Goal: Task Accomplishment & Management: Manage account settings

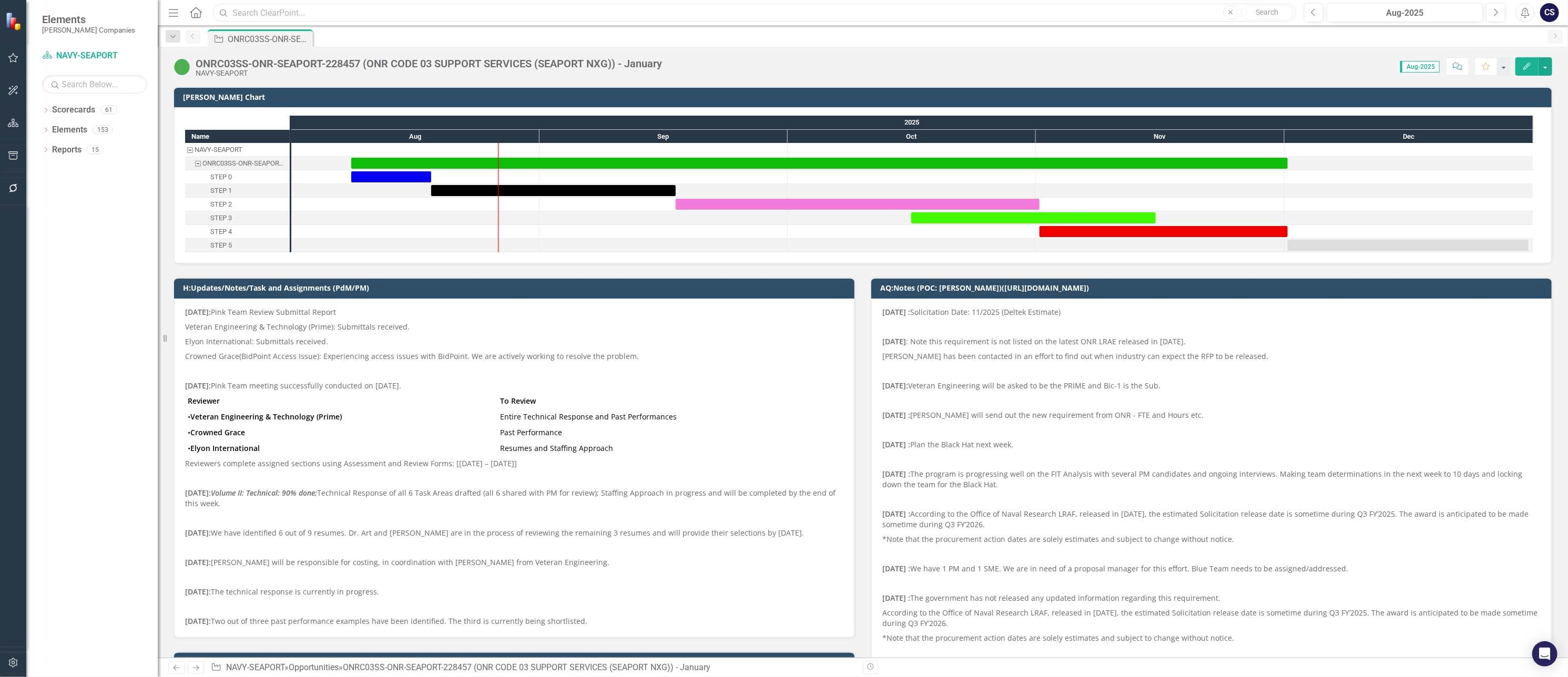
click at [273, 14] on input "text" at bounding box center [754, 12] width 1083 height 19
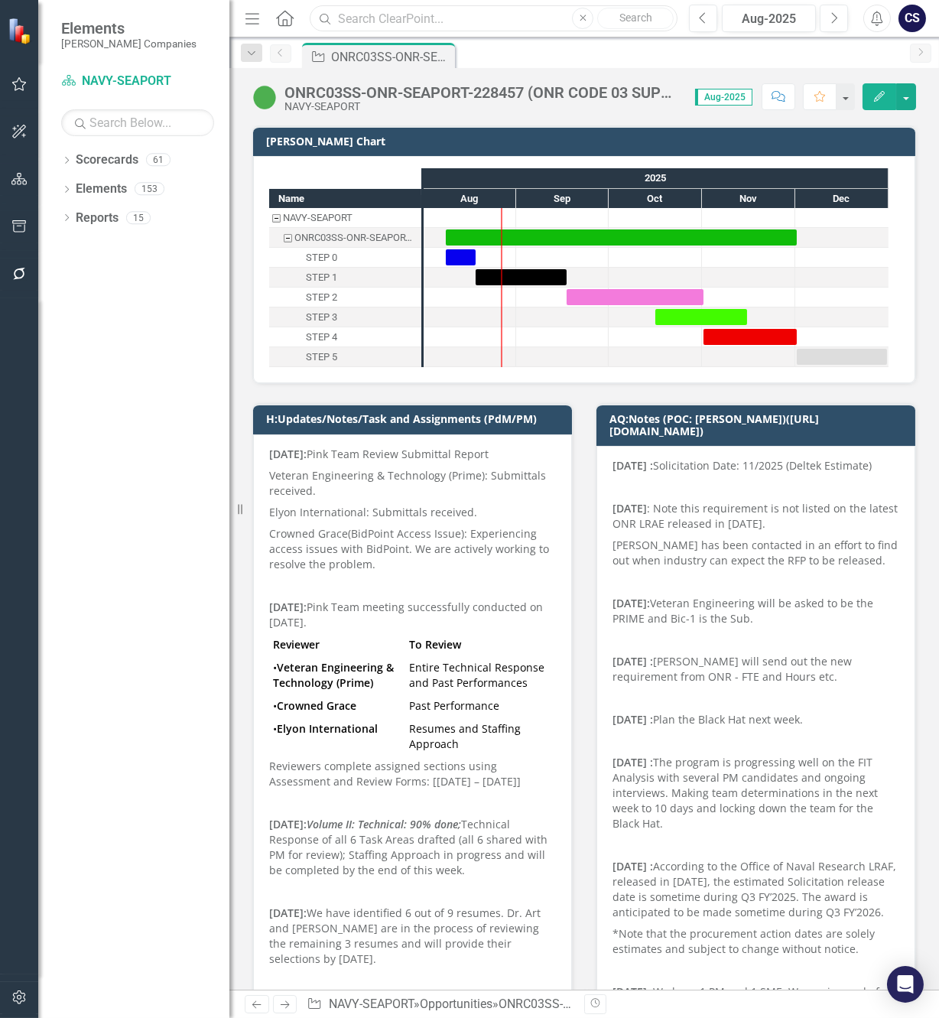
click at [362, 14] on input "text" at bounding box center [494, 18] width 368 height 27
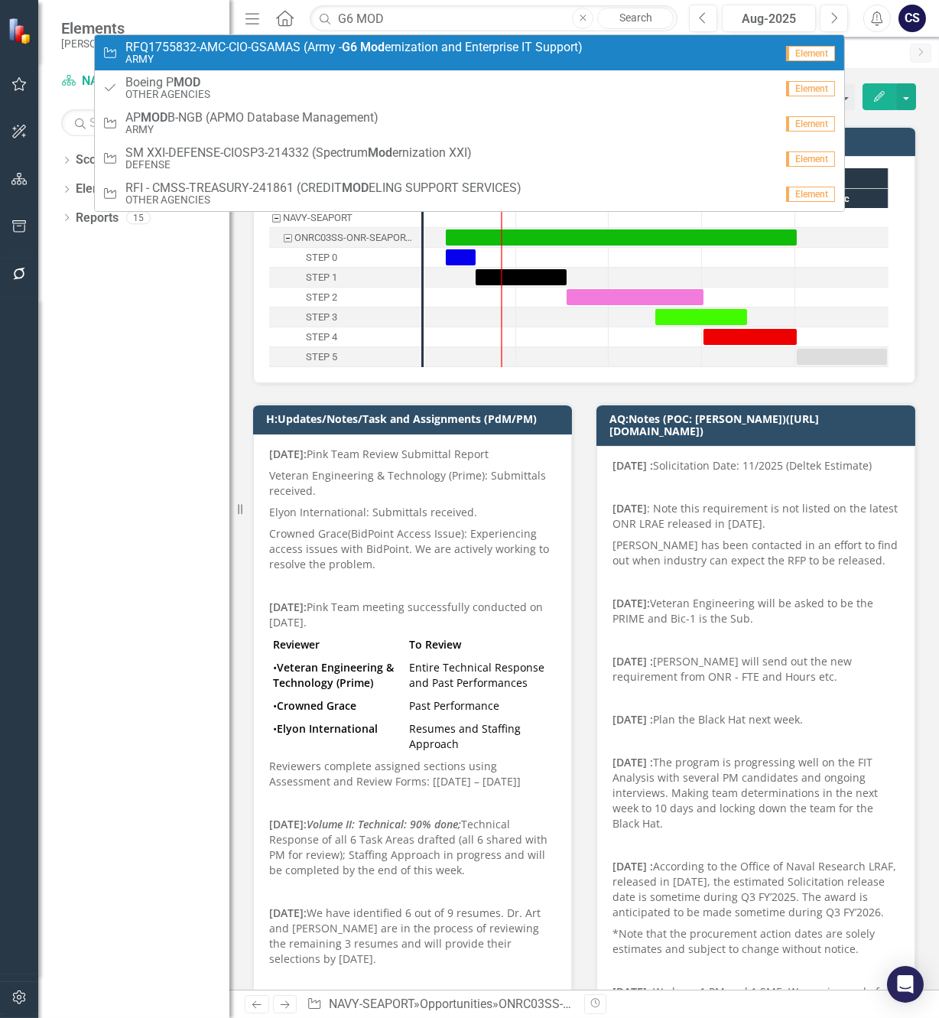
click at [367, 48] on strong "Mod" at bounding box center [372, 47] width 24 height 15
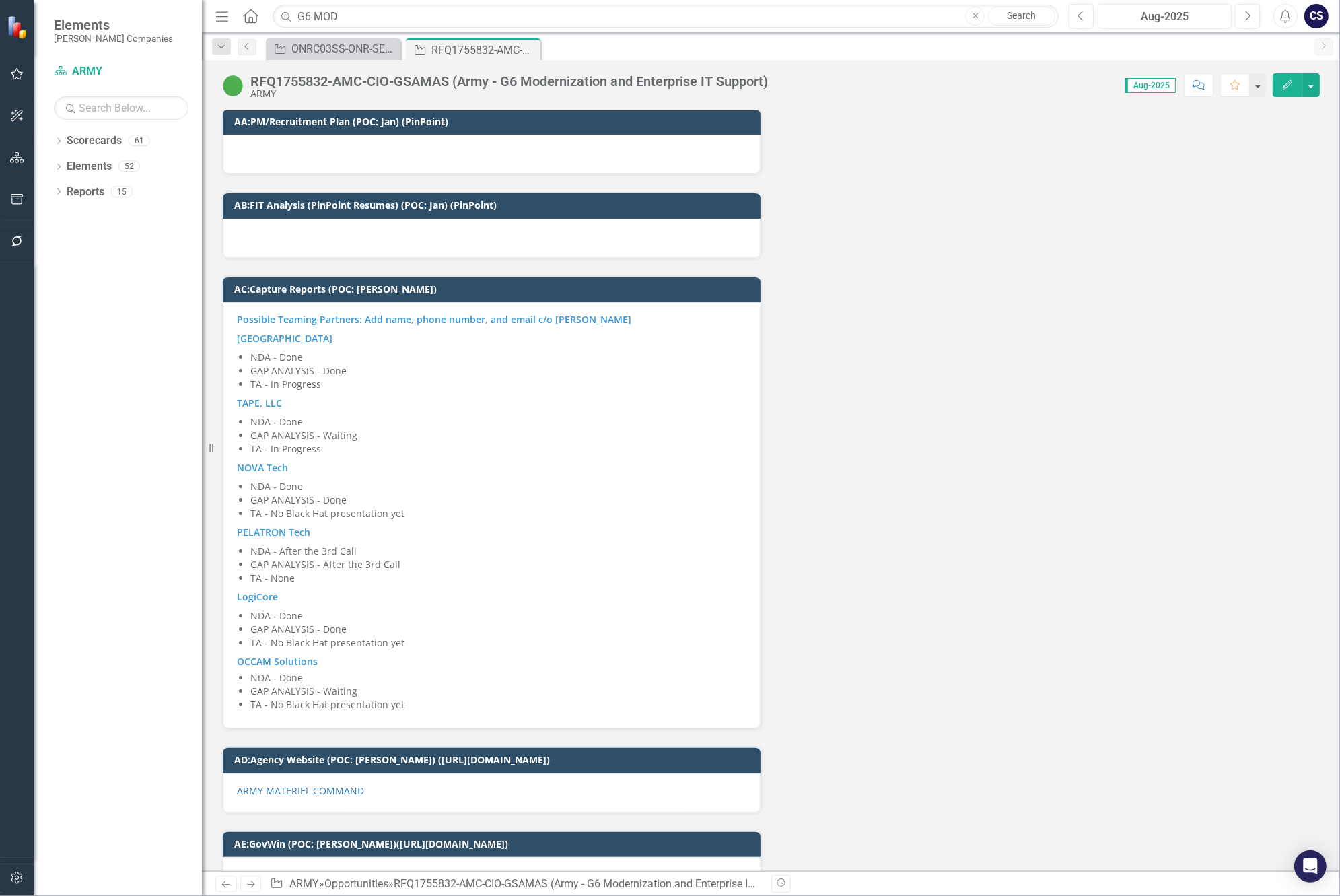
scroll to position [5398, 0]
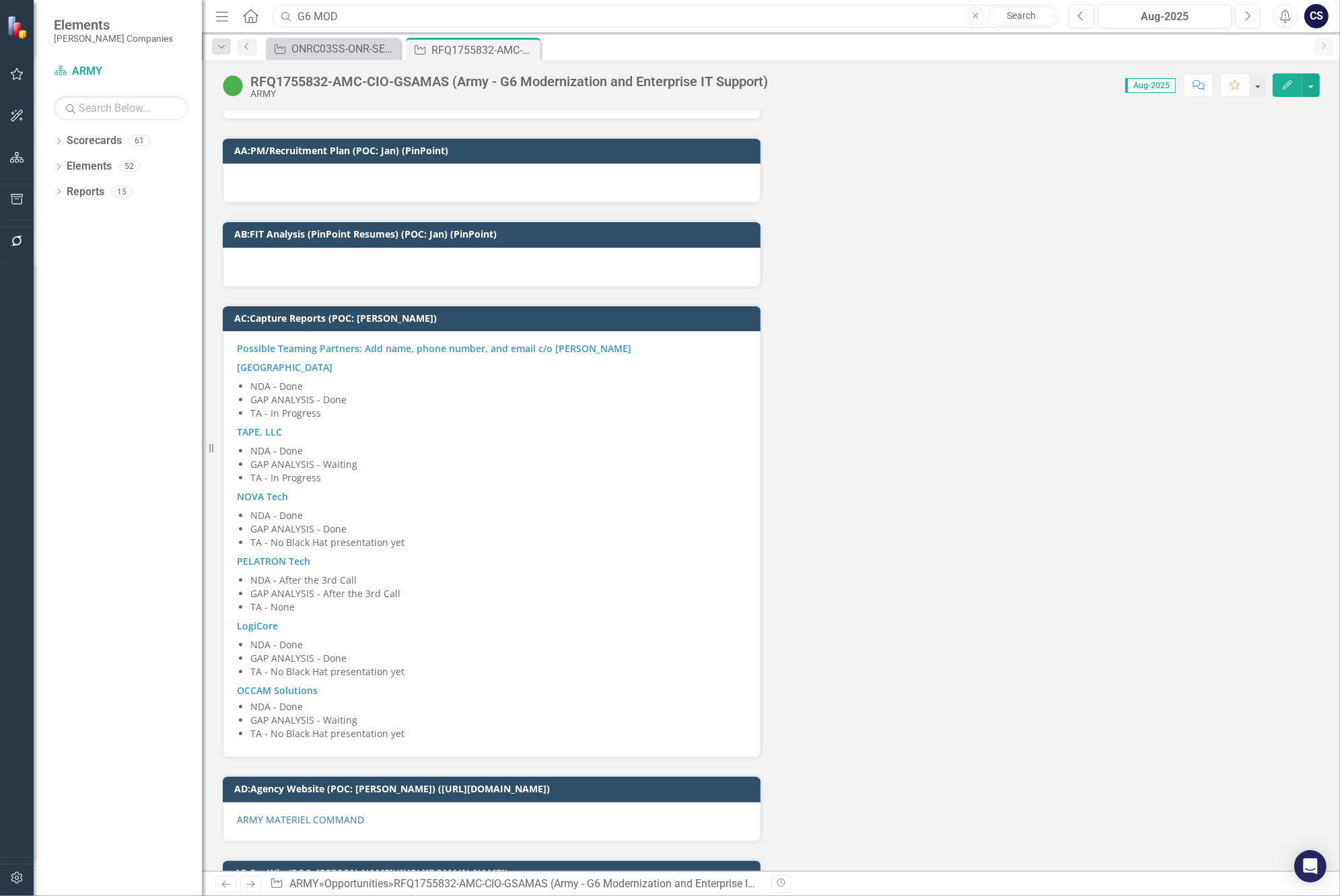
click at [353, 16] on input "G6 MOD" at bounding box center [666, 16] width 786 height 24
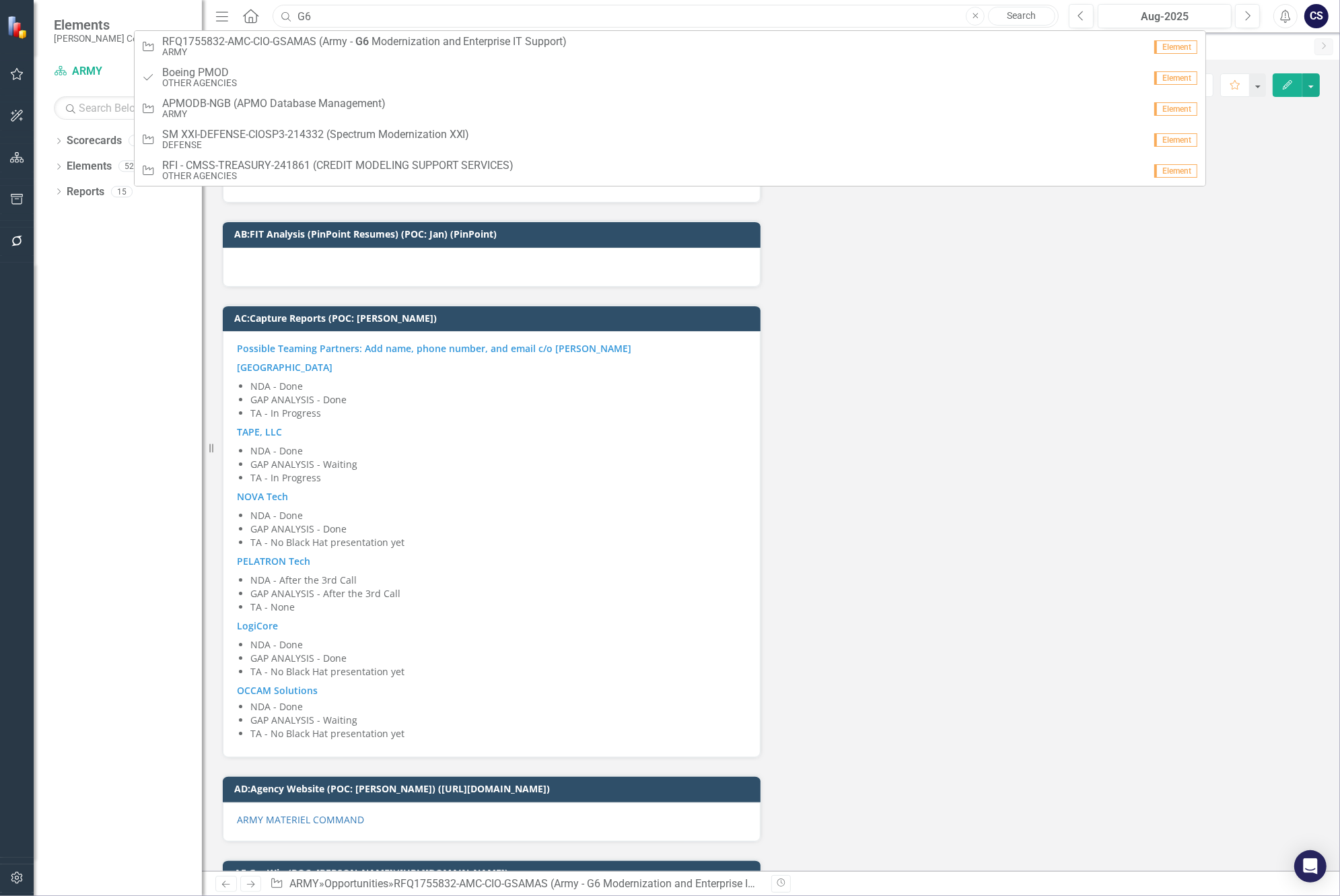
type input "G"
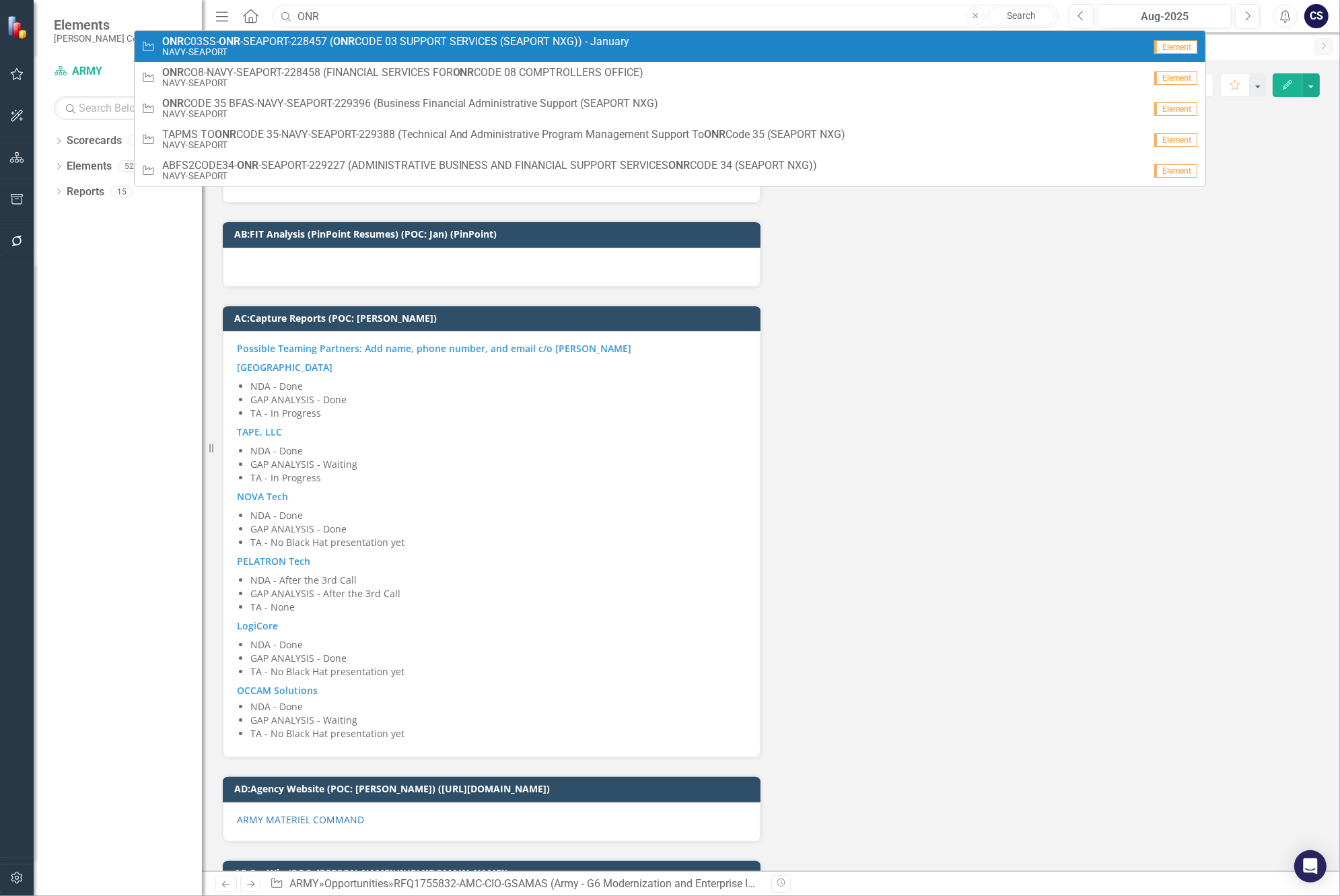
type input "ONR"
click at [418, 45] on span "ONR C03SS- ONR -SEAPORT-228457 ( ONR CODE 03 SUPPORT SERVICES (SEAPORT NXG)) - …" at bounding box center [395, 42] width 468 height 12
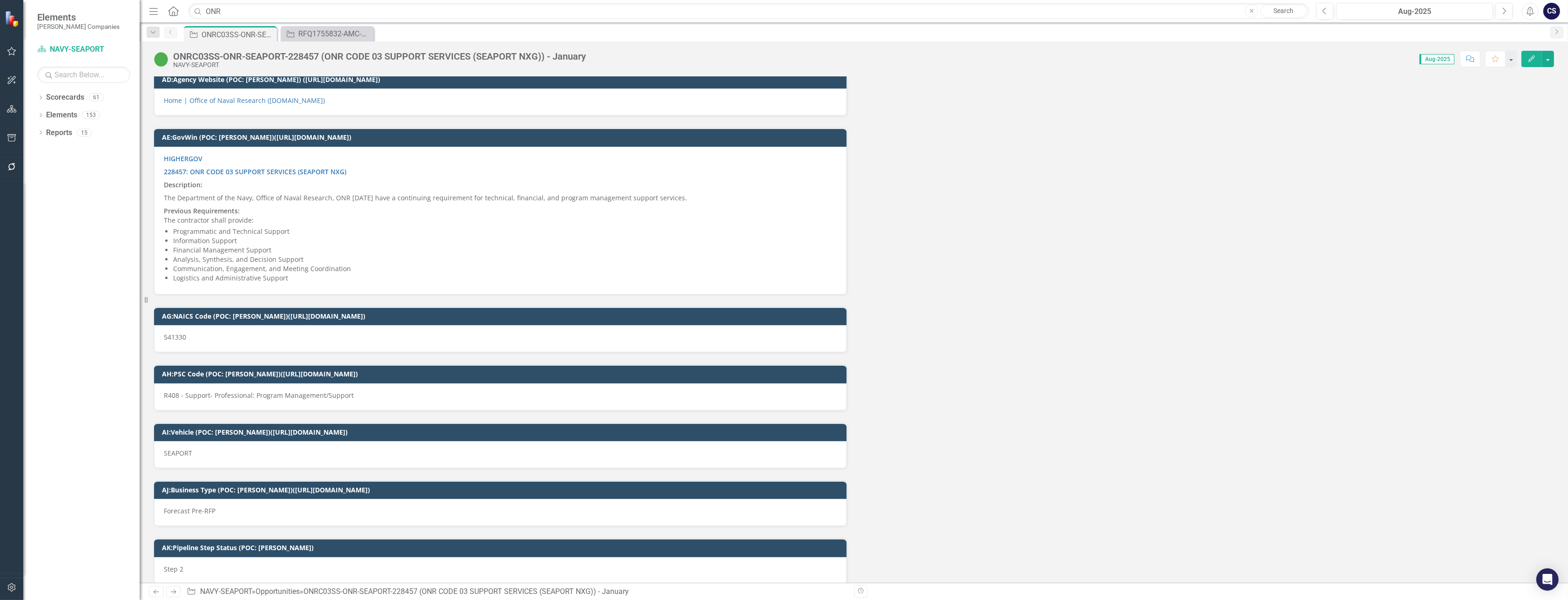
scroll to position [3111, 0]
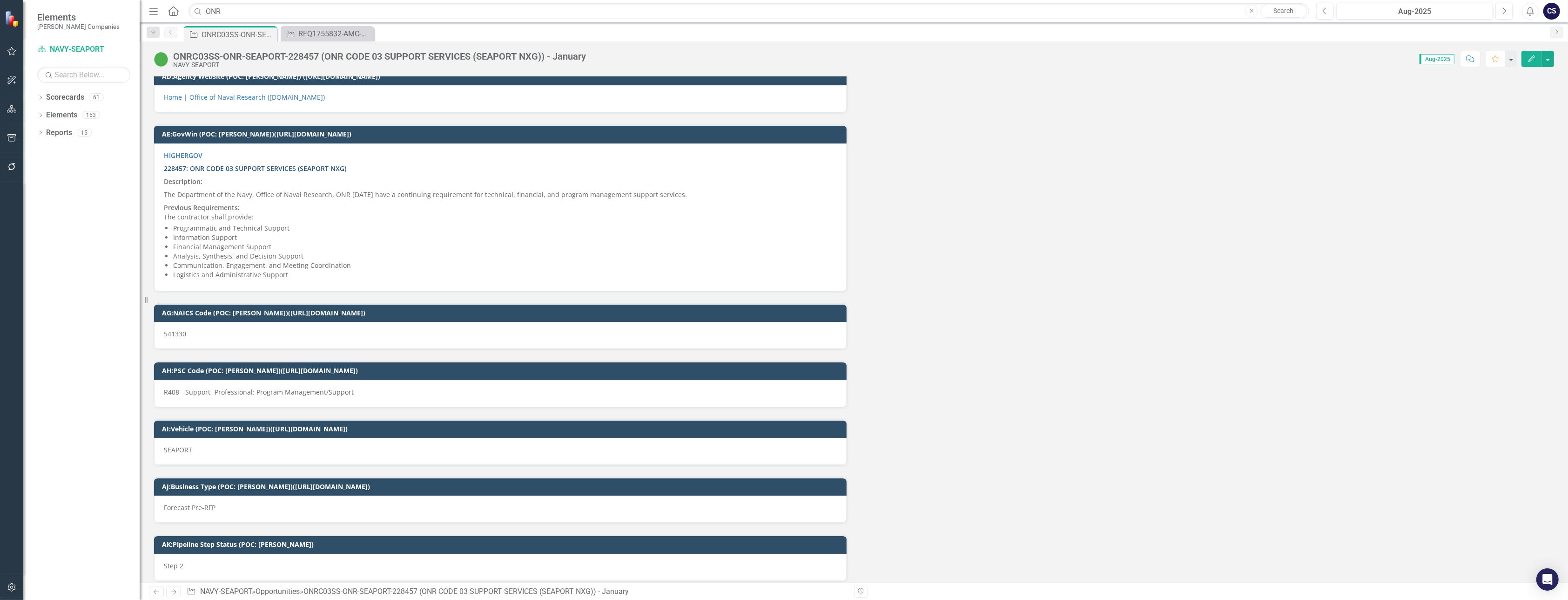
click at [202, 164] on link "228457: ONR CODE 03 SUPPORT SERVICES (SEAPORT NXG)" at bounding box center [255, 168] width 183 height 9
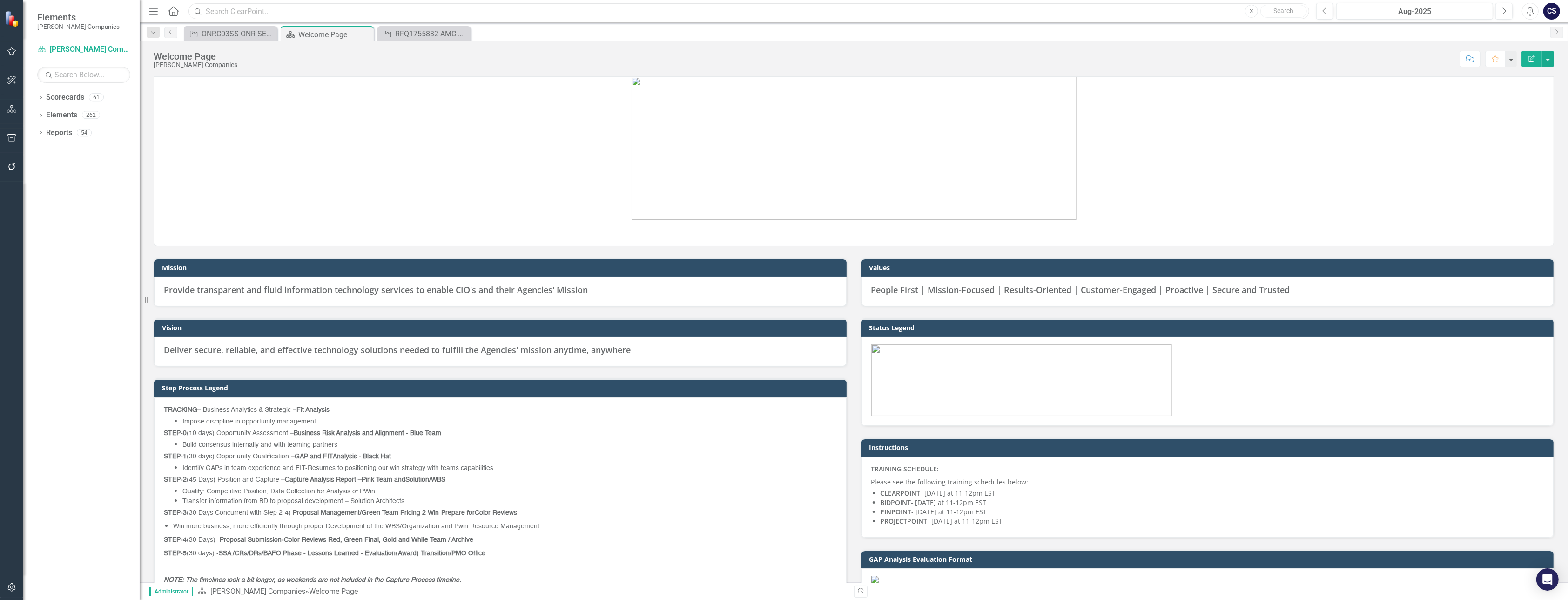
click at [234, 11] on input "text" at bounding box center [749, 11] width 1121 height 16
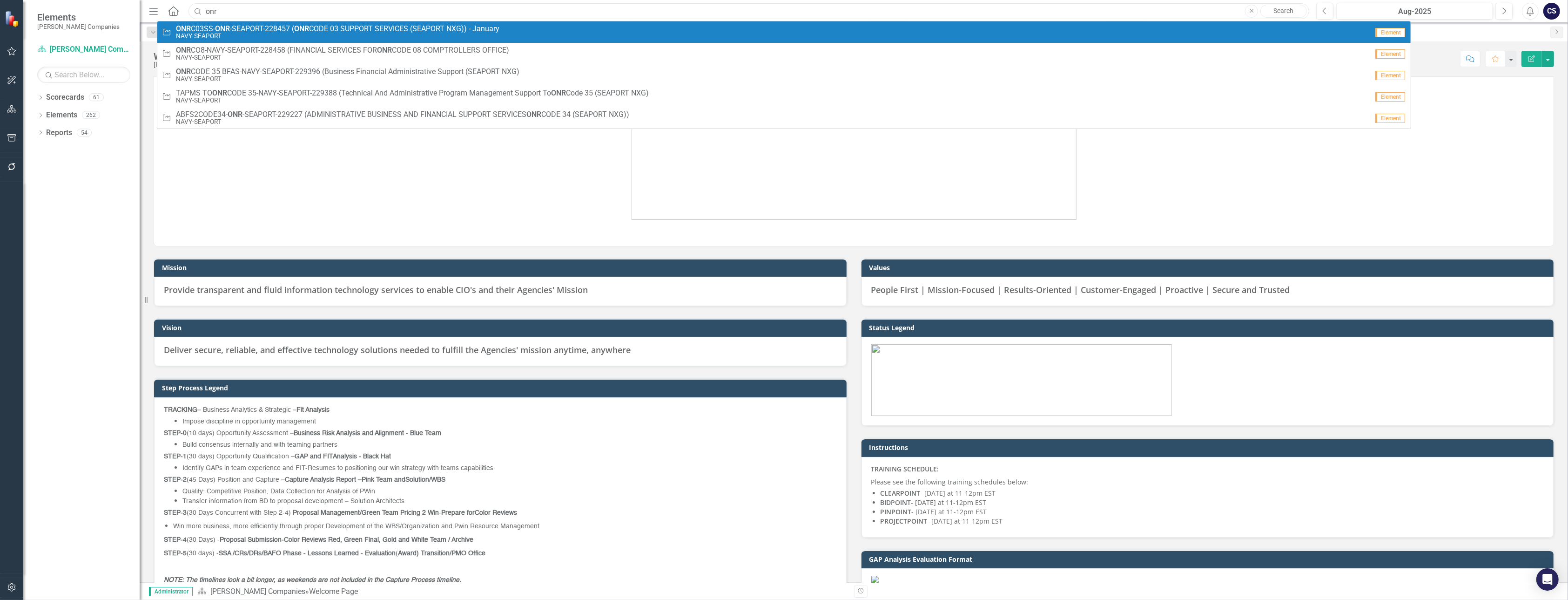
type input "onr"
click at [192, 27] on span "ONR C03SS- ONR -SEAPORT-228457 ( ONR CODE 03 SUPPORT SERVICES (SEAPORT NXG)) - …" at bounding box center [337, 29] width 323 height 9
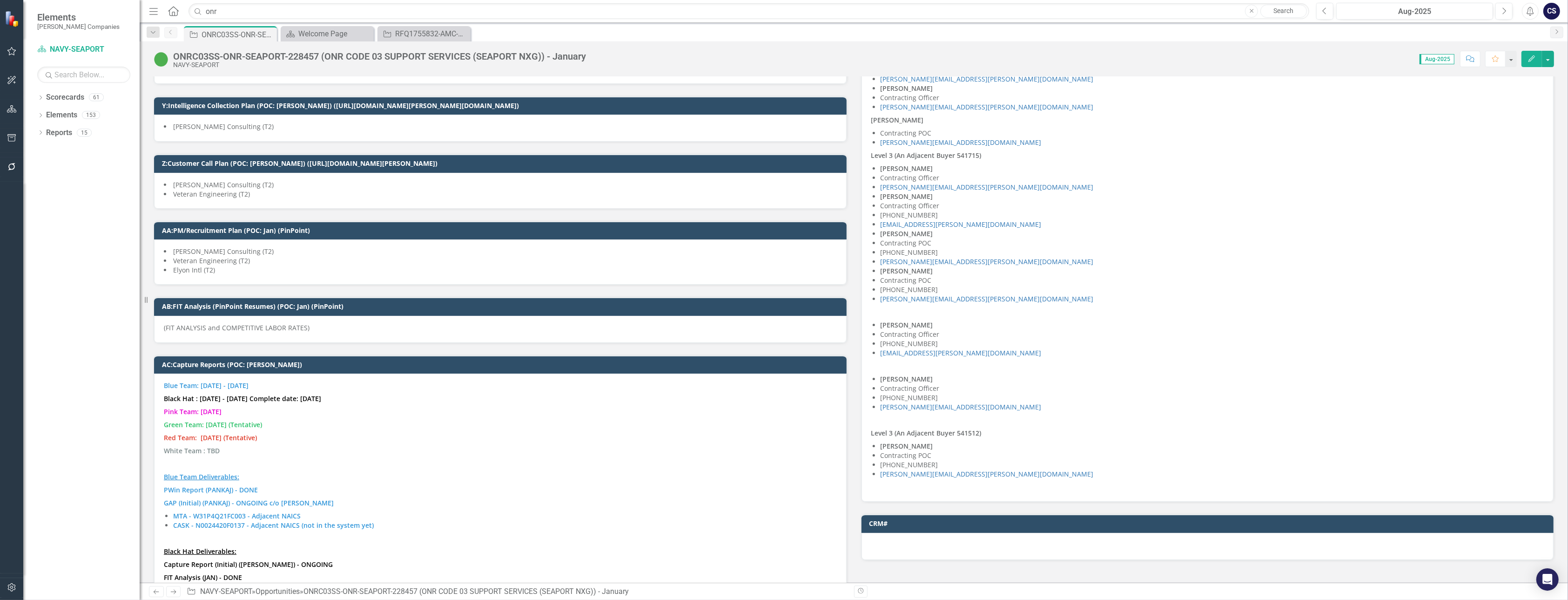
scroll to position [2525, 0]
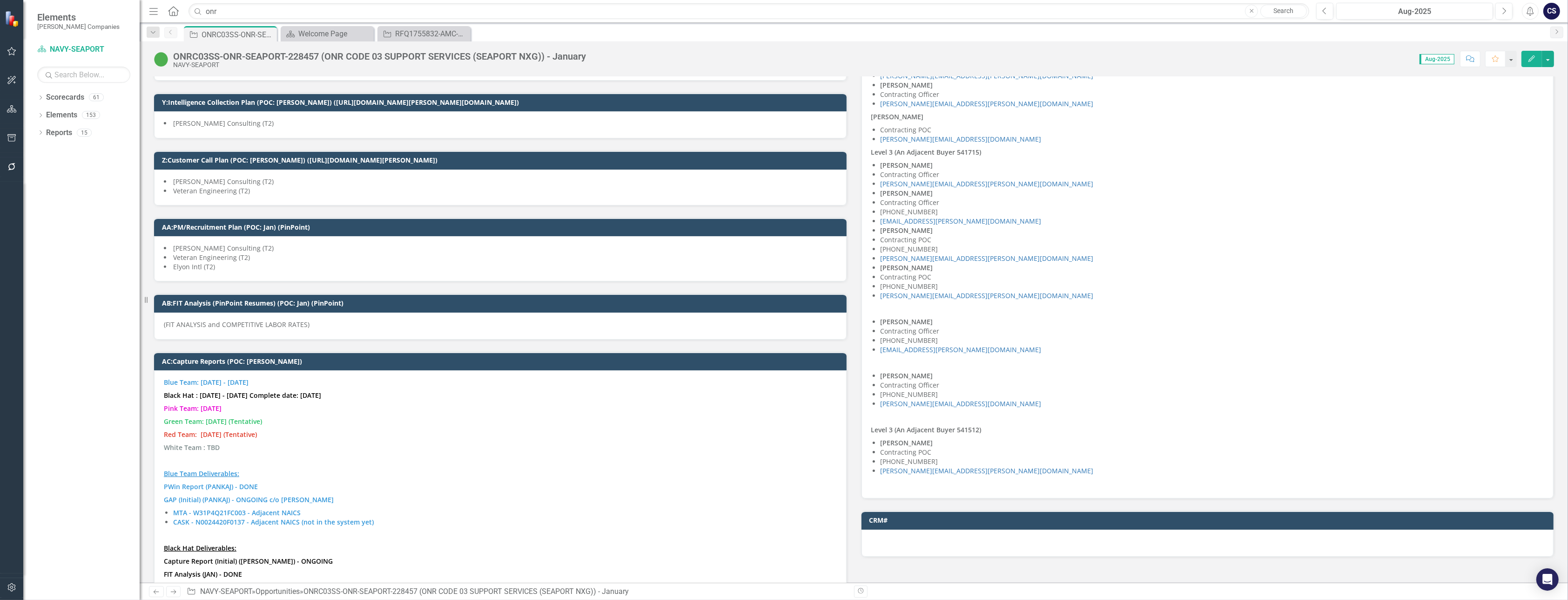
click at [315, 320] on p "(FIT ANALYSIS and COMPETITIVE LABOR RATES)" at bounding box center [500, 324] width 673 height 9
click at [307, 320] on p "(FIT ANALYSIS and COMPETITIVE LABOR RATES)" at bounding box center [500, 324] width 673 height 9
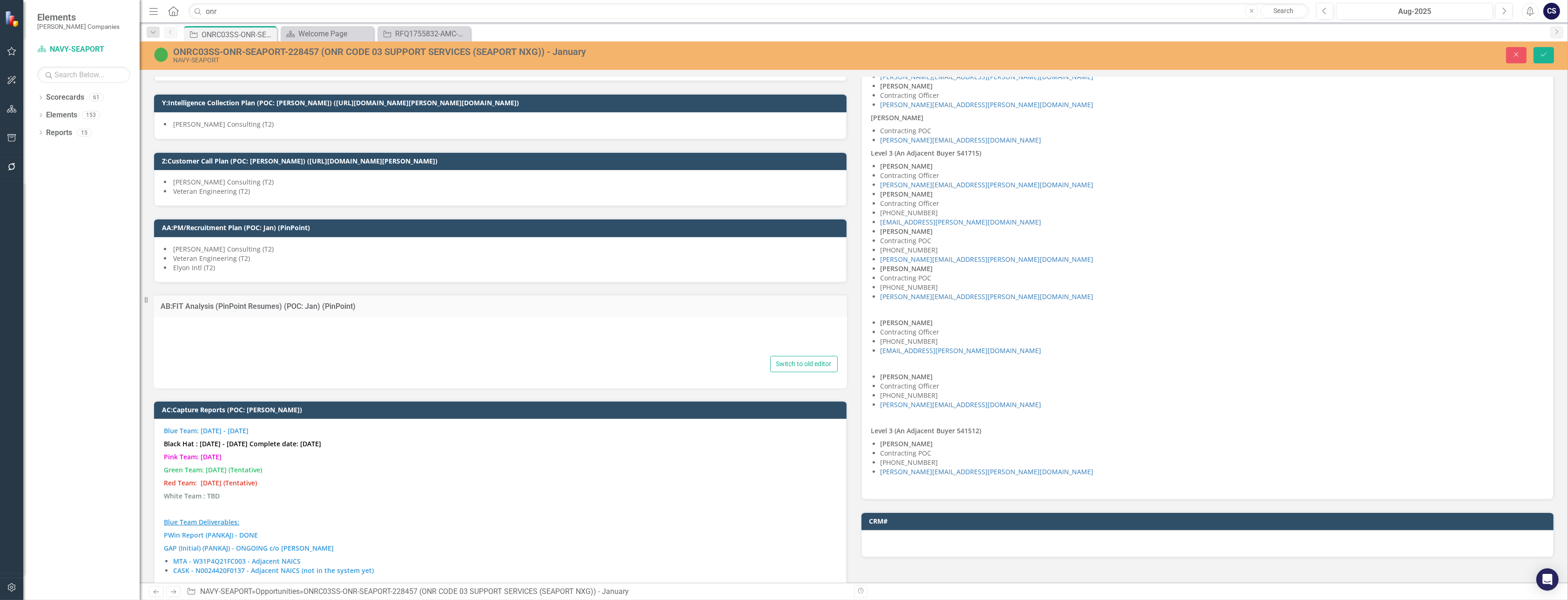
type textarea "<p>(FIT ANALYSIS and COMPETITIVE LABOR RATES)</p>"
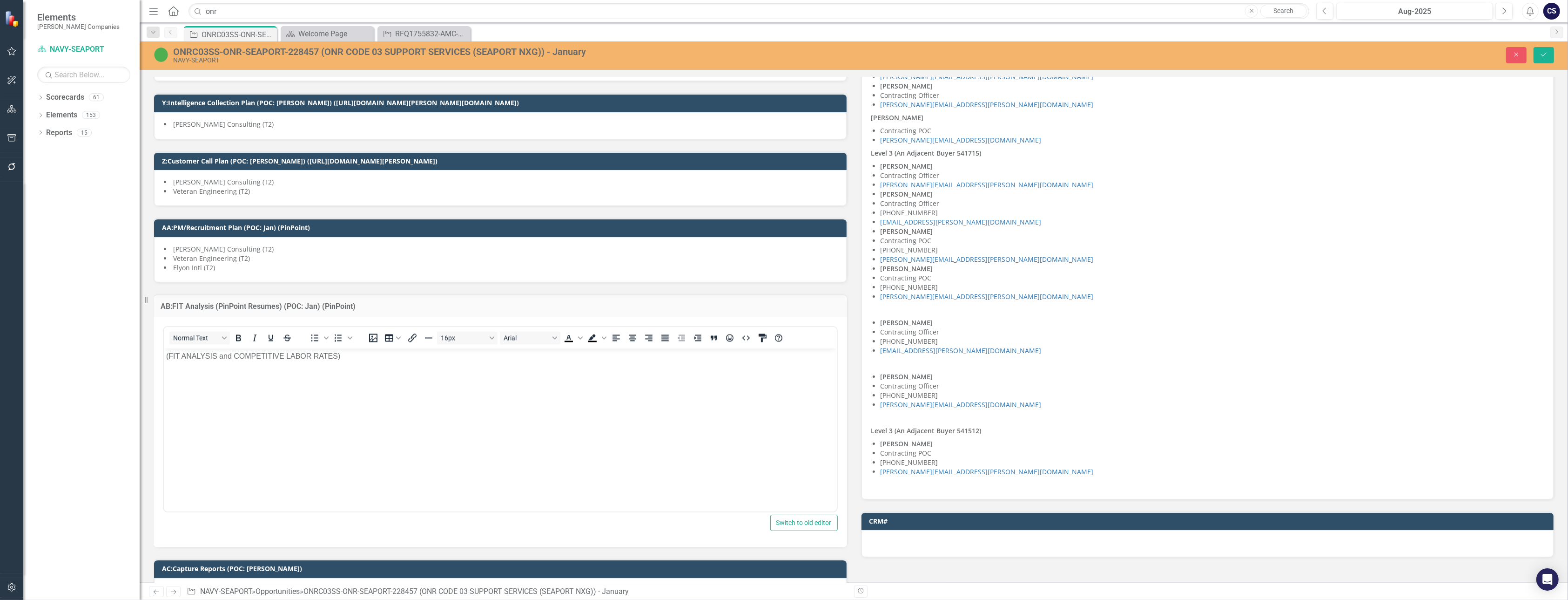
scroll to position [0, 0]
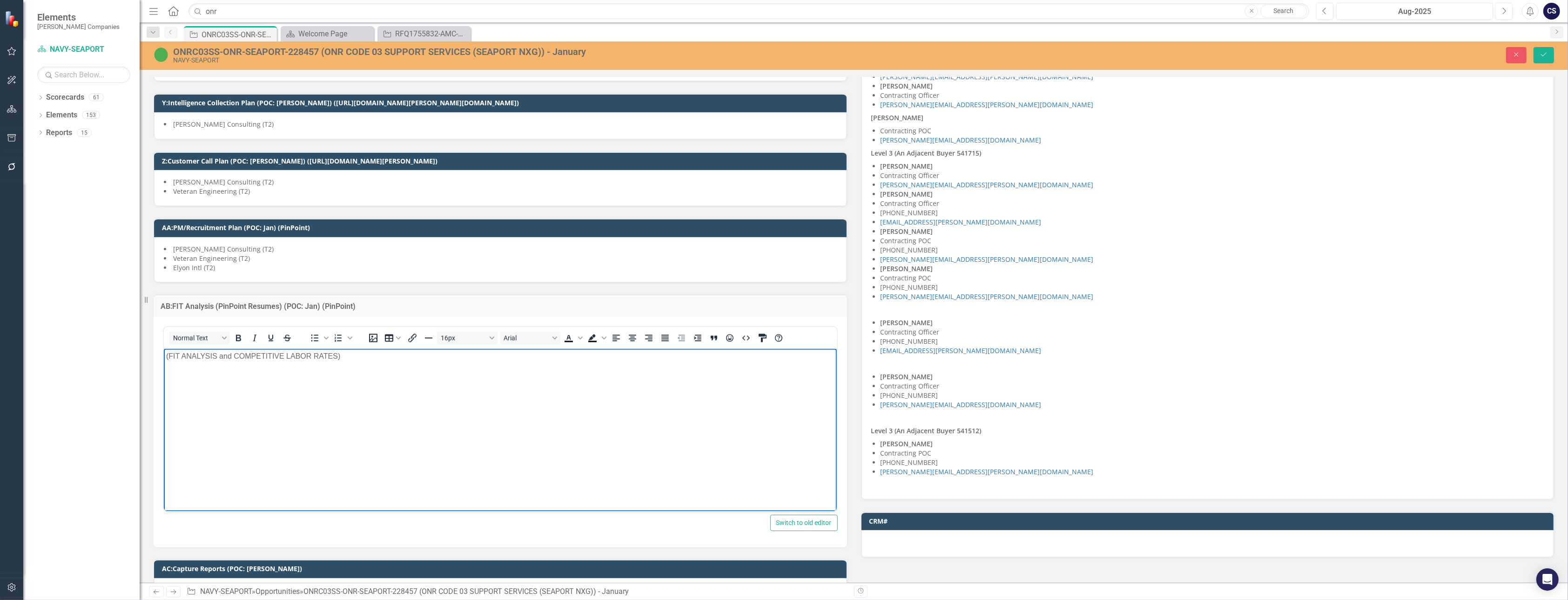
click at [349, 358] on p "(FIT ANALYSIS and COMPETITIVE LABOR RATES)" at bounding box center [500, 357] width 668 height 11
click at [169, 376] on p "Rich Text Area. Press ALT-0 for help." at bounding box center [500, 375] width 668 height 11
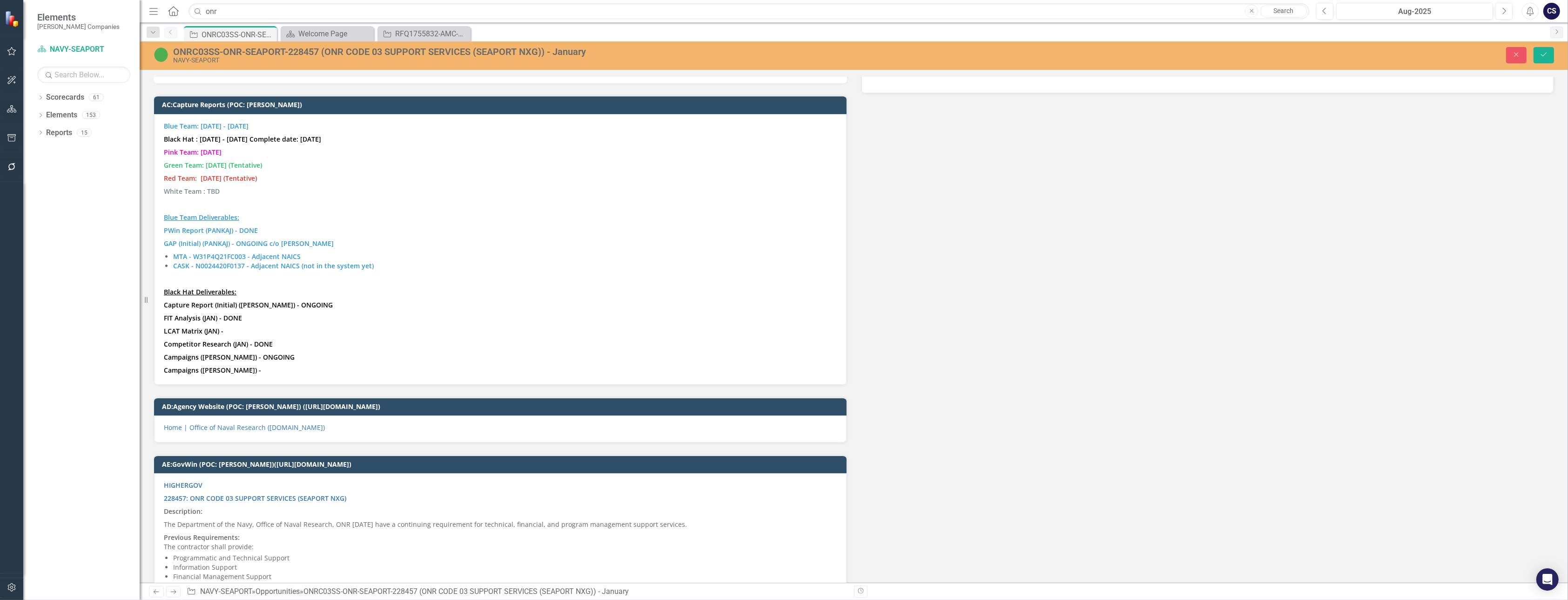
scroll to position [3015, 0]
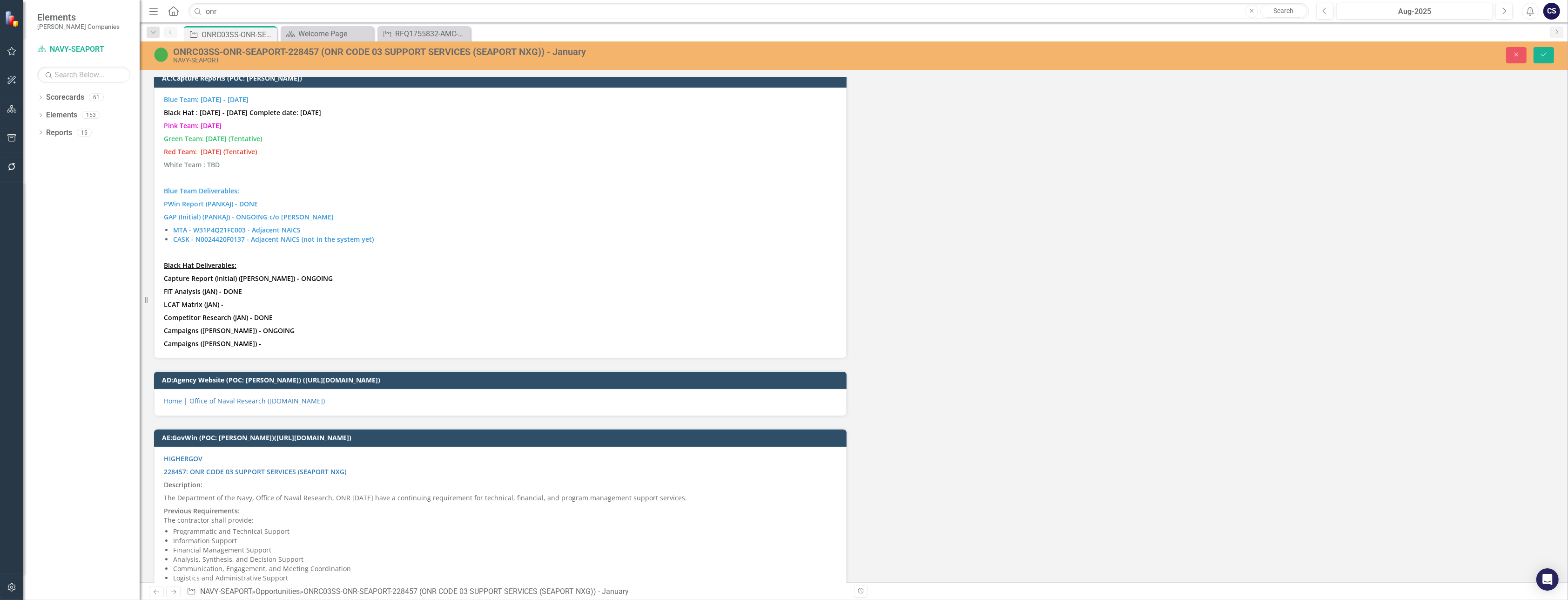
click at [206, 300] on strong "LCAT Matrix (JAN) -" at bounding box center [194, 304] width 60 height 9
click at [215, 326] on strong "Campaigns ([PERSON_NAME]) - ONGOING" at bounding box center [229, 330] width 131 height 9
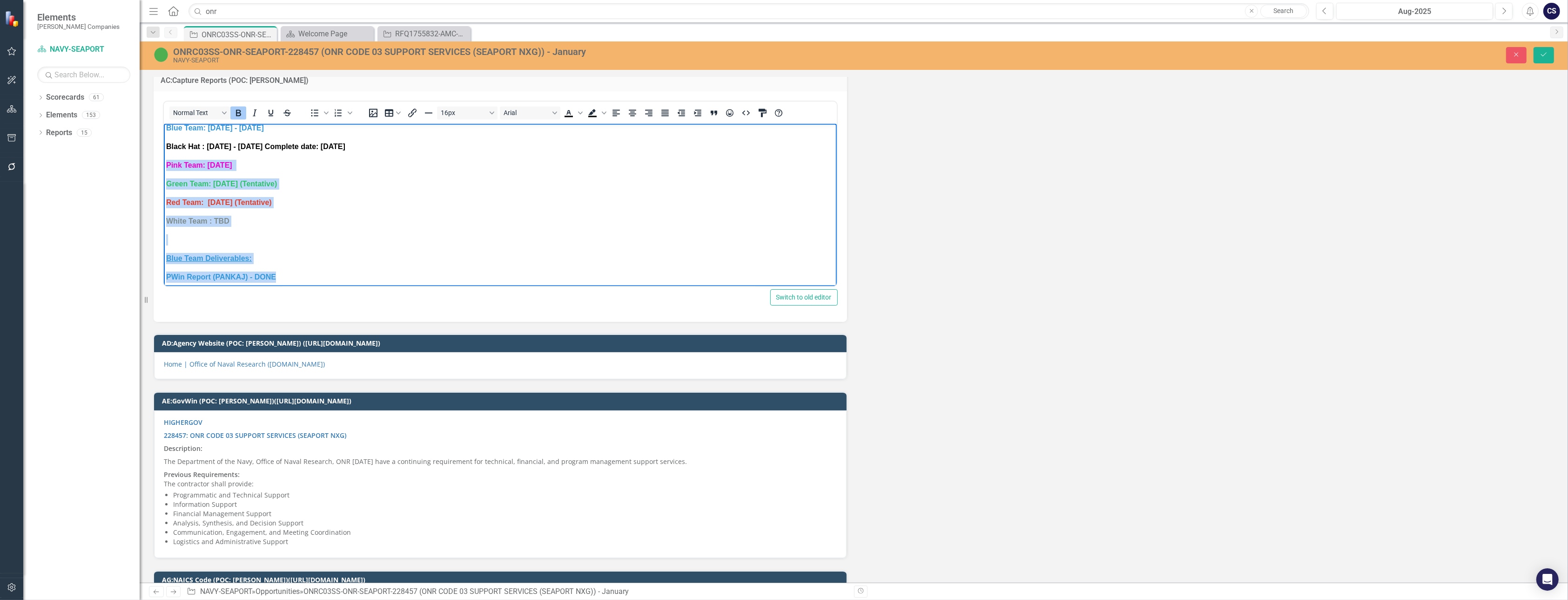
scroll to position [0, 0]
drag, startPoint x: 280, startPoint y: 278, endPoint x: 157, endPoint y: 126, distance: 195.5
click at [163, 126] on html "Blue Team: [DATE] - [DATE] Black Hat : [DATE] - [DATE] Complete date: [DATE] Pi…" at bounding box center [500, 308] width 673 height 370
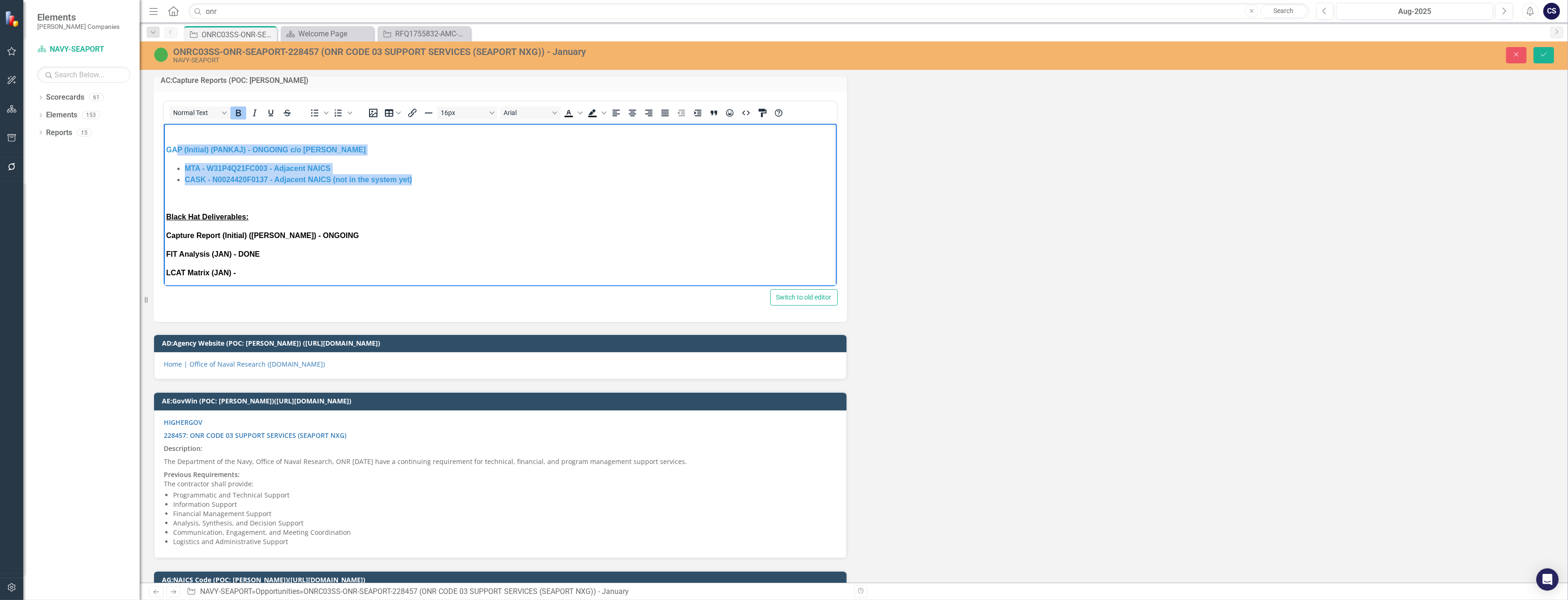
drag, startPoint x: 415, startPoint y: 181, endPoint x: 175, endPoint y: 138, distance: 243.8
click at [175, 138] on body "GAP (Initial) (PANKAJ) - ONGOING c/o [PERSON_NAME] MTA - W31P4Q21FC003 - Adjace…" at bounding box center [500, 233] width 673 height 221
drag, startPoint x: 239, startPoint y: 277, endPoint x: 165, endPoint y: 147, distance: 149.6
click at [165, 147] on body "GAP (Initial) (PANKAJ) - ONGOING c/o [PERSON_NAME] MTA - W31P4Q21FC003 - Adjace…" at bounding box center [500, 233] width 673 height 221
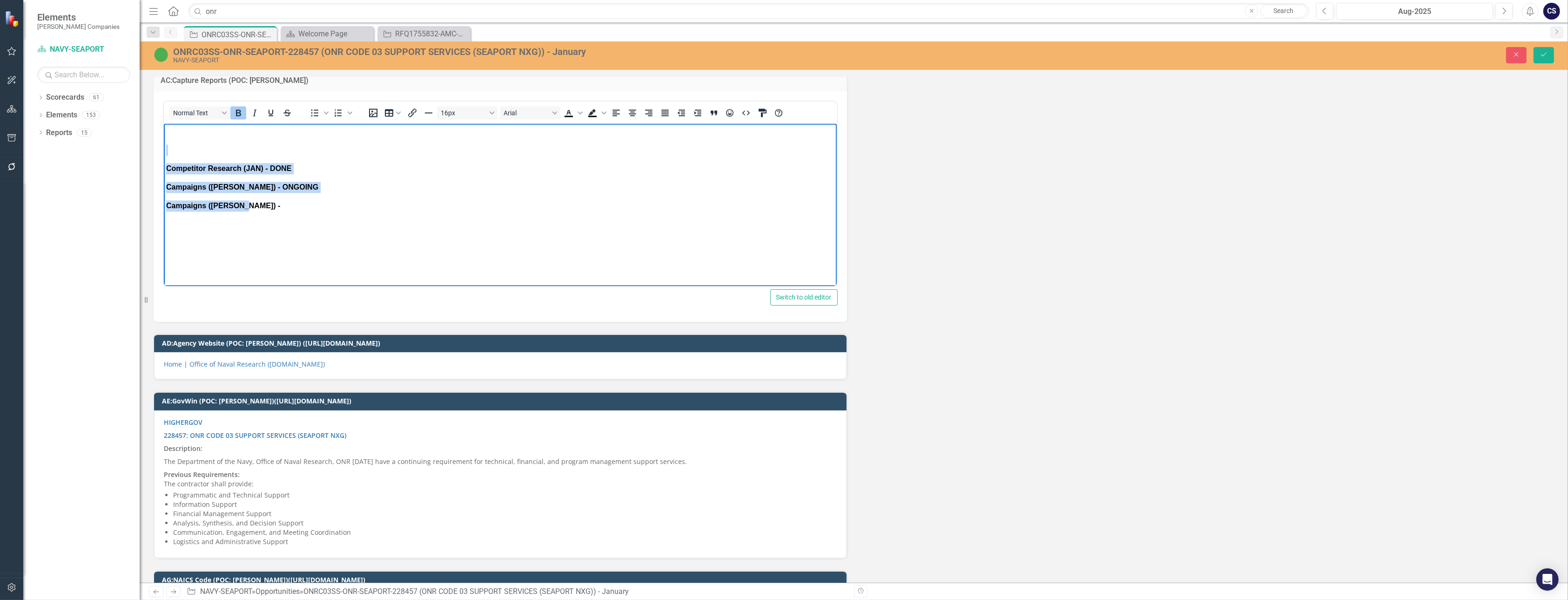
drag, startPoint x: 212, startPoint y: 211, endPoint x: 170, endPoint y: 146, distance: 77.4
click at [170, 146] on body "Competitor Research (JAN) - DONE Campaigns ([PERSON_NAME]) - ONGOING Campaigns …" at bounding box center [500, 192] width 673 height 139
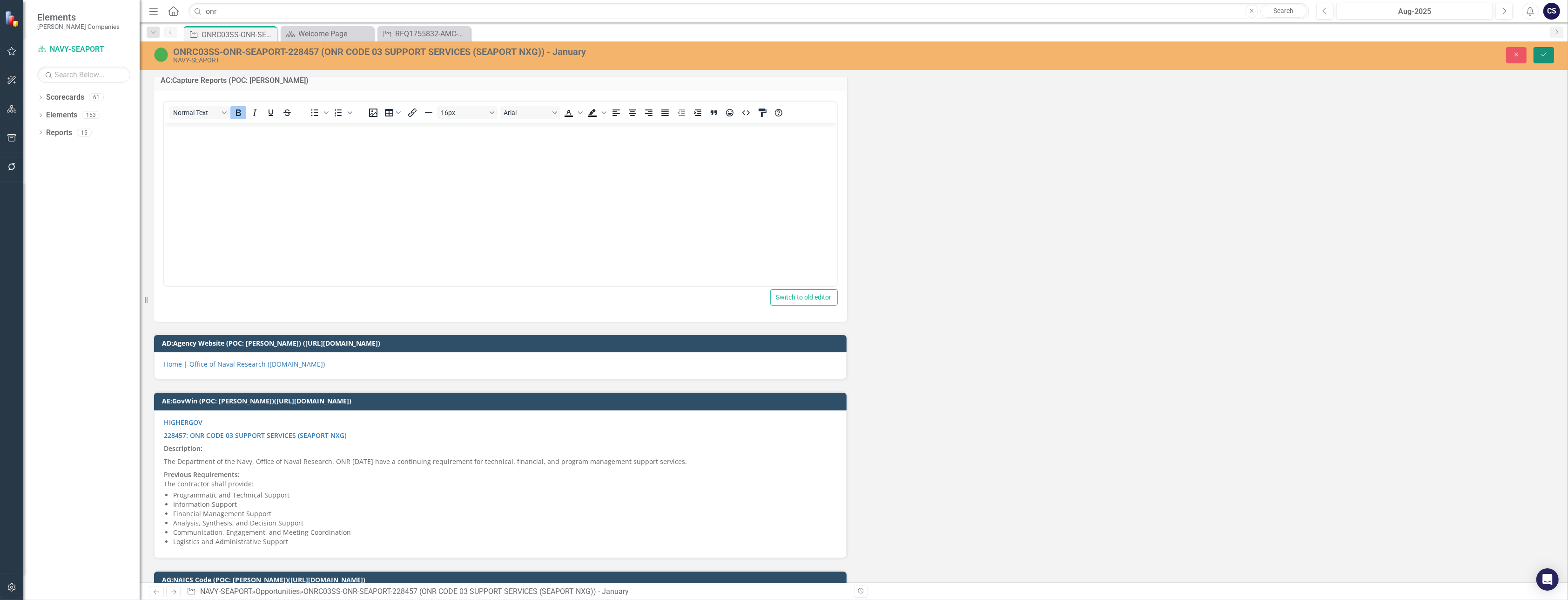
click at [1544, 52] on icon "Save" at bounding box center [1544, 54] width 9 height 7
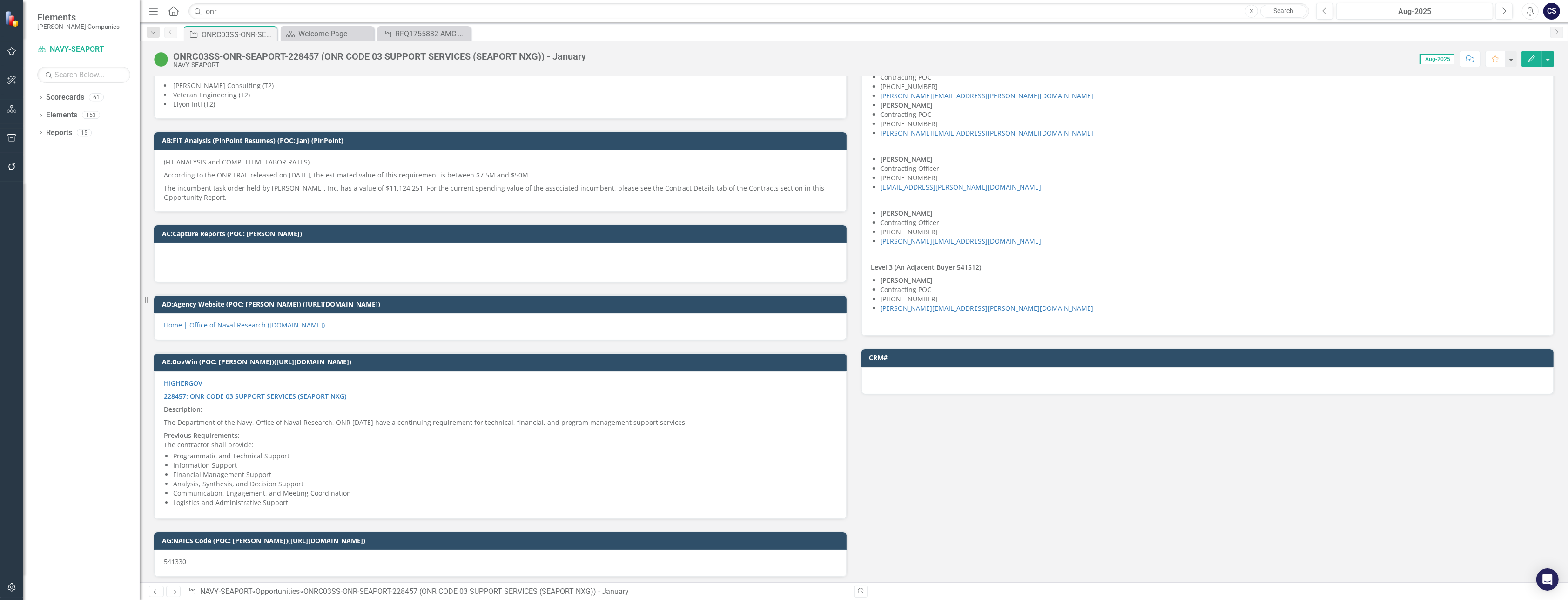
scroll to position [2700, 0]
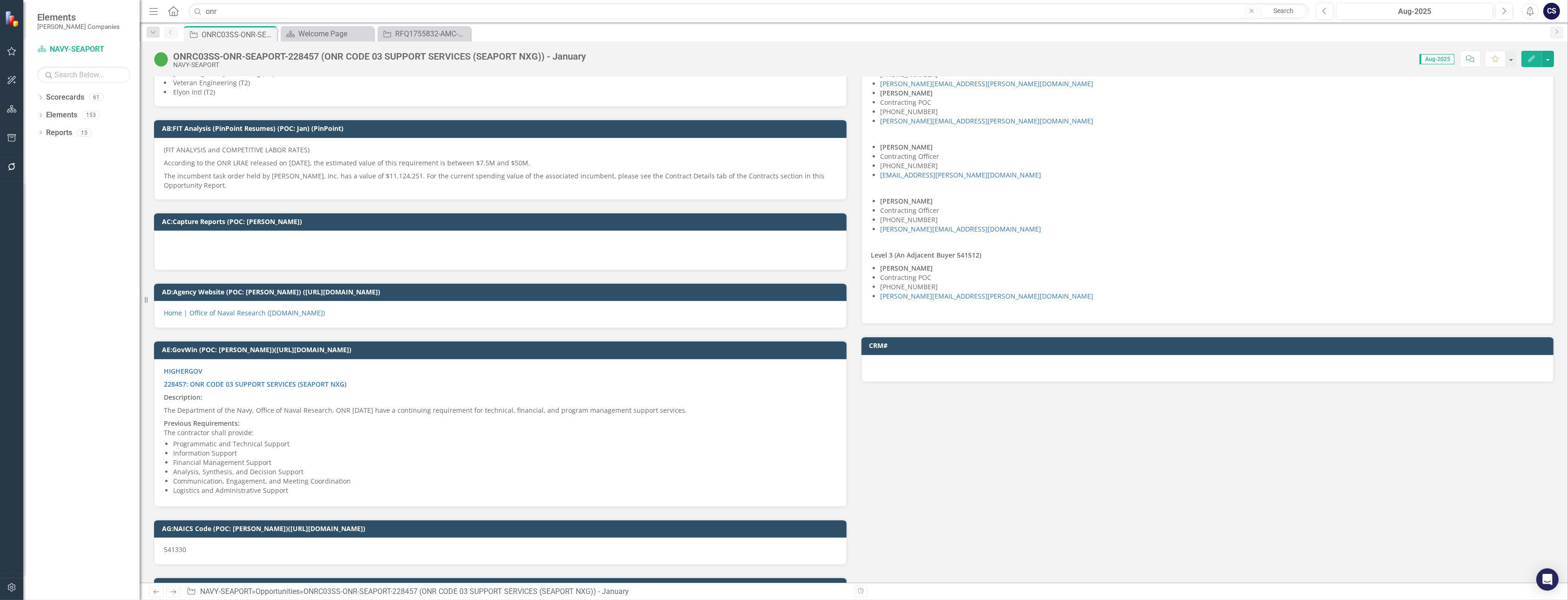
click at [175, 230] on div at bounding box center [500, 250] width 693 height 40
click at [175, 238] on p at bounding box center [500, 244] width 673 height 11
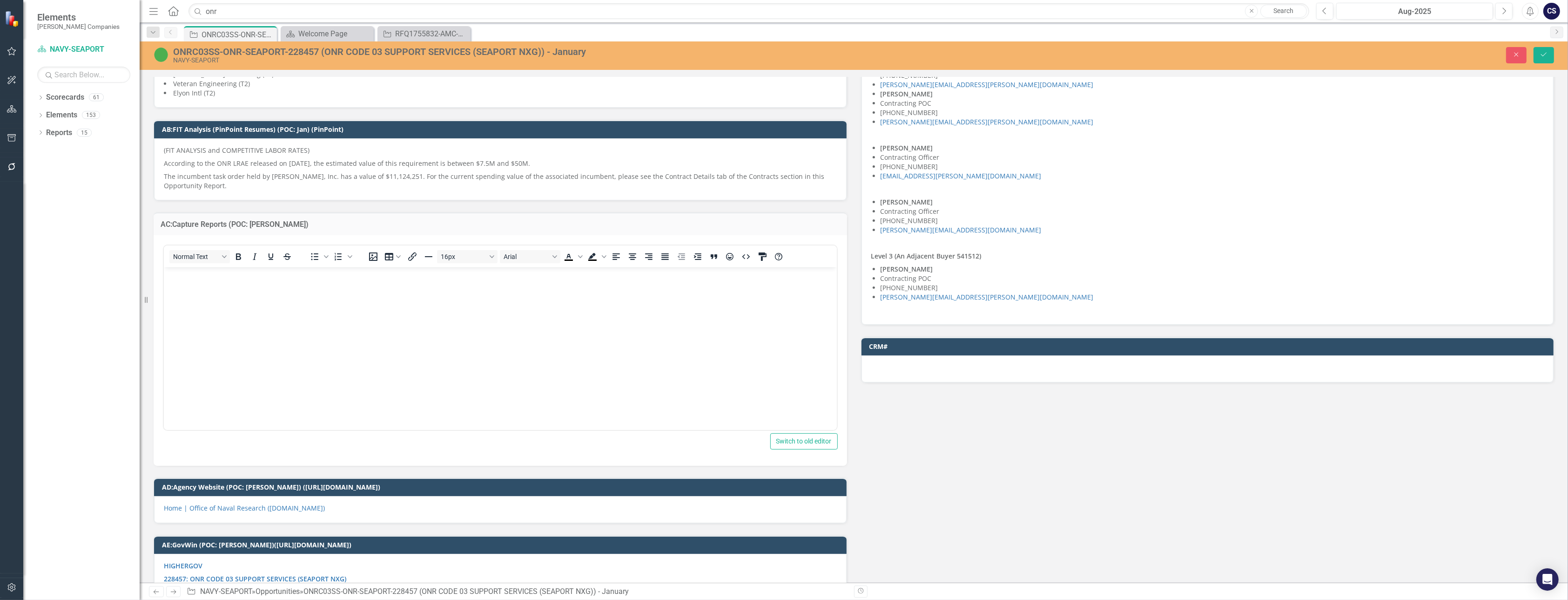
scroll to position [0, 0]
click at [178, 284] on body "Rich Text Area. Press ALT-0 for help." at bounding box center [500, 336] width 673 height 139
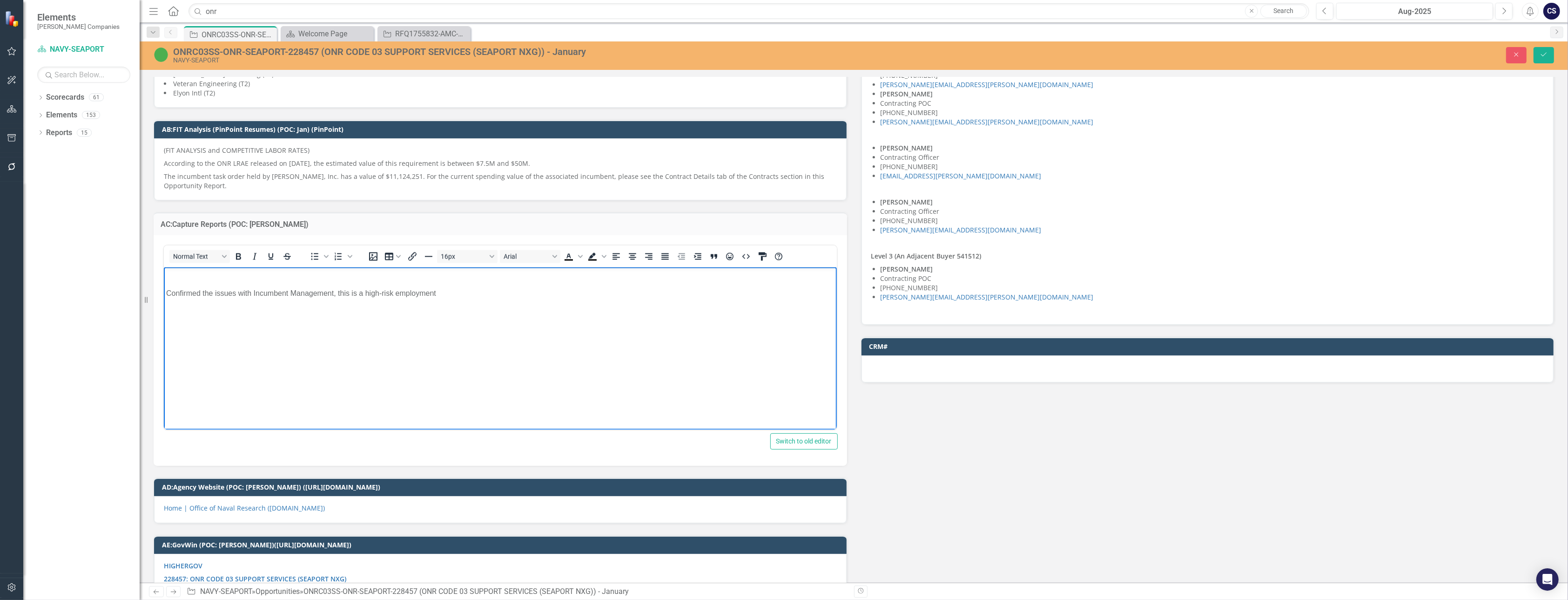
click at [436, 292] on p "Confirmed the issues with Incumbent Management, this is a high-risk employment" at bounding box center [500, 294] width 668 height 11
click at [171, 284] on body "Confirmed the issues with Incumbent Management, this is a high-risk employment" at bounding box center [500, 336] width 673 height 139
click at [166, 294] on p "Confirmed the issues with Incumbent Management, this is a high-risk employment" at bounding box center [500, 294] width 668 height 11
click at [438, 276] on p "Confirmed the issues with Incumbent Management, this is a high-risk employment" at bounding box center [500, 275] width 668 height 11
click at [652, 277] on p "Confirmed the issues with Incumbent Management, this is a high-risk employment …" at bounding box center [500, 275] width 668 height 11
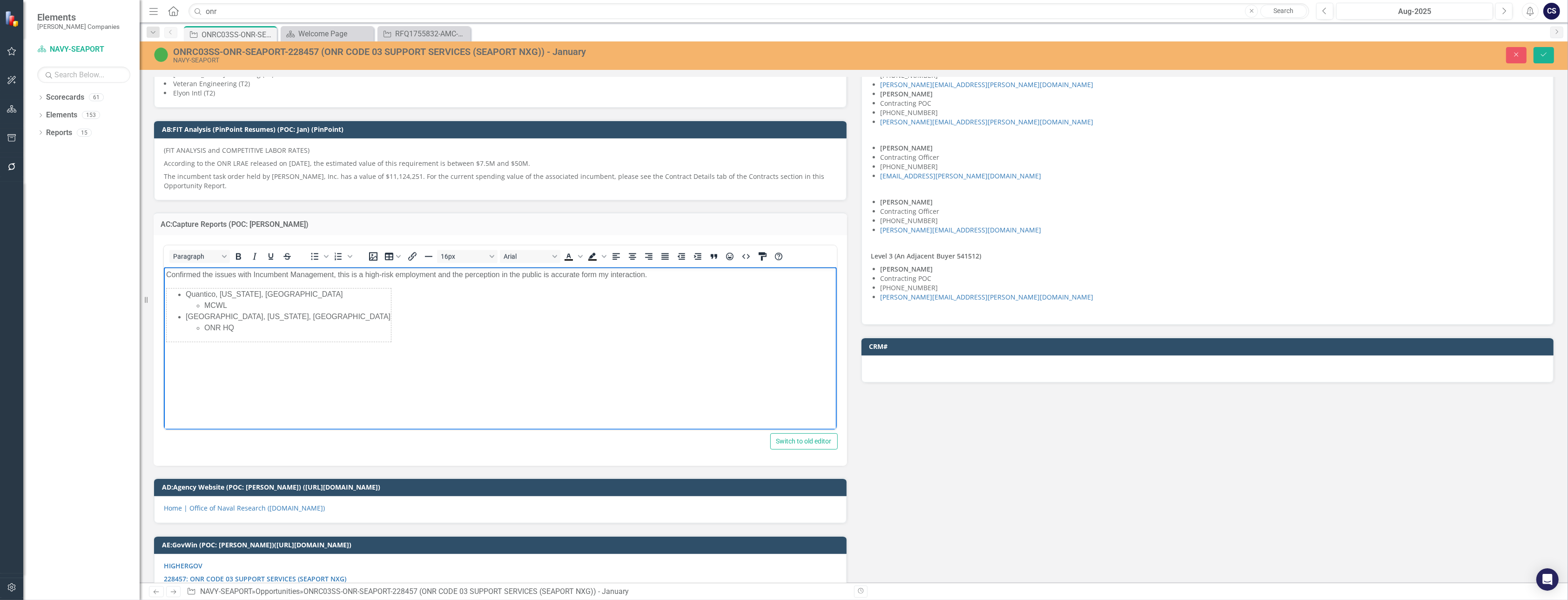
click at [344, 305] on body "Confirmed the issues with Incumbent Management, this is a high-risk employment …" at bounding box center [500, 336] width 673 height 139
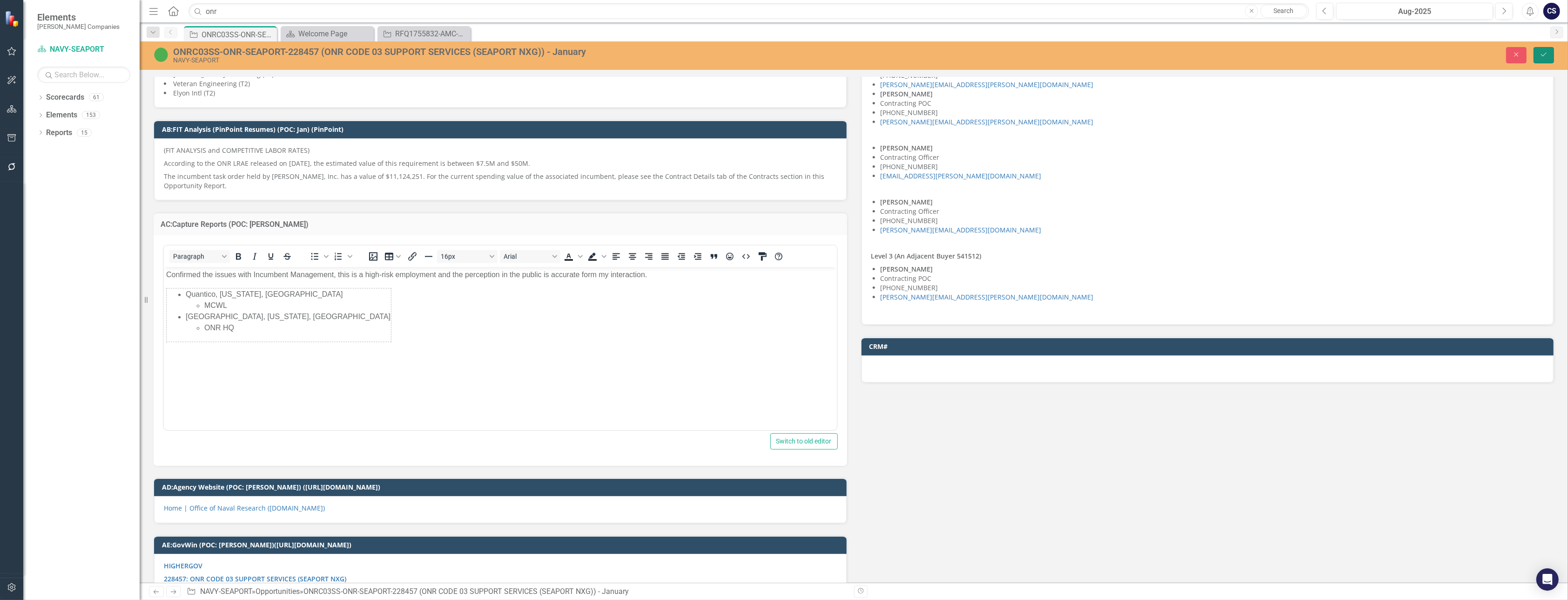
click at [1547, 52] on icon "Save" at bounding box center [1544, 54] width 9 height 7
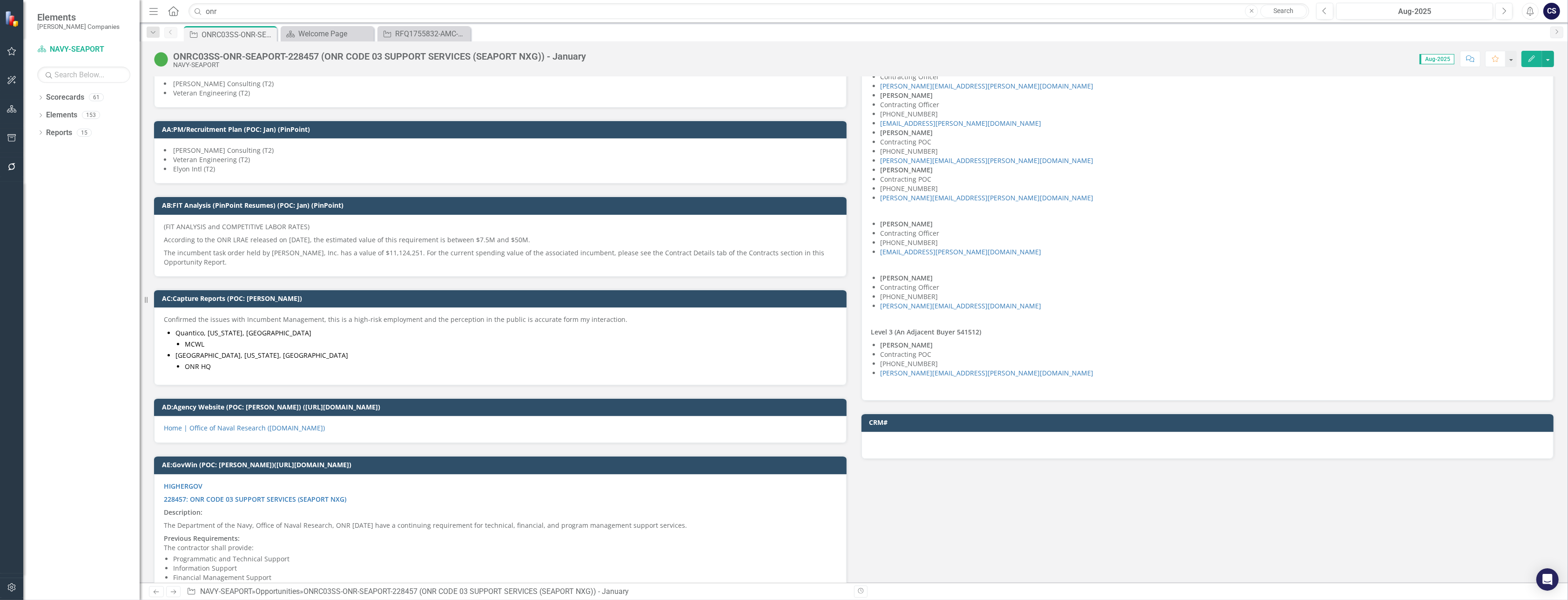
scroll to position [2580, 0]
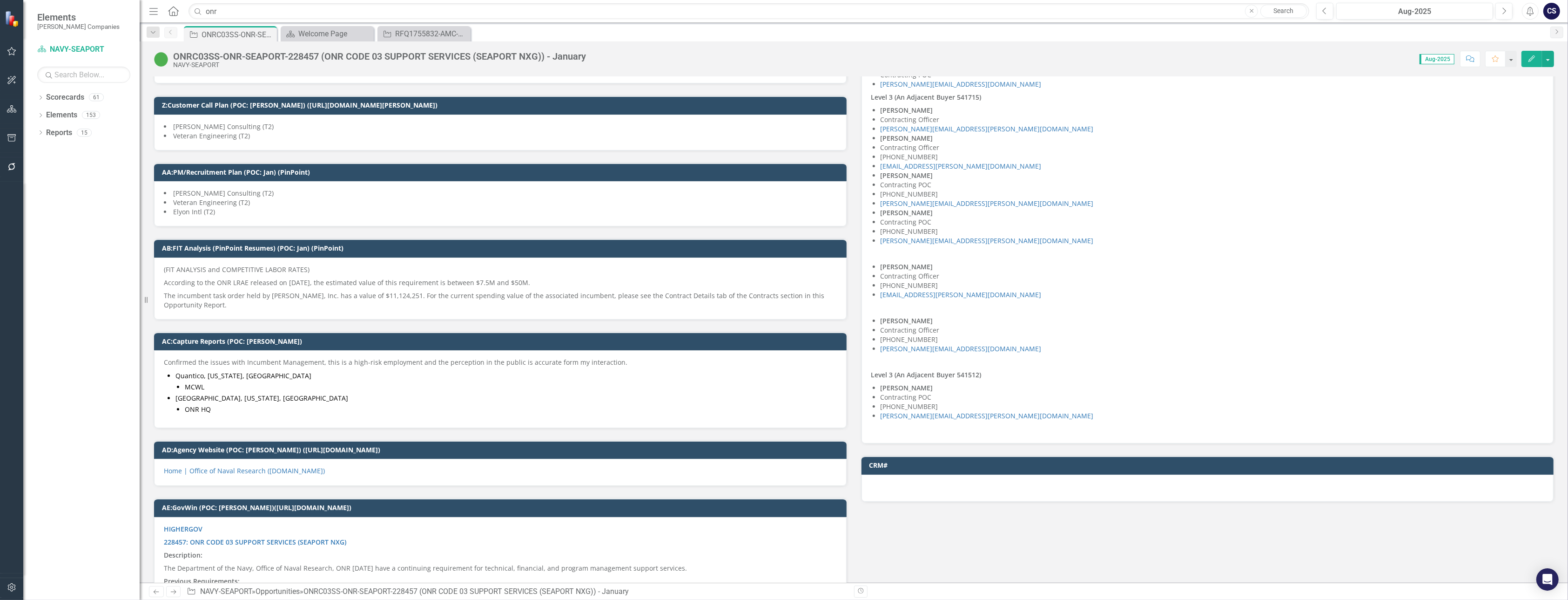
click at [248, 408] on td "Quantico, [US_STATE], [GEOGRAPHIC_DATA] MCWL [GEOGRAPHIC_DATA], [US_STATE], [GE…" at bounding box center [500, 393] width 673 height 51
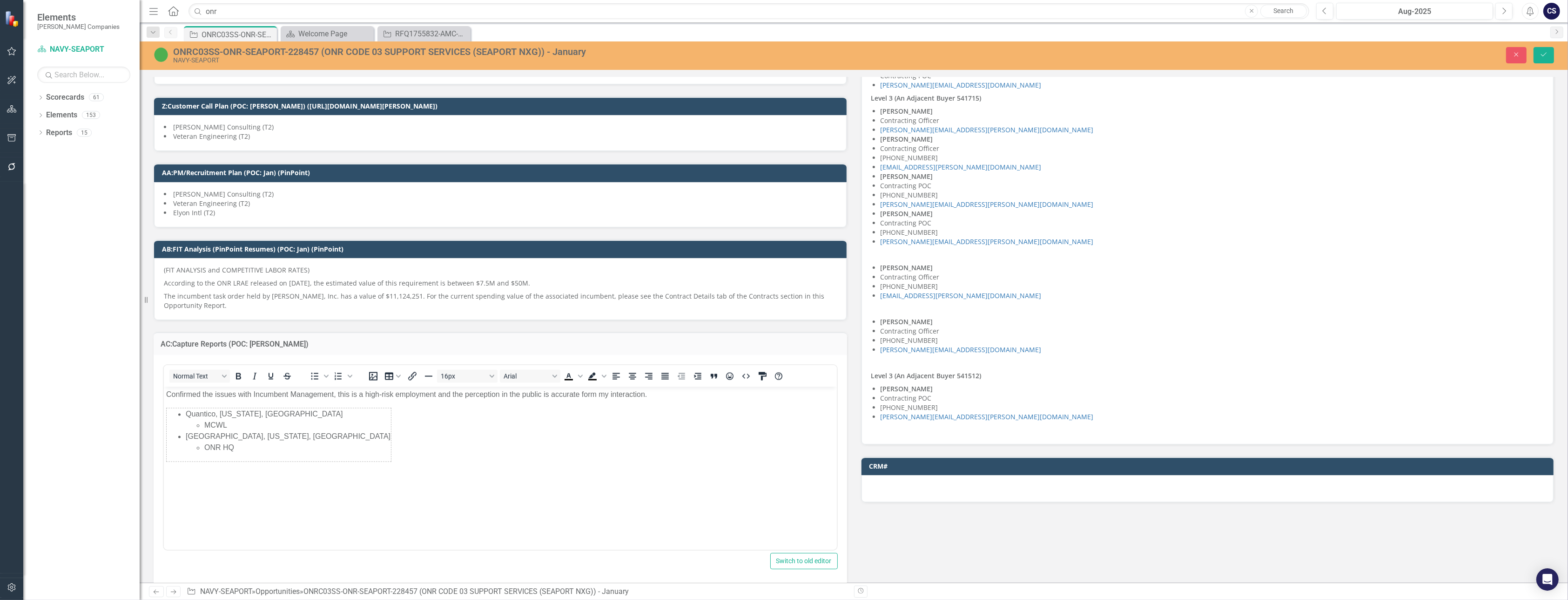
scroll to position [0, 0]
click at [205, 479] on body "Confirmed the issues with Incumbent Management, this is a high-risk employment …" at bounding box center [500, 456] width 673 height 139
click at [203, 473] on body "Confirmed the issues with Incumbent Management, this is a high-risk employment …" at bounding box center [500, 456] width 673 height 139
click at [325, 456] on body "Confirmed the issues with Incumbent Management, this is a high-risk employment …" at bounding box center [500, 456] width 673 height 139
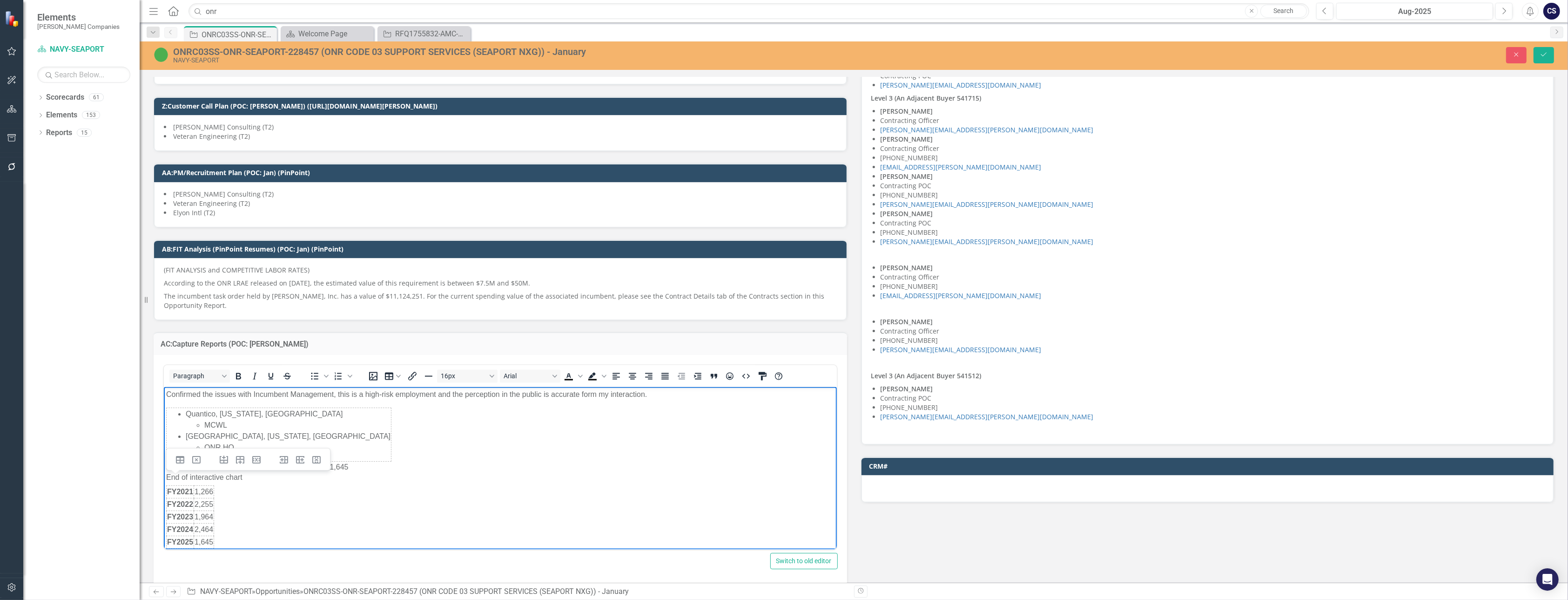
click at [285, 510] on div "FY2021 1,266 FY2022 2,255 FY2023 1,964 FY2024 2,464 FY2025 1,645" at bounding box center [500, 517] width 668 height 63
drag, startPoint x: 213, startPoint y: 515, endPoint x: 245, endPoint y: 515, distance: 32.0
click at [399, 503] on div "FY2021 1,266 FY2022 2,255 FY2023 1,964 FY2024 2,464 FY2025 1,645" at bounding box center [500, 517] width 668 height 63
click at [256, 477] on h6 "End of interactive chart" at bounding box center [500, 477] width 668 height 9
drag, startPoint x: 292, startPoint y: 475, endPoint x: 164, endPoint y: 478, distance: 128.0
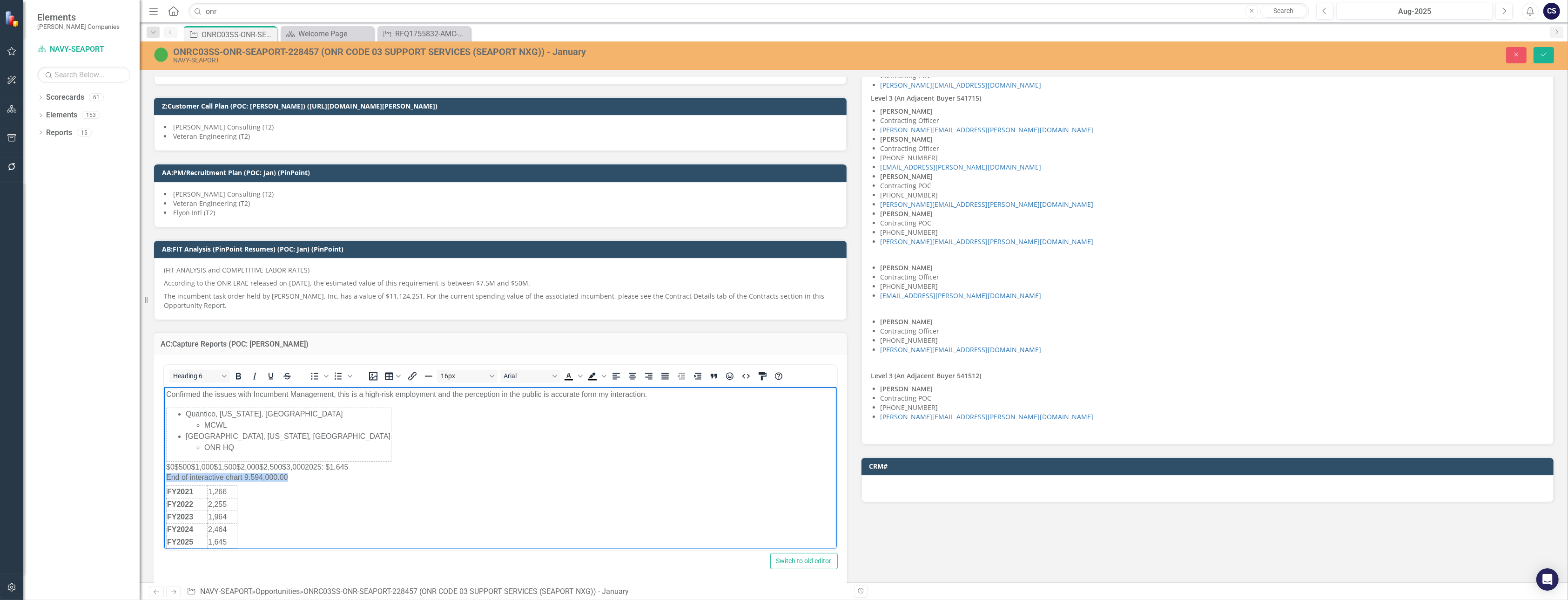
click at [164, 478] on body "Confirmed the issues with Incumbent Management, this is a high-risk employment …" at bounding box center [500, 469] width 673 height 164
drag, startPoint x: 170, startPoint y: 476, endPoint x: 465, endPoint y: 428, distance: 298.9
click at [465, 428] on body "Confirmed the issues with Incumbent Management, this is a high-risk employment …" at bounding box center [500, 469] width 673 height 164
drag, startPoint x: 290, startPoint y: 475, endPoint x: 163, endPoint y: 478, distance: 127.0
click at [163, 478] on html "Confirmed the issues with Incumbent Management, this is a high-risk employment …" at bounding box center [500, 469] width 673 height 164
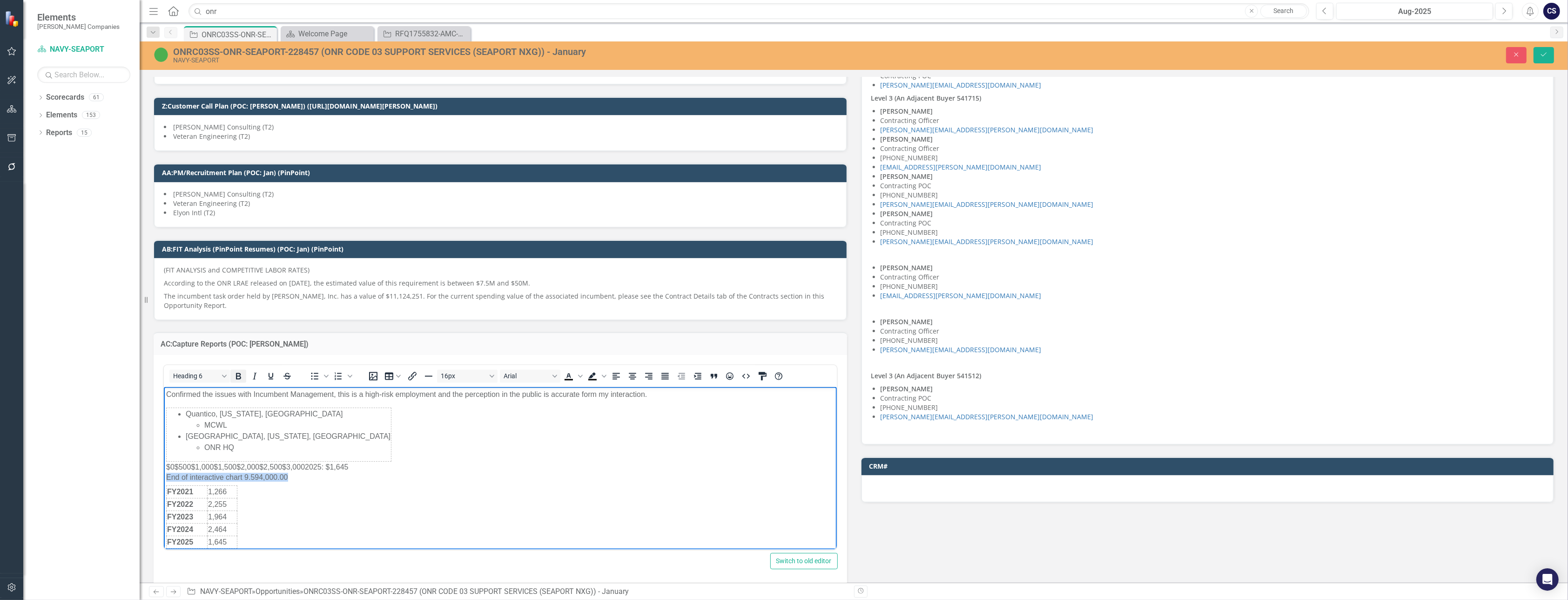
click at [239, 373] on icon "Bold" at bounding box center [239, 376] width 5 height 7
drag, startPoint x: 351, startPoint y: 467, endPoint x: 323, endPoint y: 845, distance: 379.0
click at [163, 468] on html "Confirmed the issues with Incumbent Management, this is a high-risk employment …" at bounding box center [500, 469] width 673 height 164
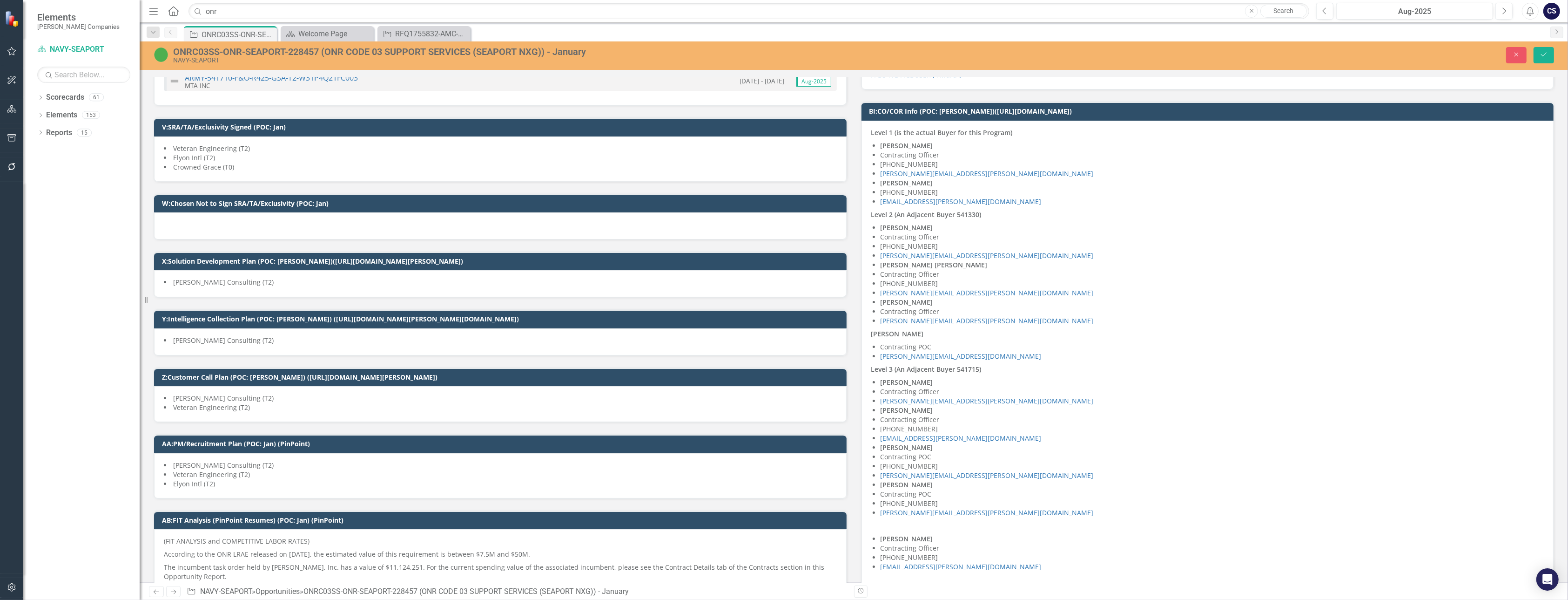
scroll to position [2318, 0]
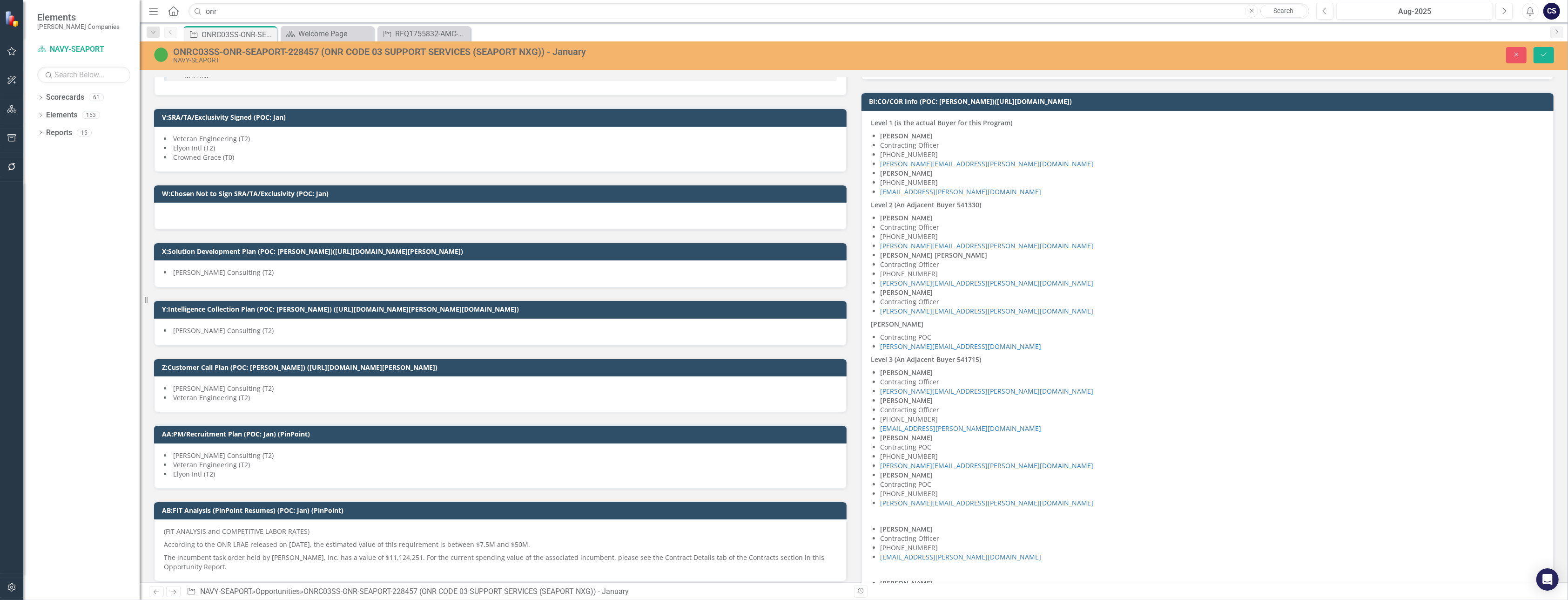
click at [950, 169] on div "[PERSON_NAME][EMAIL_ADDRESS][PERSON_NAME][DOMAIN_NAME]" at bounding box center [1213, 163] width 663 height 9
click at [881, 177] on strong "[PERSON_NAME]" at bounding box center [907, 173] width 52 height 9
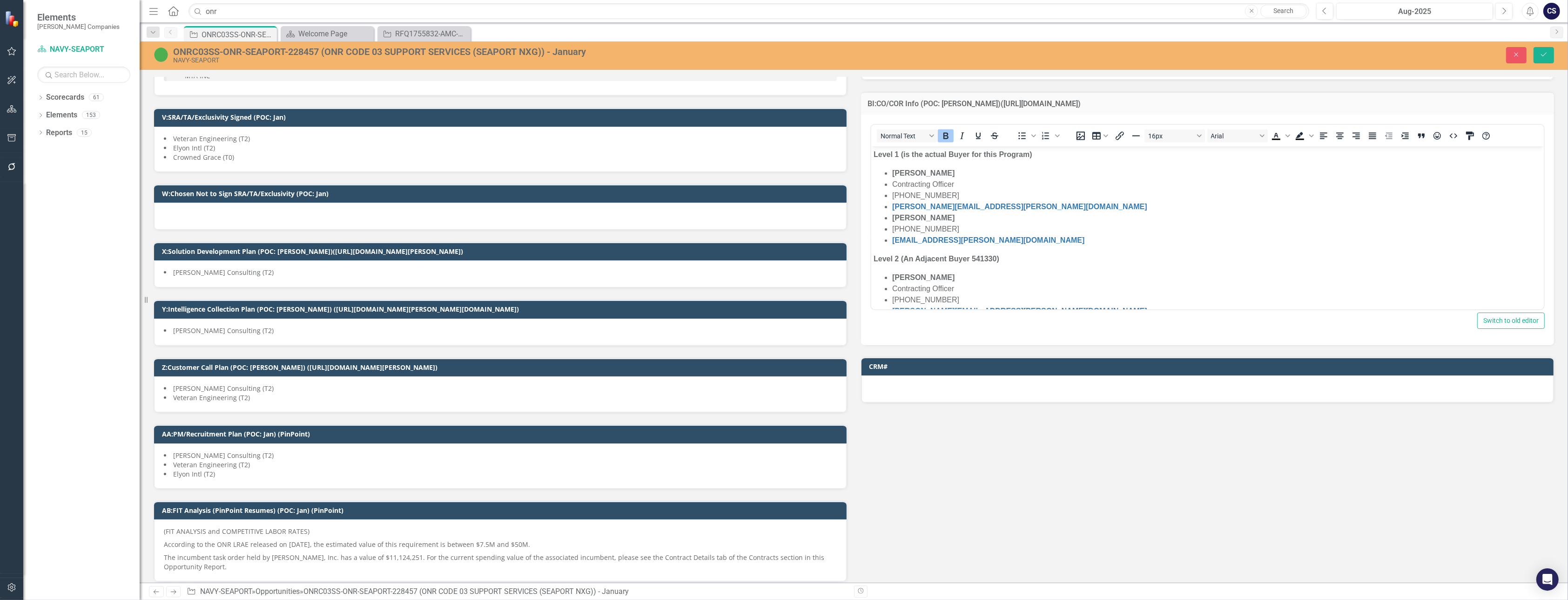
scroll to position [0, 0]
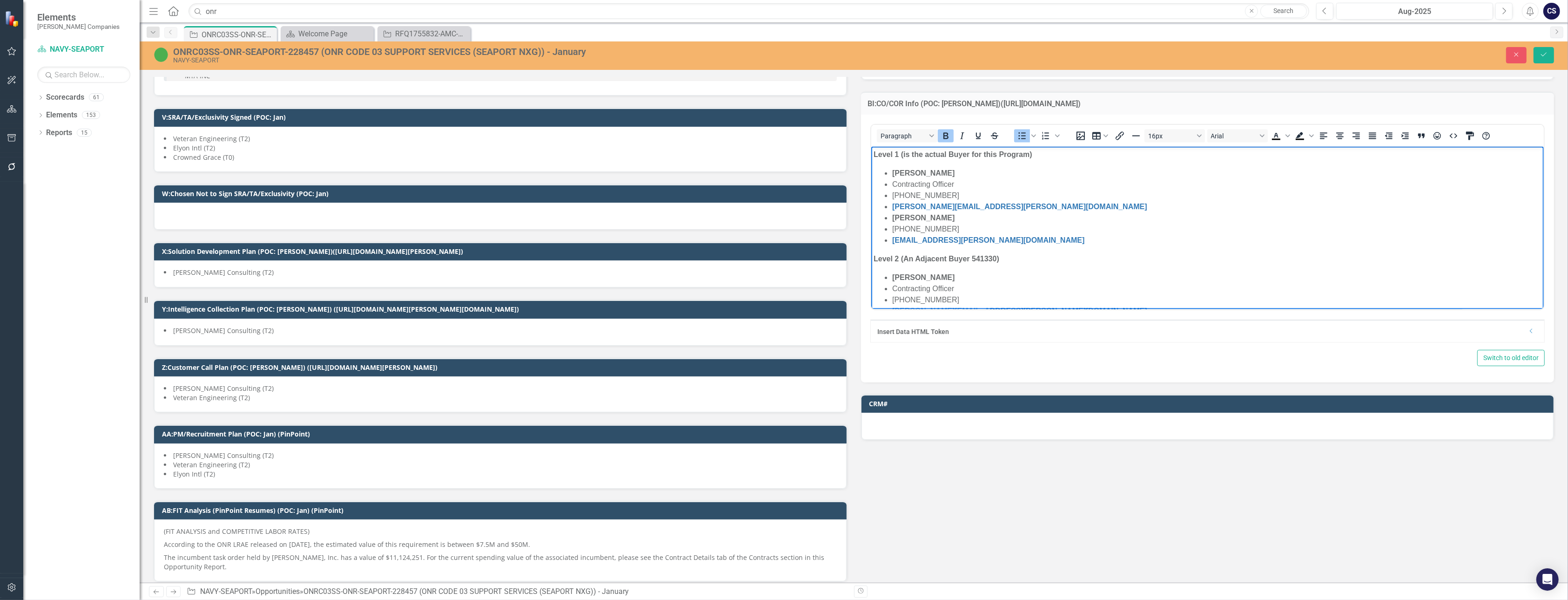
click at [892, 219] on strong "[PERSON_NAME]" at bounding box center [923, 217] width 62 height 8
click at [894, 225] on li "Rich Text Area. Press ALT-0 for help." at bounding box center [1216, 228] width 649 height 11
click at [894, 217] on strong "[PERSON_NAME]" at bounding box center [923, 217] width 62 height 8
click at [894, 217] on li "Rich Text Area. Press ALT-0 for help." at bounding box center [1216, 217] width 649 height 11
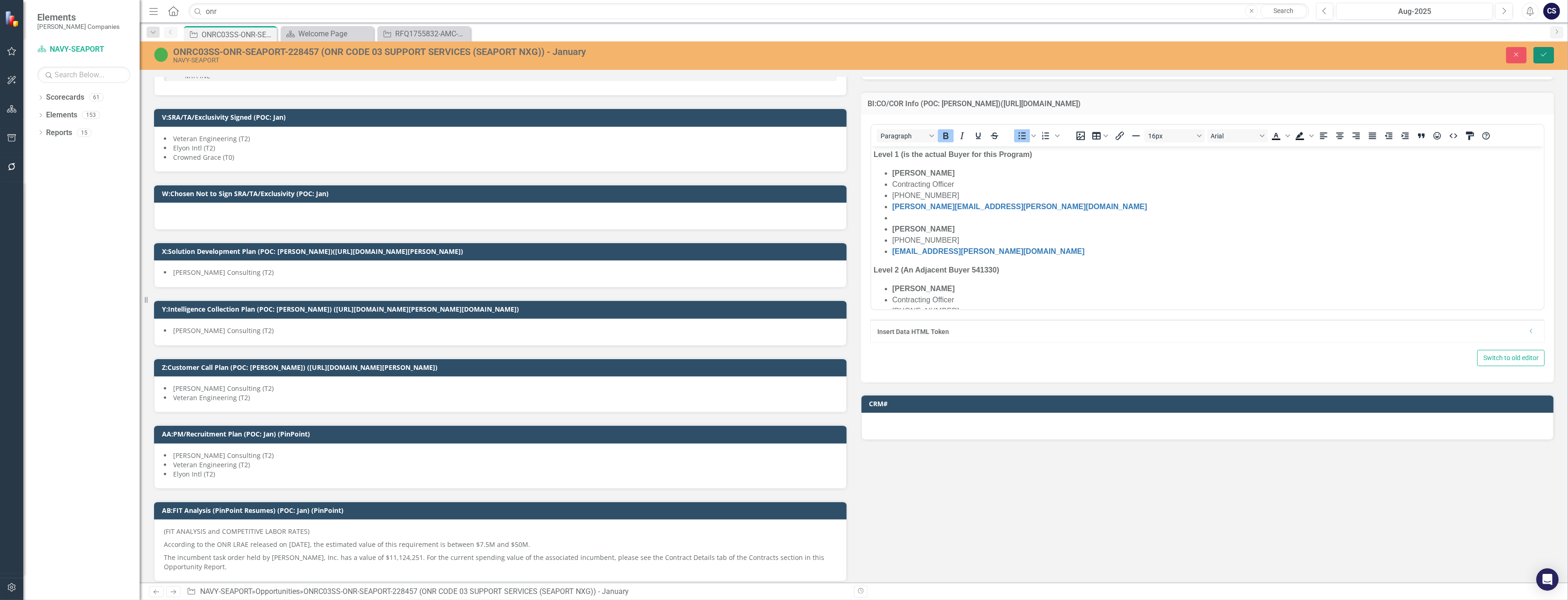
click at [1545, 53] on icon "Save" at bounding box center [1544, 54] width 9 height 7
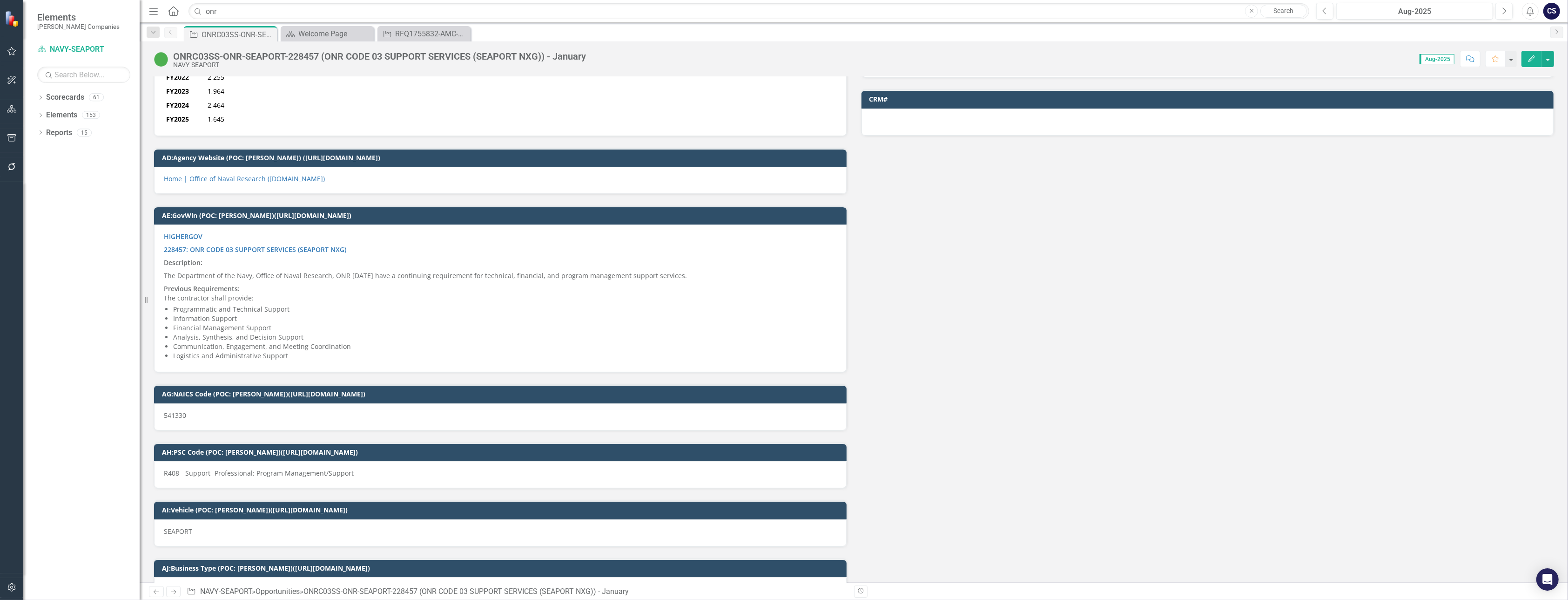
scroll to position [2719, 0]
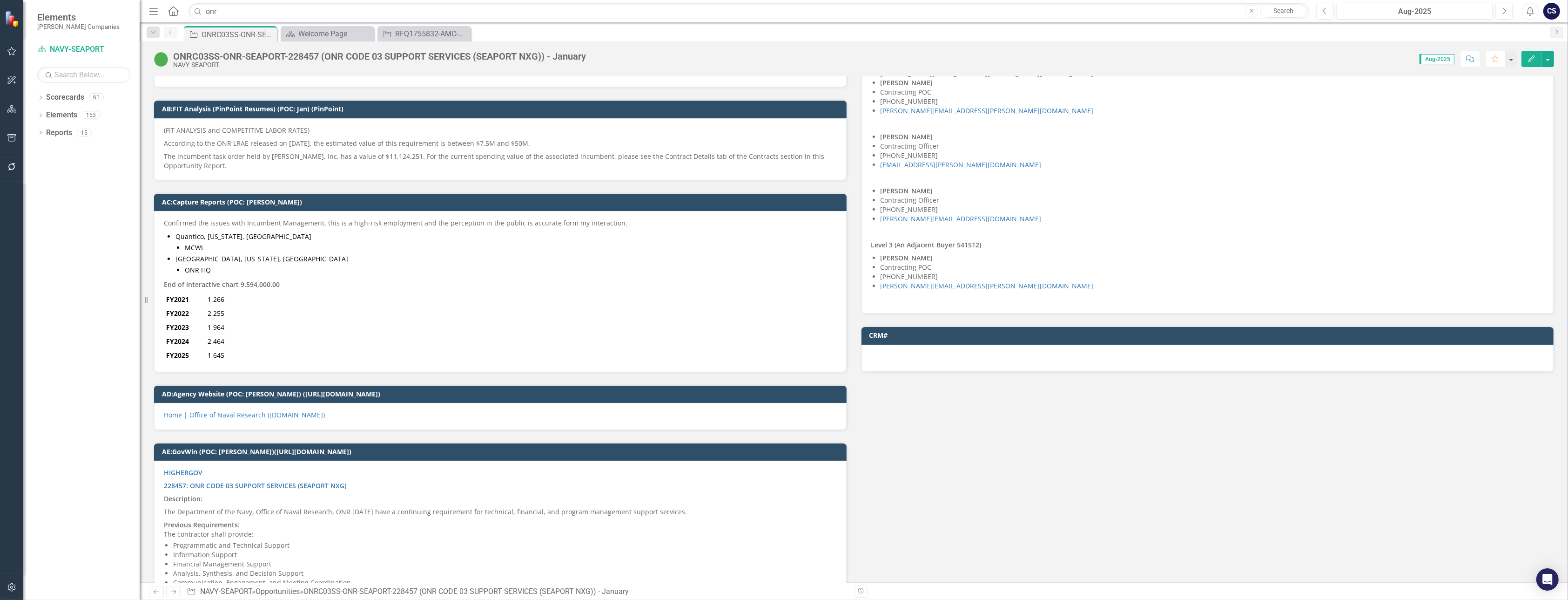
click at [296, 292] on div "FY2021 1,266 FY2022 2,255 FY2023 1,964 FY2024 2,464 FY2025 1,645" at bounding box center [500, 327] width 673 height 70
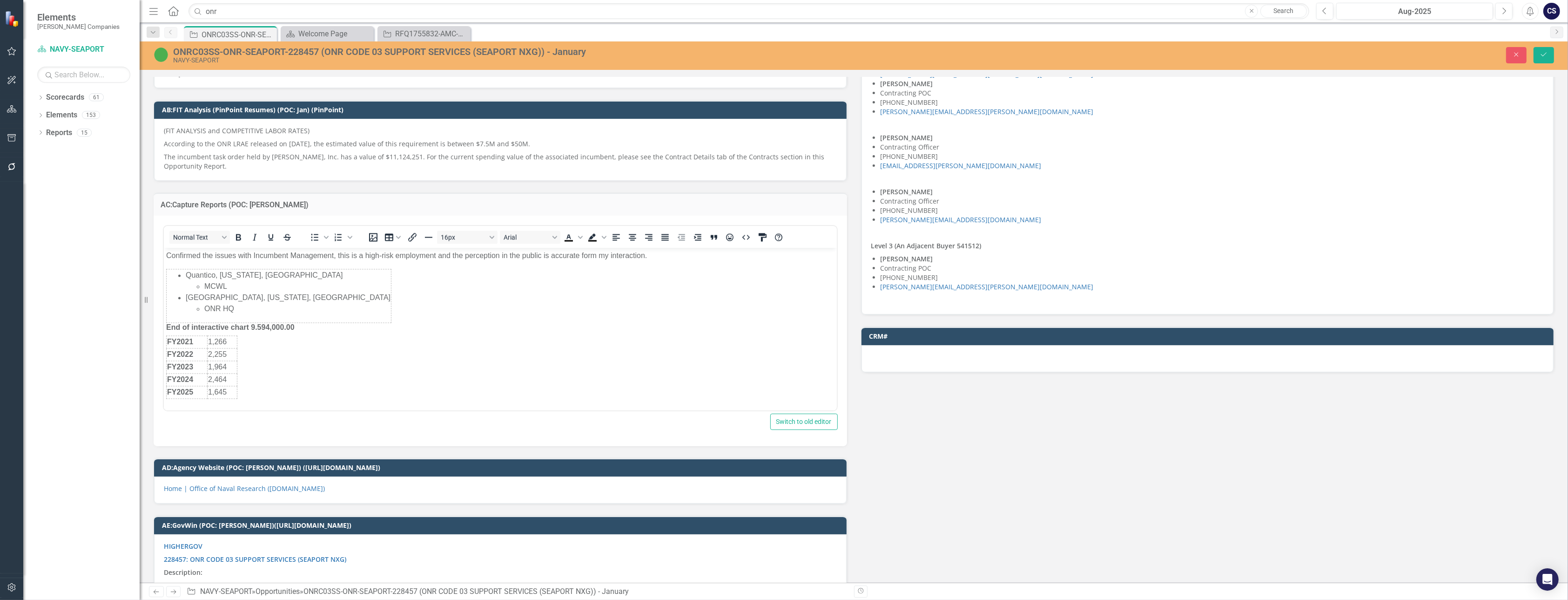
scroll to position [0, 0]
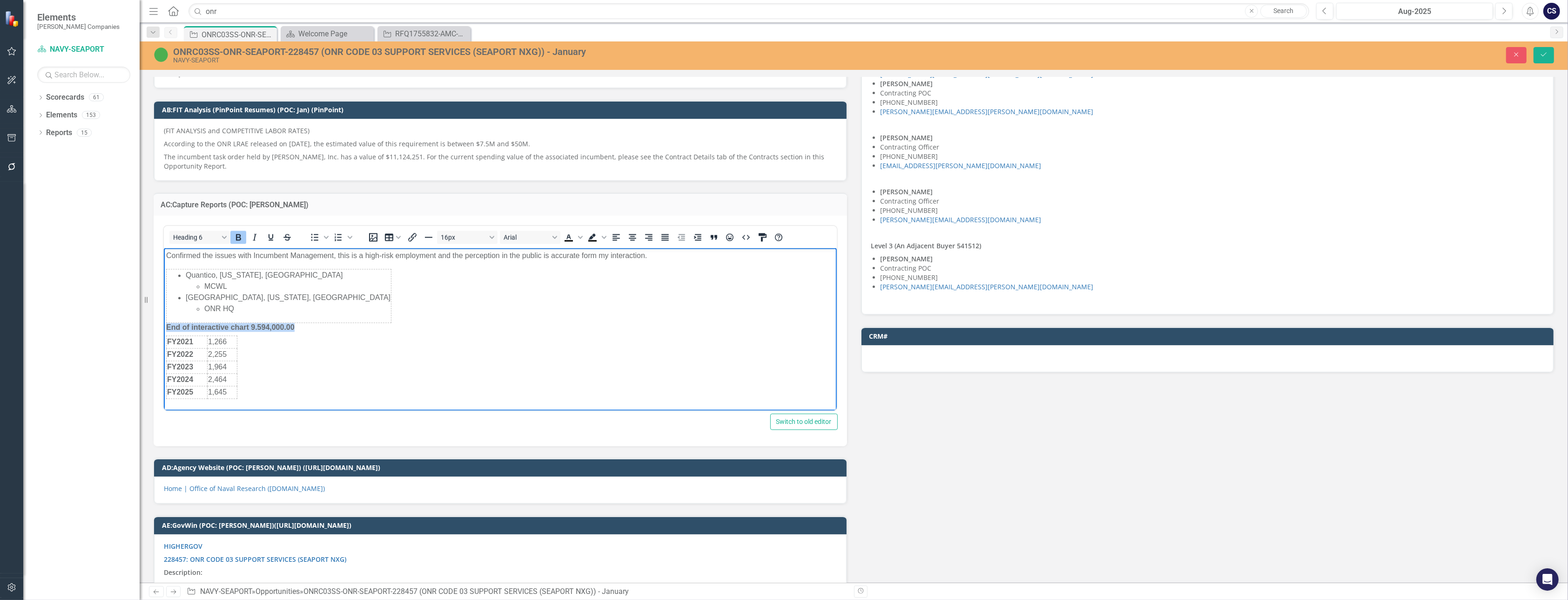
drag, startPoint x: 296, startPoint y: 325, endPoint x: 153, endPoint y: 325, distance: 143.0
click at [163, 325] on html "Confirmed the issues with Incumbent Management, this is a high-risk employment …" at bounding box center [500, 324] width 673 height 154
click at [239, 234] on icon "Bold" at bounding box center [239, 237] width 5 height 7
click at [491, 334] on body "Confirmed the issues with Incumbent Management, this is a high-risk employment …" at bounding box center [500, 324] width 673 height 154
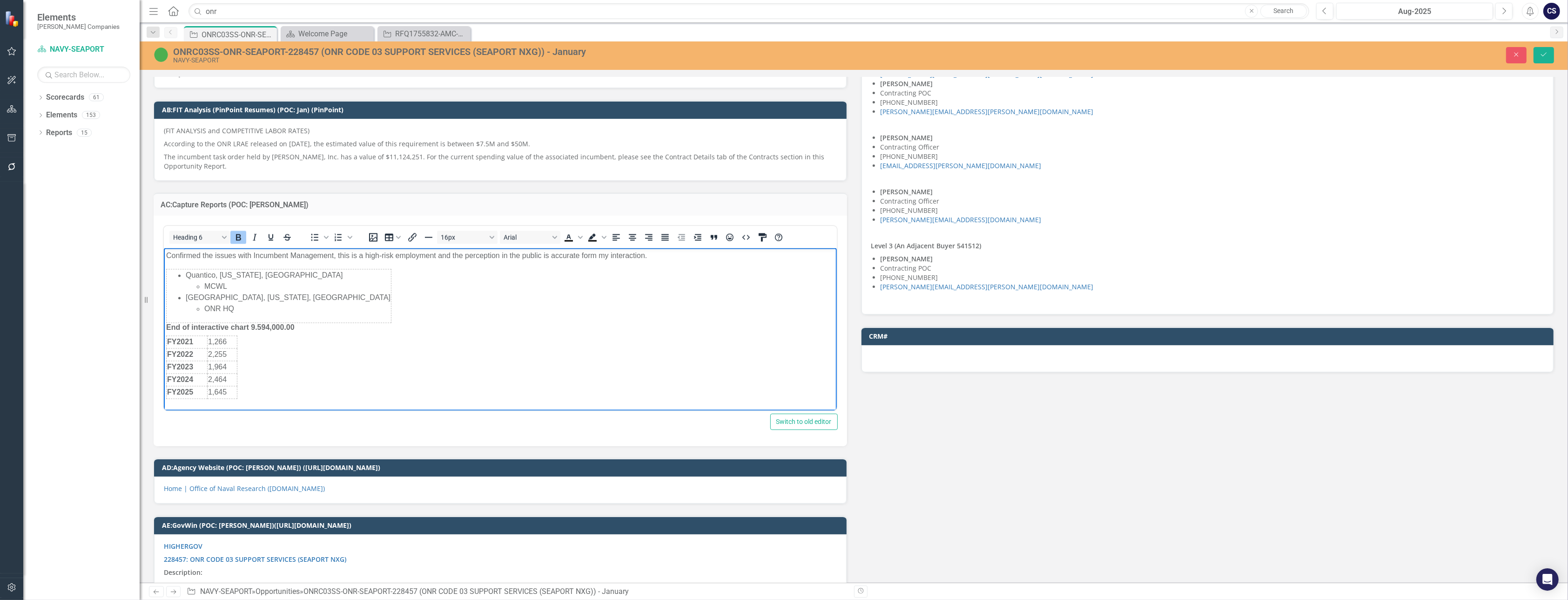
click at [341, 330] on h6 "End of interactive chart 9.594,000.00" at bounding box center [500, 326] width 668 height 9
drag, startPoint x: 397, startPoint y: 325, endPoint x: 379, endPoint y: 324, distance: 18.0
click at [379, 324] on h6 "End of interactive chart 9.594,000.00 The incumbent reports 11" at bounding box center [500, 326] width 668 height 9
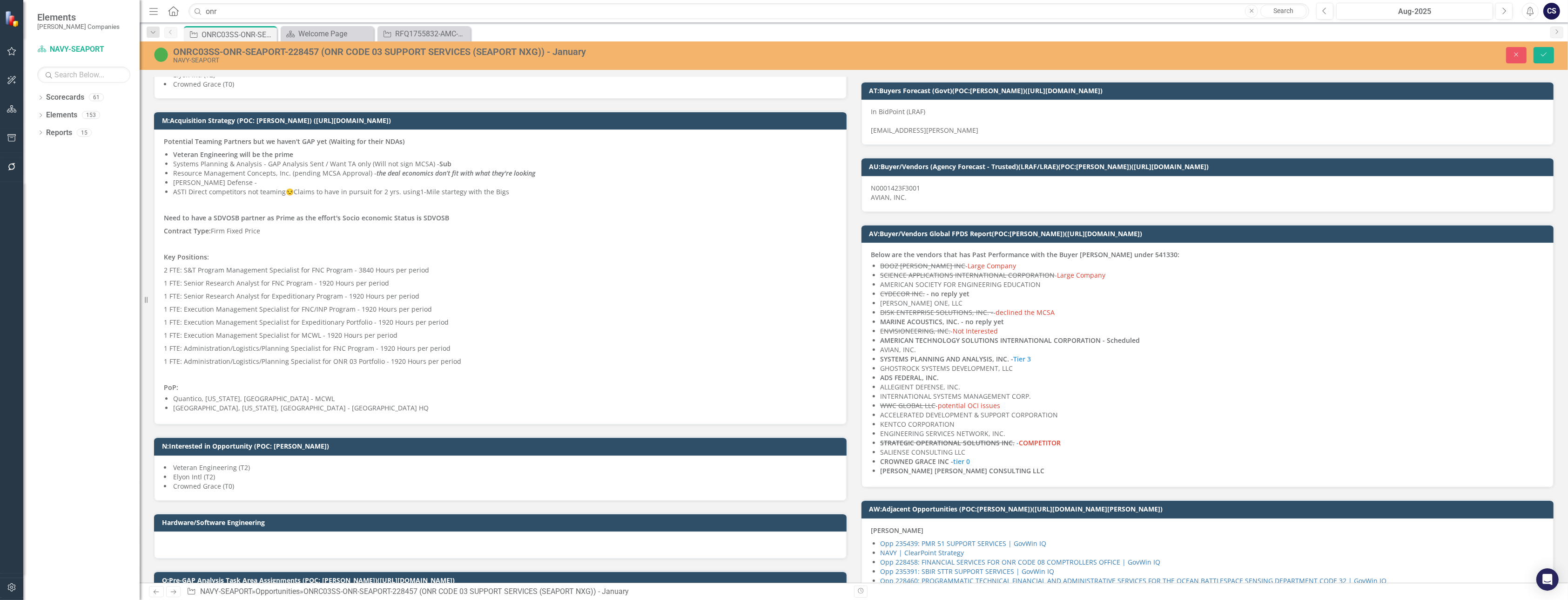
scroll to position [729, 0]
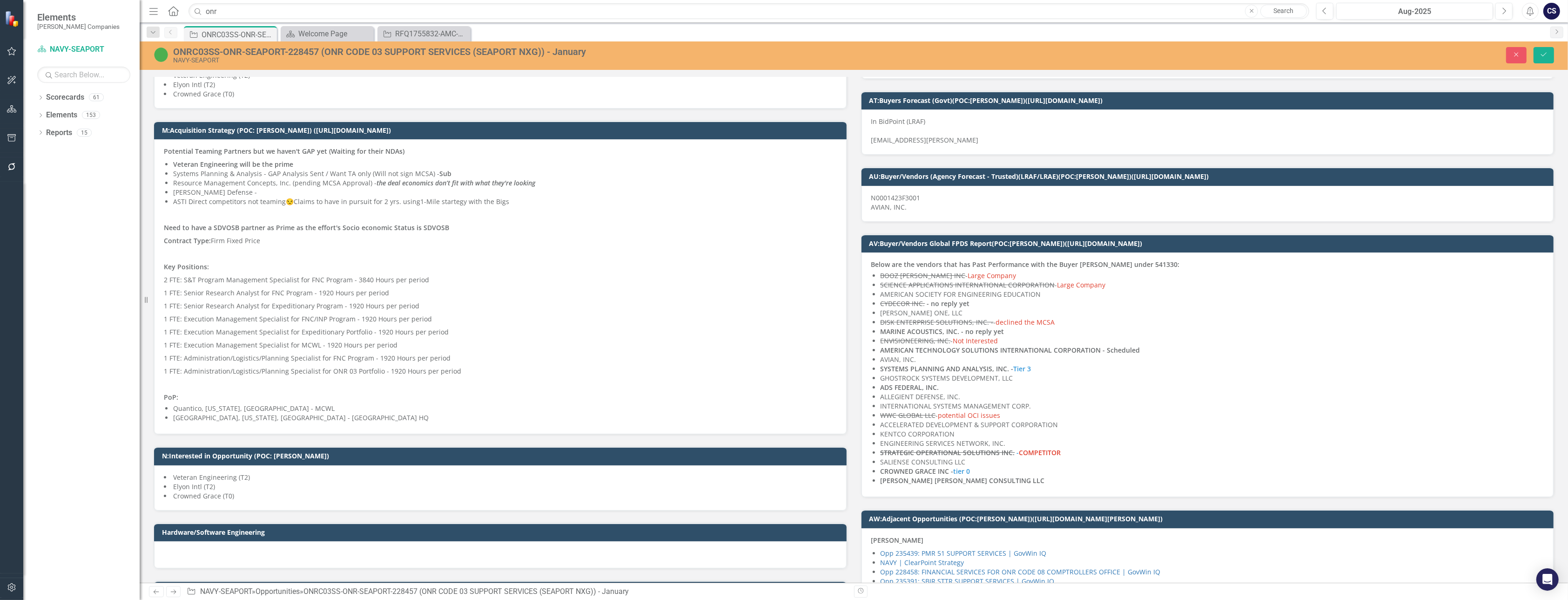
click at [1046, 364] on li "AVIAN, INC." at bounding box center [1213, 359] width 663 height 9
click at [1056, 457] on span "COMPETITOR" at bounding box center [1040, 453] width 42 height 9
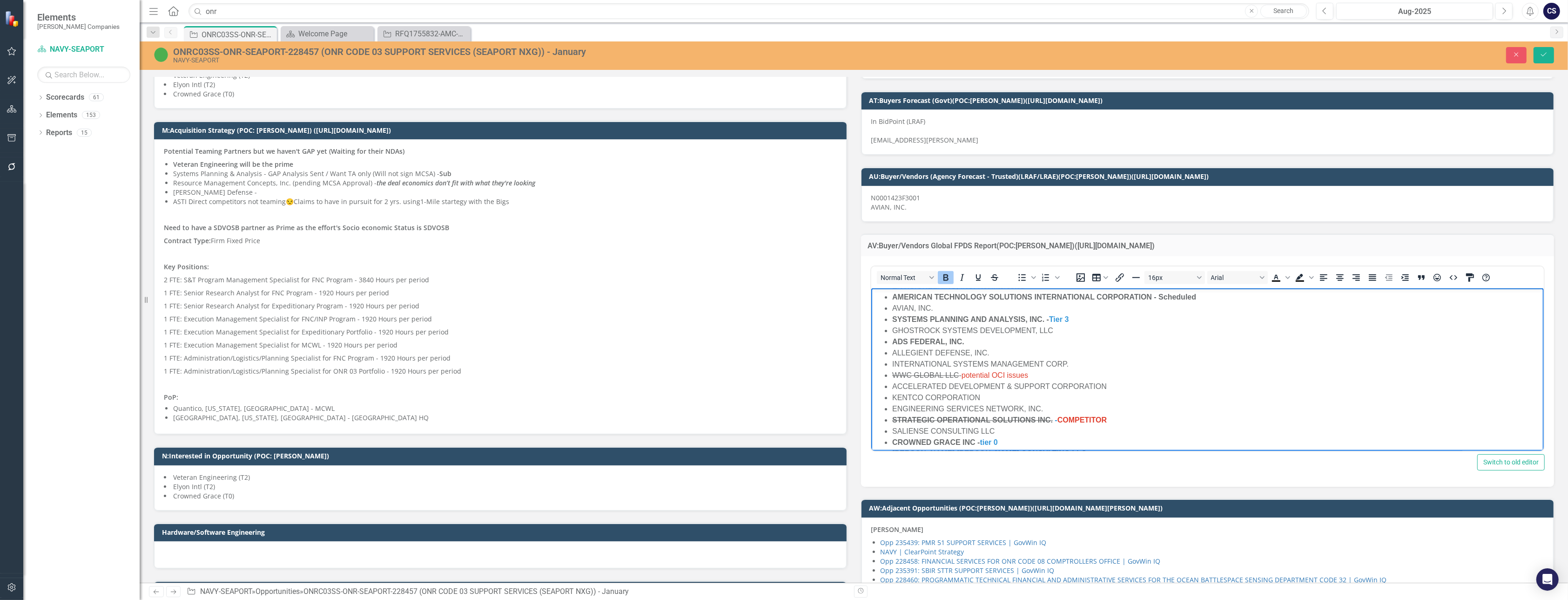
scroll to position [125, 0]
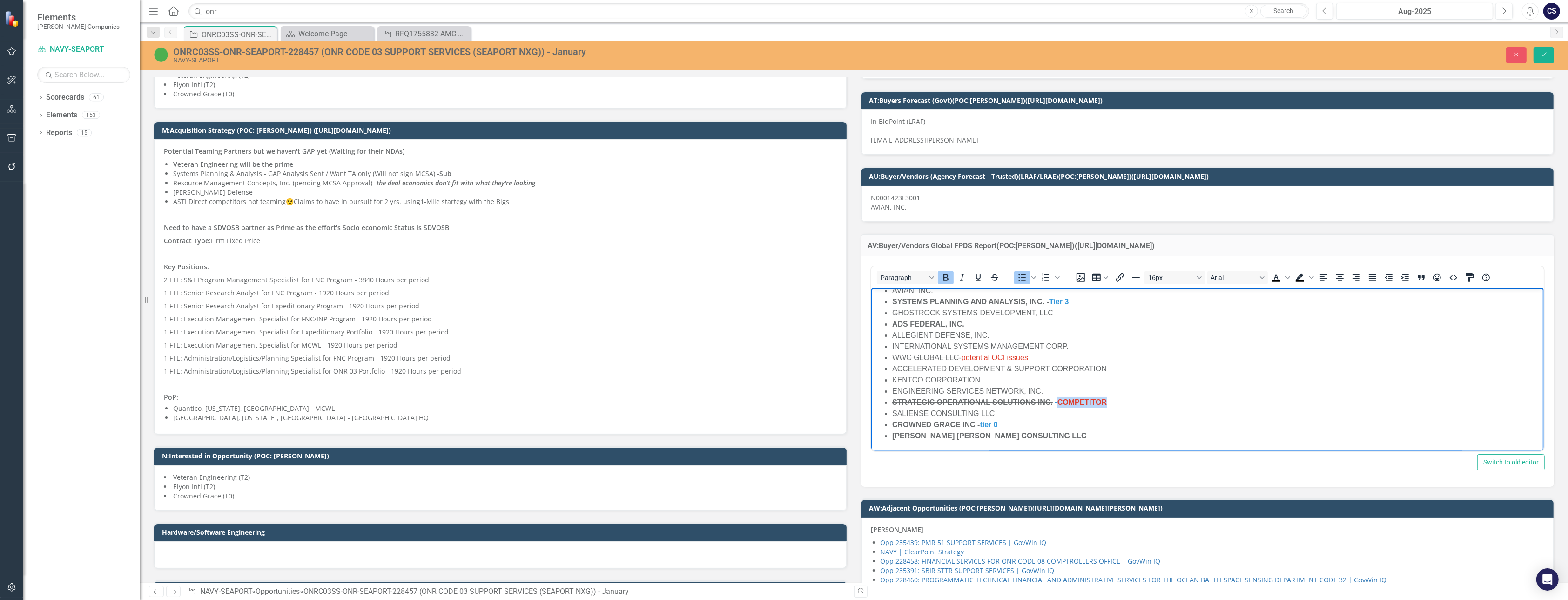
drag, startPoint x: 1110, startPoint y: 404, endPoint x: 1059, endPoint y: 403, distance: 51.0
click at [1059, 403] on li "STRATEGIC OPERATIONAL SOLUTIONS INC. - COMPETITOR" at bounding box center [1216, 402] width 649 height 11
copy span "COMPETITOR"
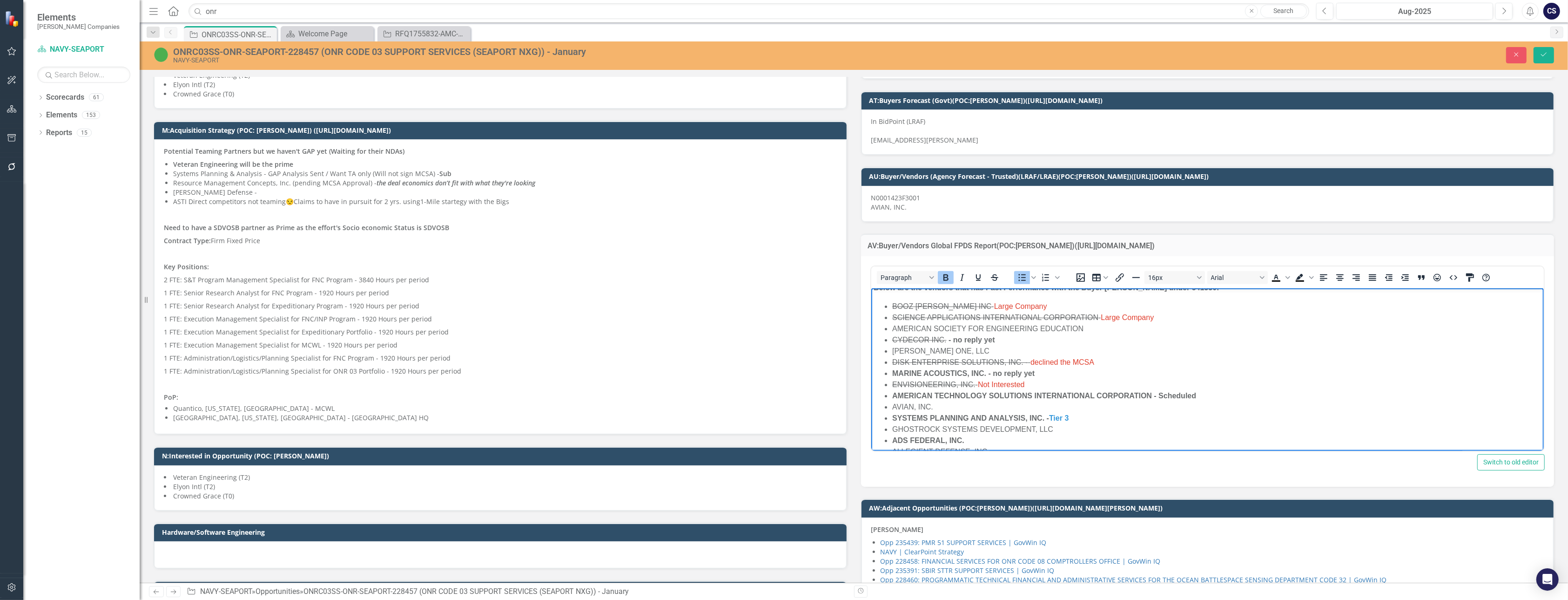
scroll to position [0, 0]
click at [1202, 403] on li "AMERICAN TECHNOLOGY SOLUTIONS INTERNATIONAL CORPORATION - Scheduled" at bounding box center [1216, 404] width 649 height 11
drag, startPoint x: 1214, startPoint y: 400, endPoint x: 1153, endPoint y: 407, distance: 61.4
click at [1153, 407] on li "AMERICAN TECHNOLOGY SOLUTIONS INTERNATIONAL CORPORATION - COMPETITOR" at bounding box center [1216, 404] width 649 height 11
click at [1159, 406] on strong "AMERICAN TECHNOLOGY SOLUTIONS INTERNATIONAL CORPORATION - COMPETITOR" at bounding box center [1048, 404] width 313 height 8
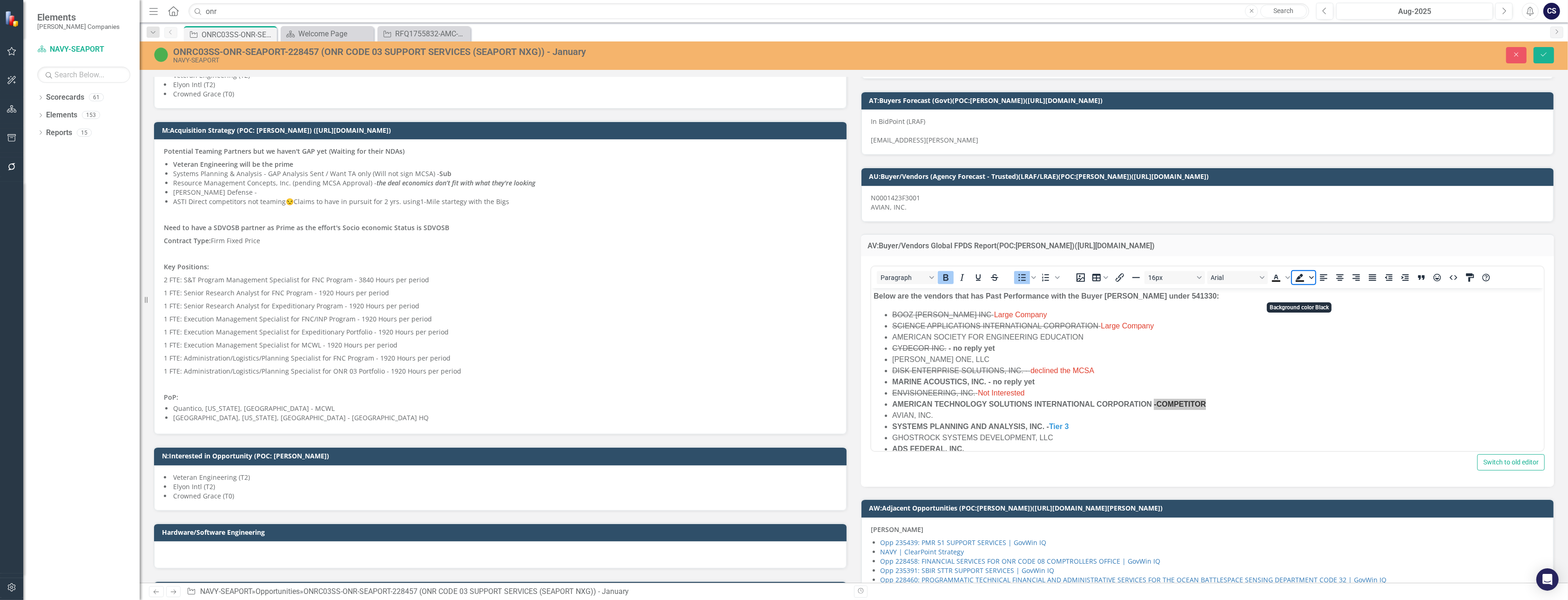
click at [1308, 284] on span "Background color Black" at bounding box center [1311, 277] width 7 height 13
click at [1320, 334] on div "Dark Red" at bounding box center [1323, 335] width 11 height 11
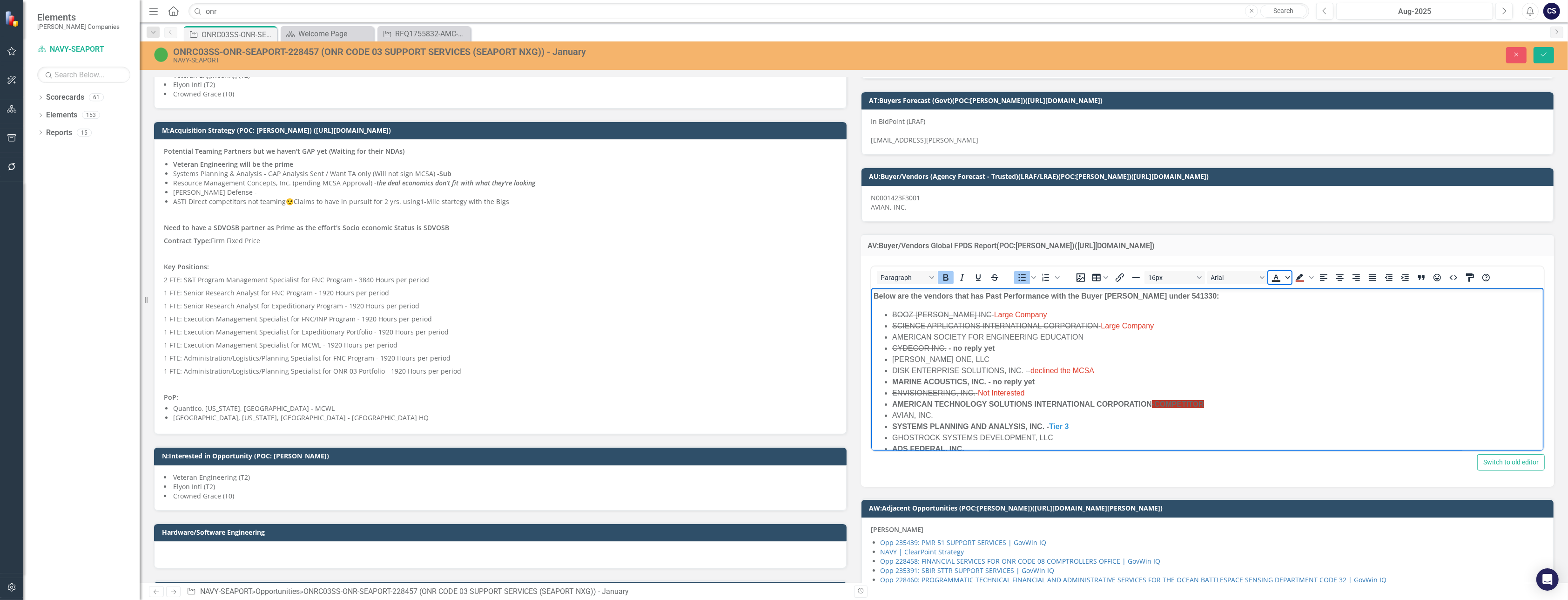
click at [1285, 279] on icon "Text color Black" at bounding box center [1287, 277] width 5 height 3
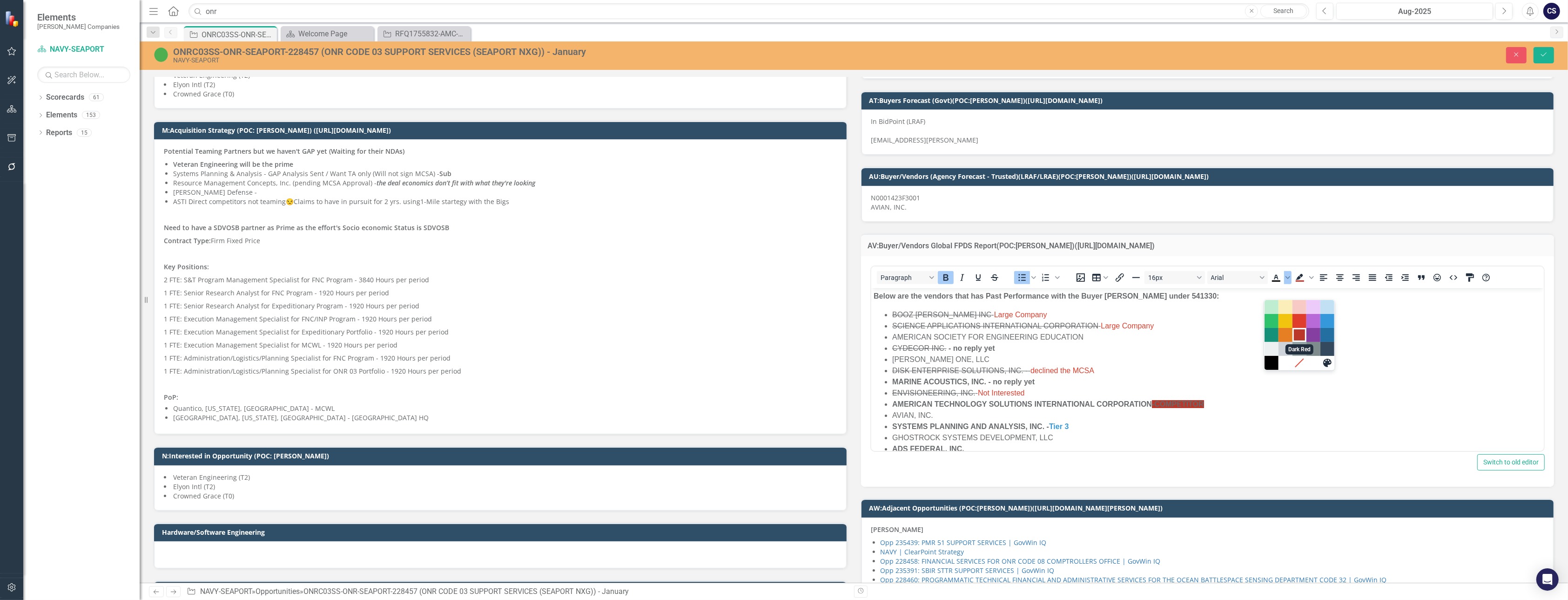
click at [1296, 332] on div "Dark Red" at bounding box center [1300, 335] width 11 height 11
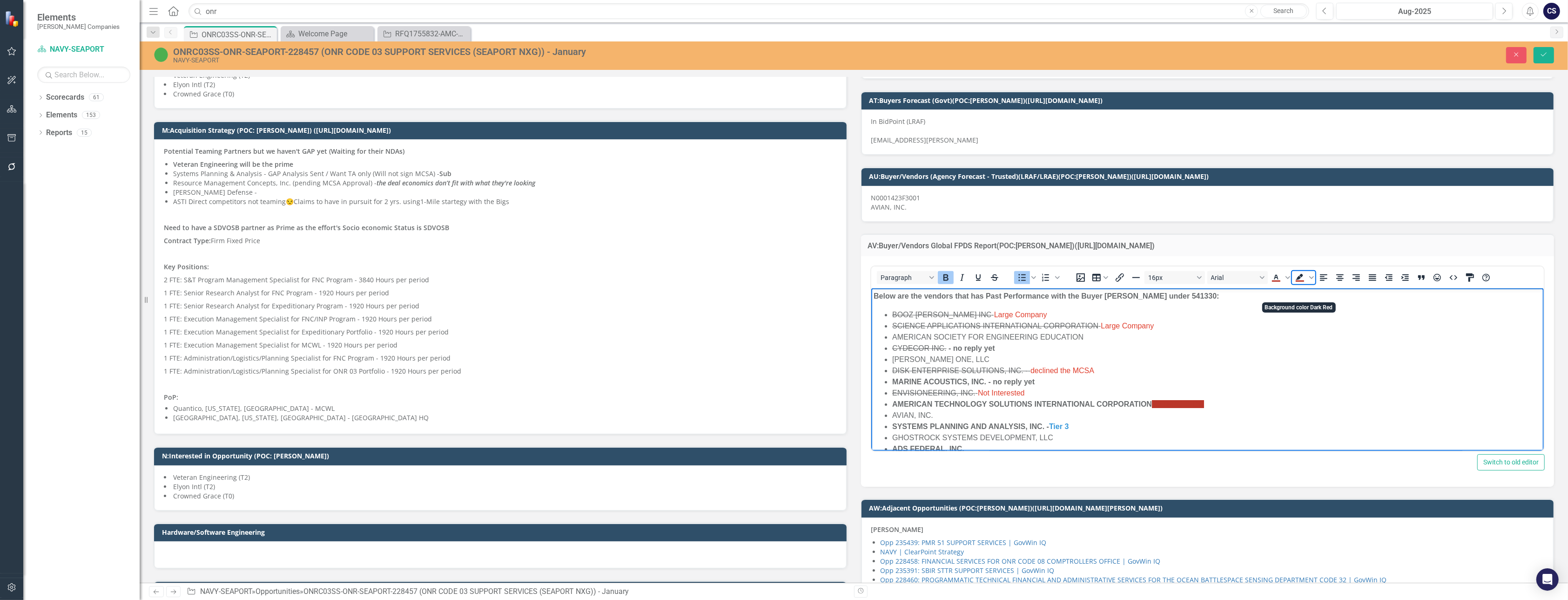
click at [1297, 283] on icon "Background color Dark Red" at bounding box center [1300, 278] width 11 height 11
click at [1307, 284] on span "Background color Dark Red" at bounding box center [1311, 277] width 7 height 13
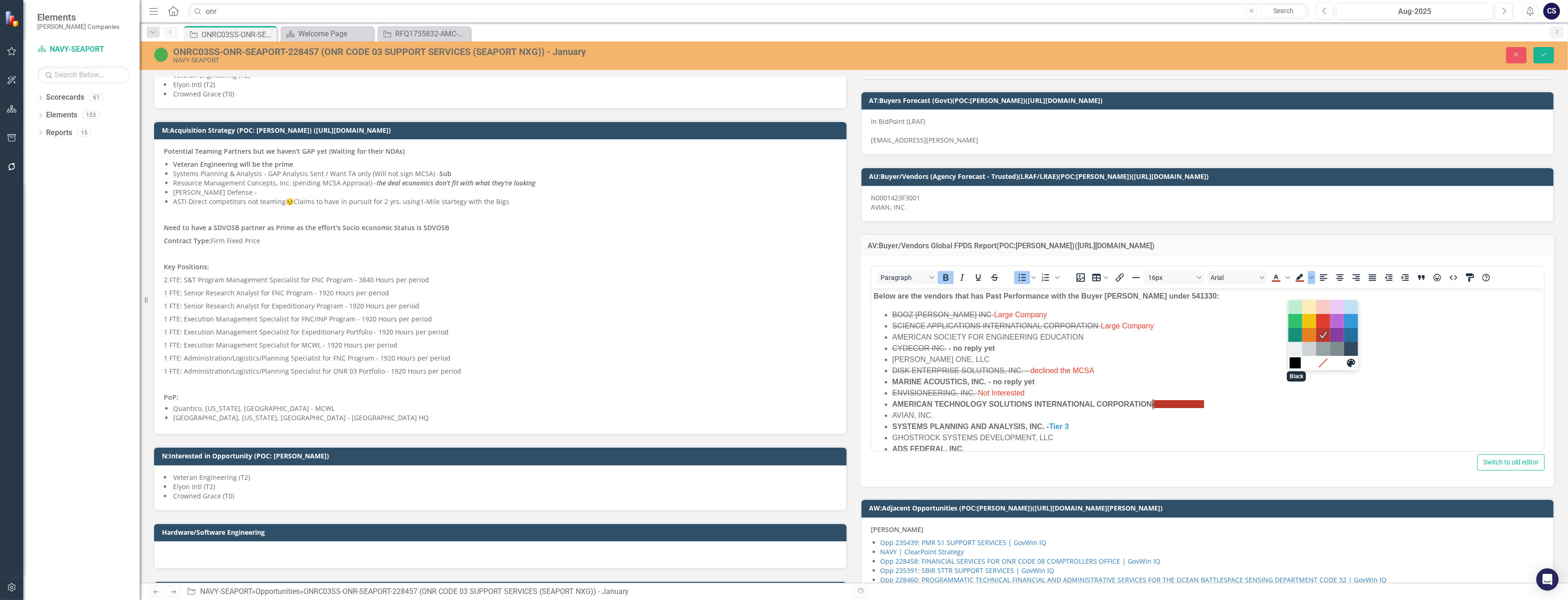
click at [1294, 361] on div "Black" at bounding box center [1295, 362] width 11 height 11
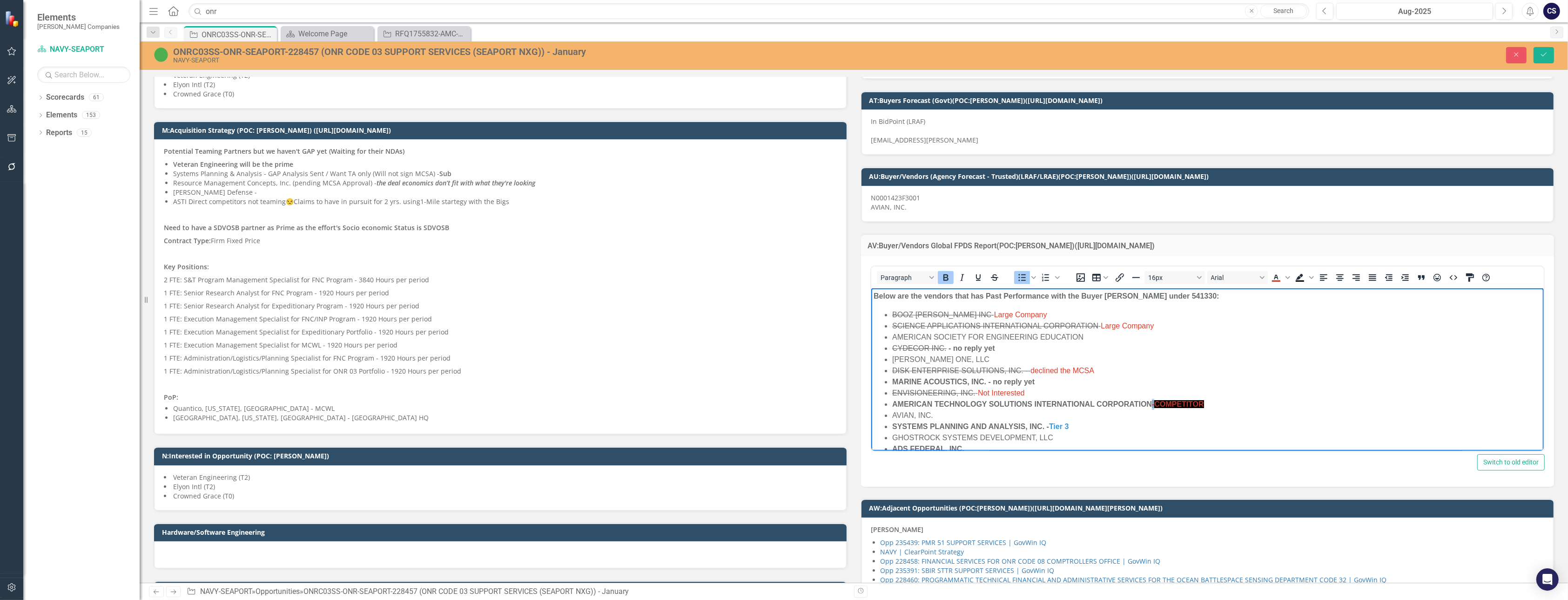
click at [1247, 396] on li "ENVISIONEERING, INC. - Not Interested" at bounding box center [1216, 393] width 649 height 11
click at [1309, 280] on icon "Background color Black" at bounding box center [1311, 278] width 5 height 5
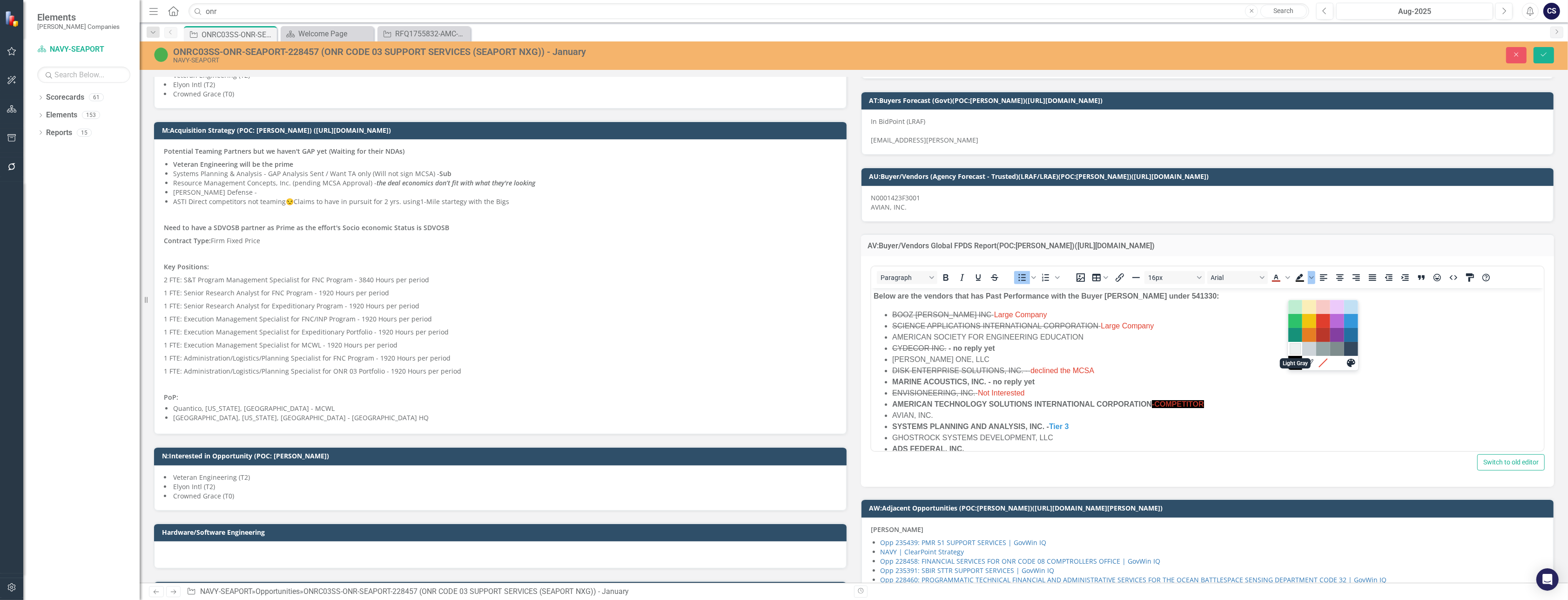
click at [1291, 348] on div "Light Gray" at bounding box center [1295, 349] width 11 height 11
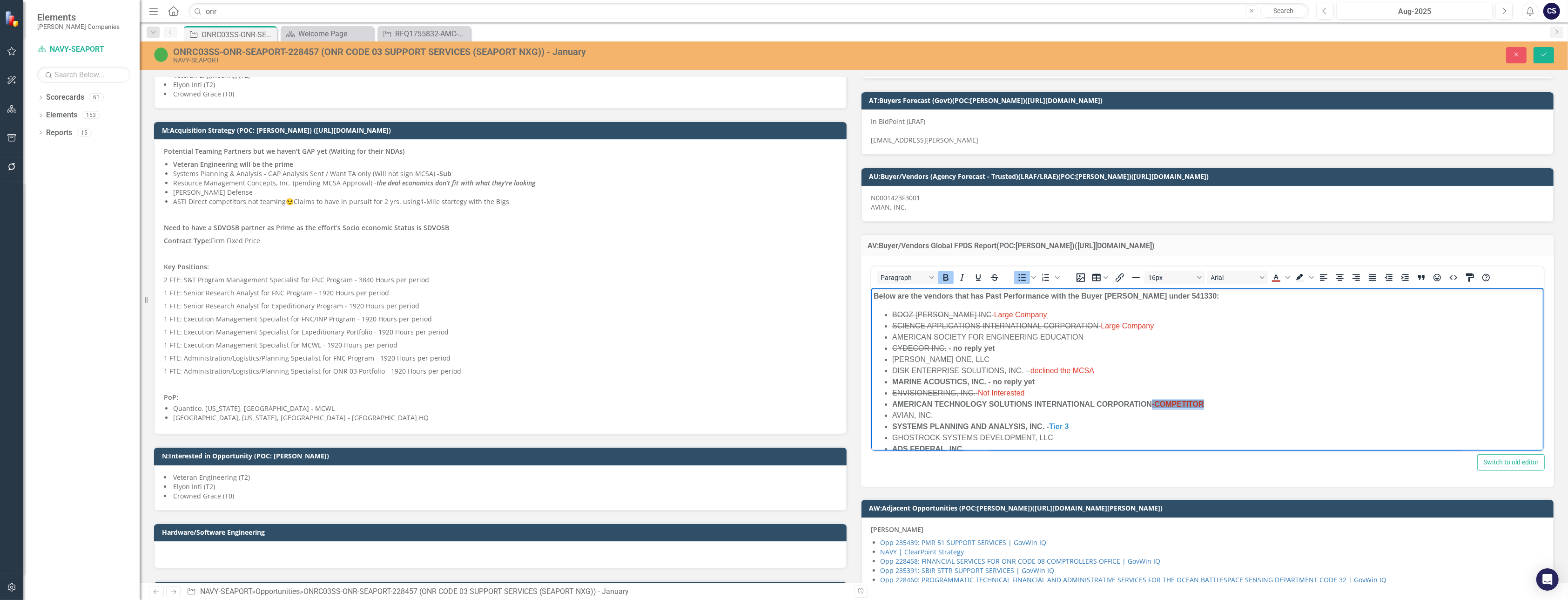
drag, startPoint x: 1221, startPoint y: 403, endPoint x: 1153, endPoint y: 407, distance: 68.1
click at [1153, 407] on li "AMERICAN TECHNOLOGY SOLUTIONS INTERNATIONAL CORPORATION - COMPETITOR" at bounding box center [1216, 404] width 649 height 11
click at [1307, 284] on span "Background color Light Gray" at bounding box center [1311, 277] width 7 height 13
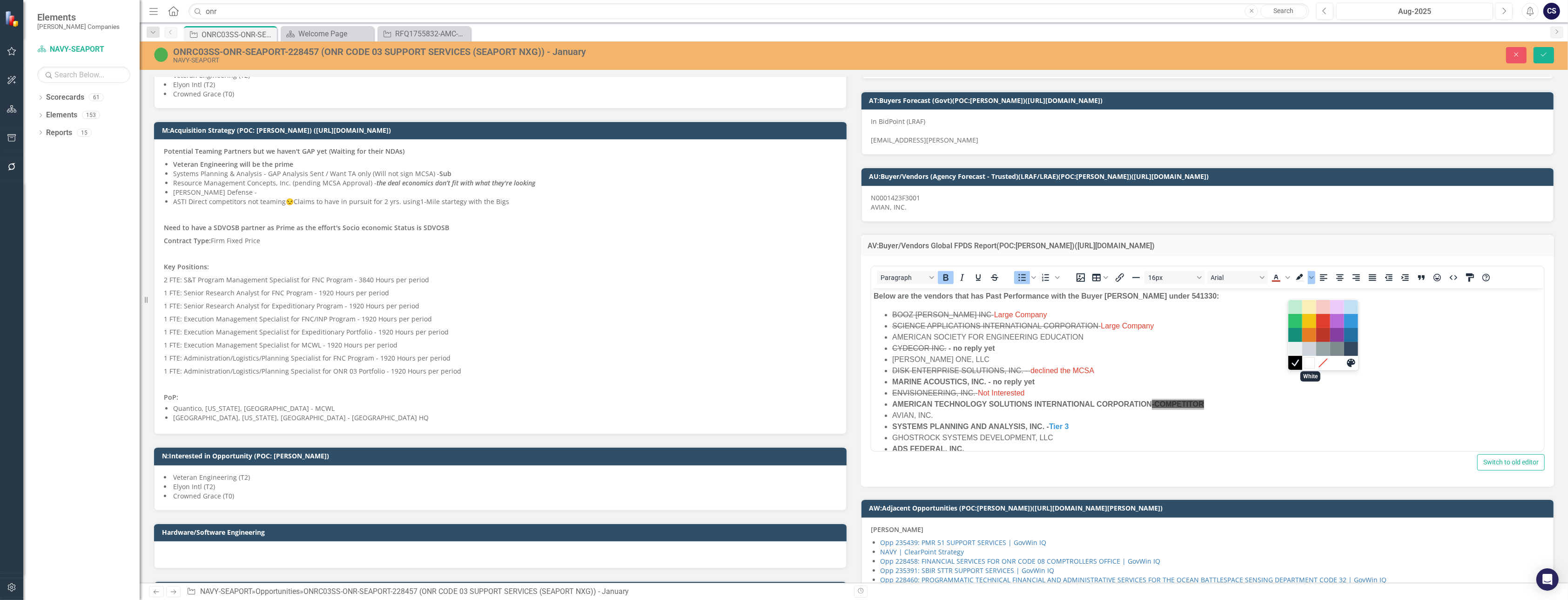
click at [1307, 364] on div "White" at bounding box center [1309, 362] width 11 height 11
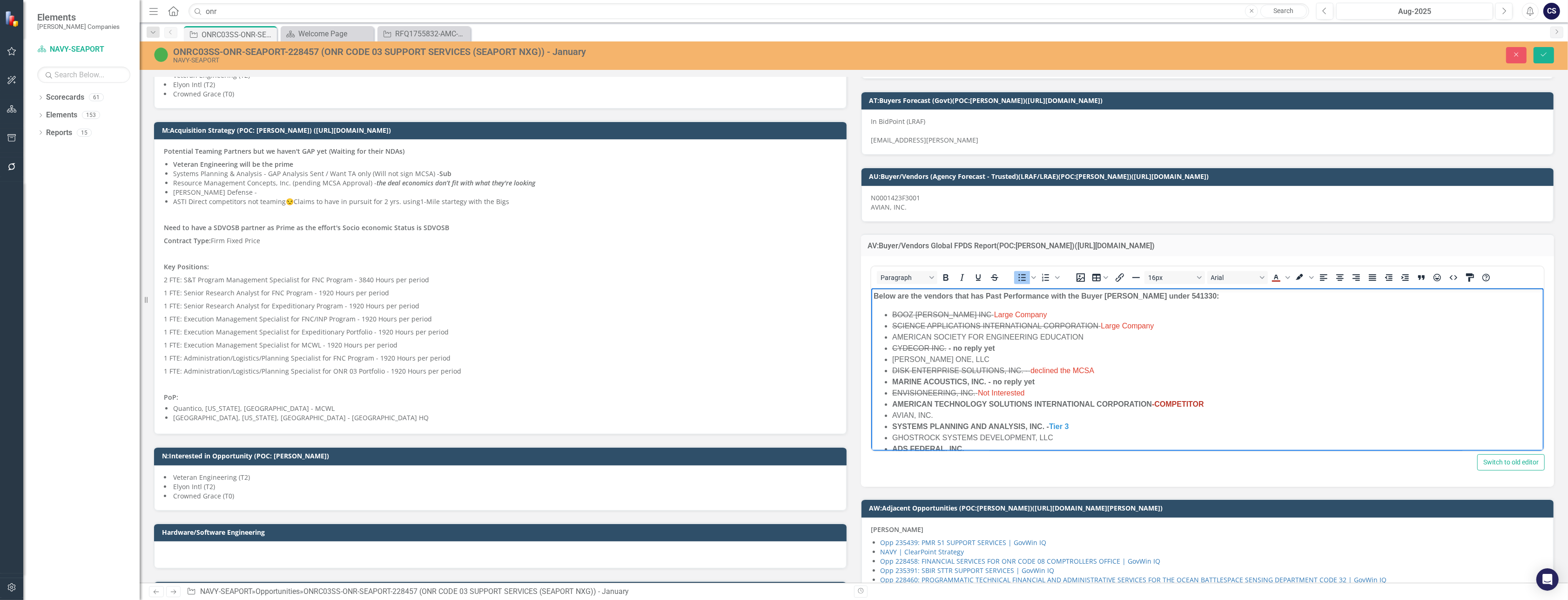
click at [1247, 412] on li "AVIAN, INC." at bounding box center [1216, 415] width 649 height 11
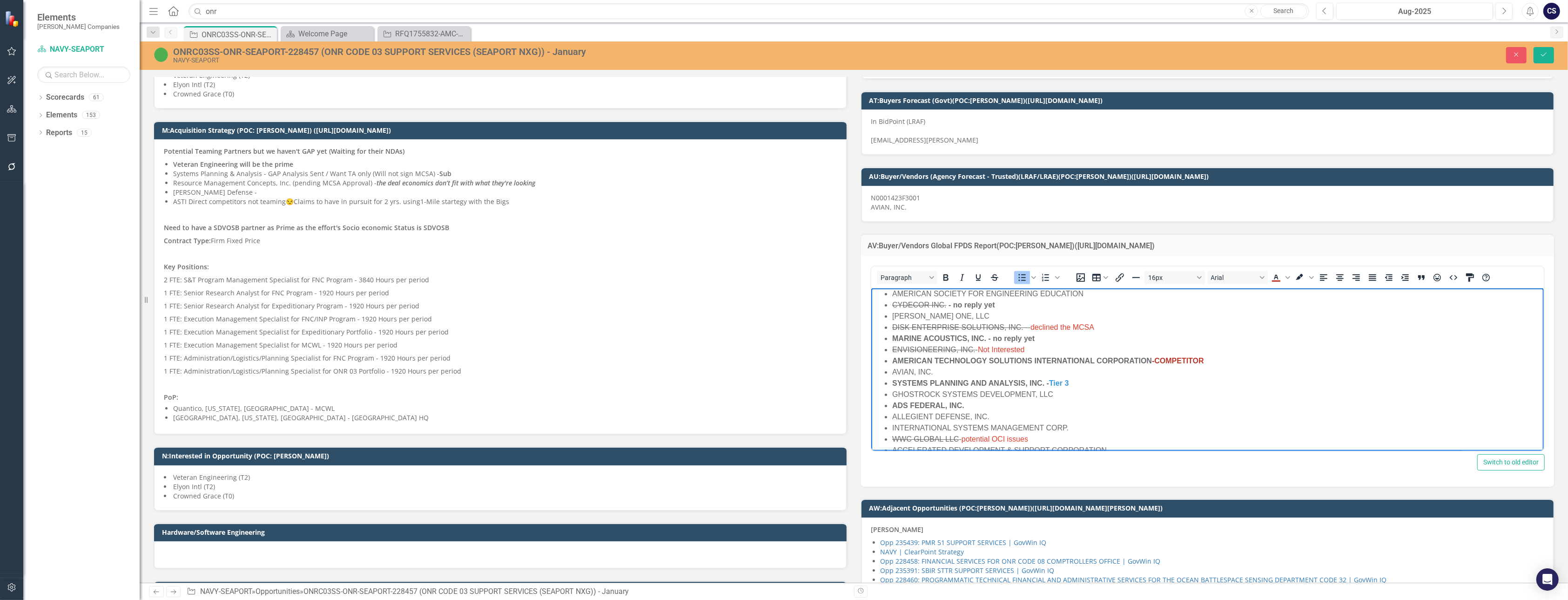
scroll to position [13, 0]
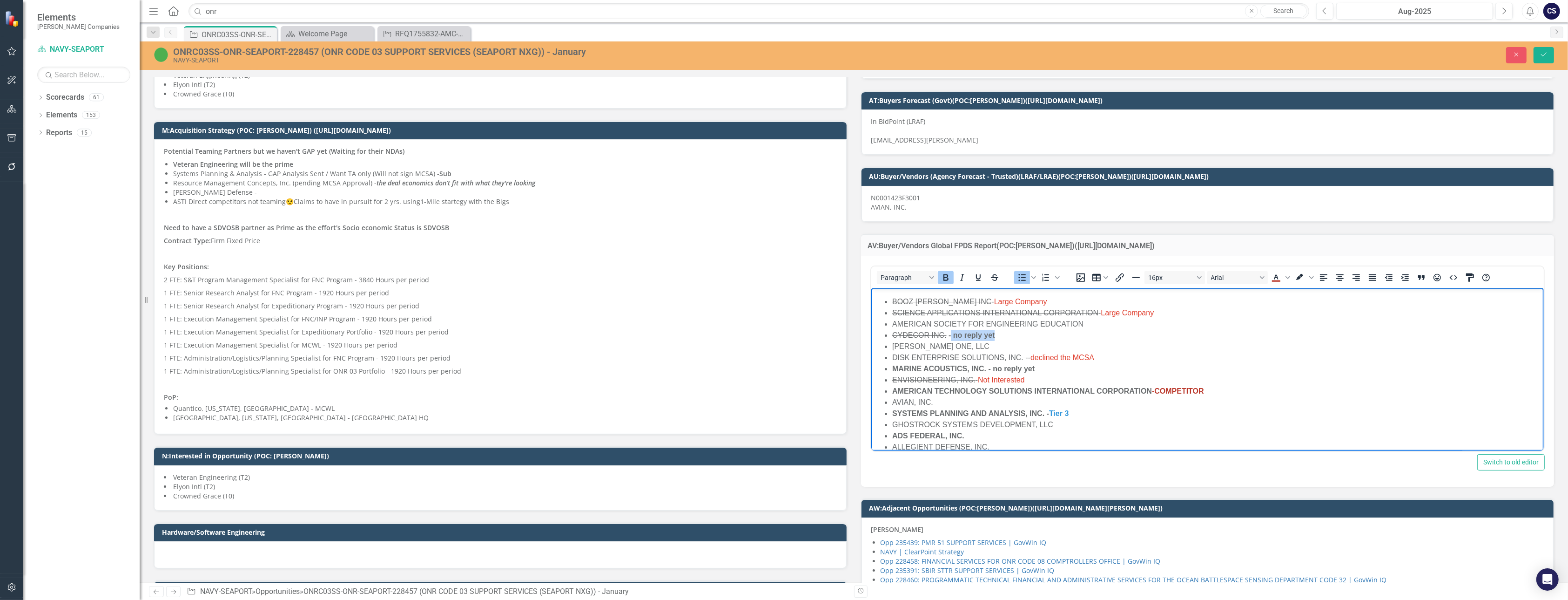
drag, startPoint x: 999, startPoint y: 333, endPoint x: 953, endPoint y: 334, distance: 46.0
click at [953, 334] on li "CYDECOR INC. - no reply yet" at bounding box center [1216, 335] width 649 height 11
drag, startPoint x: 998, startPoint y: 334, endPoint x: 949, endPoint y: 334, distance: 49.0
click at [949, 334] on li "CYDECOR INC. -Incumbent" at bounding box center [1216, 335] width 649 height 11
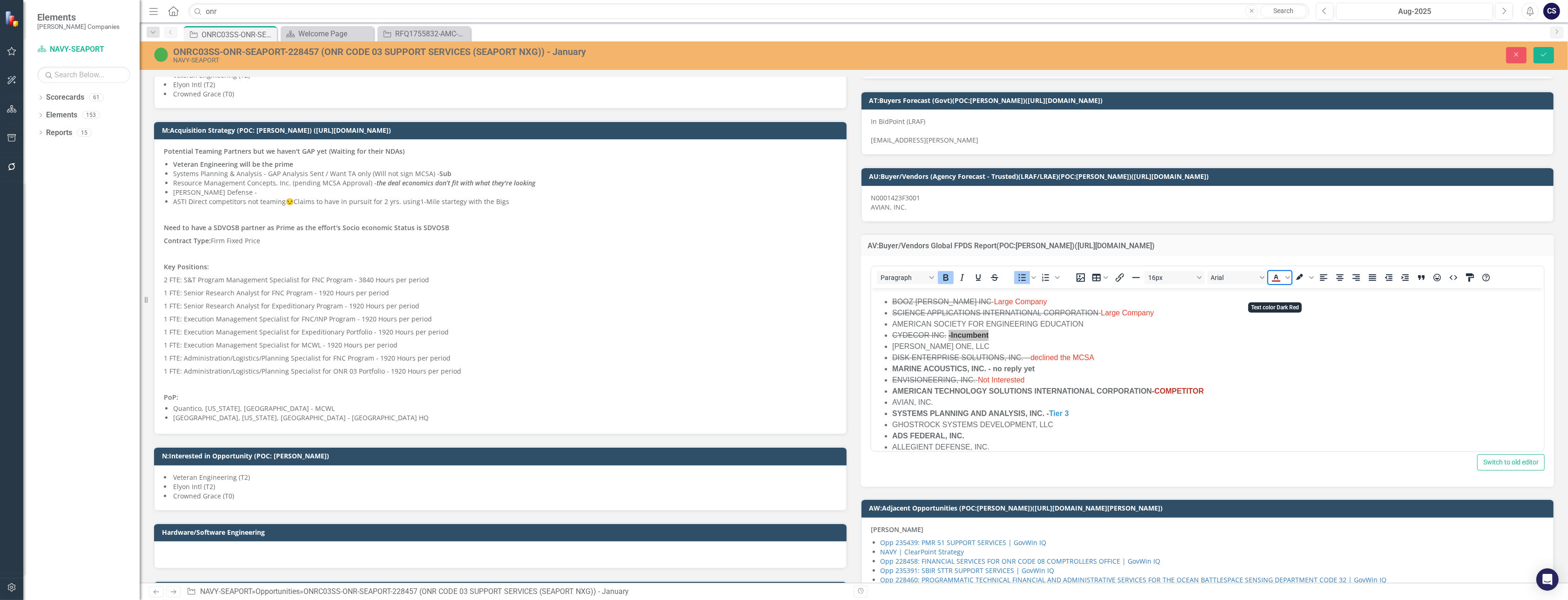
click at [1274, 280] on icon "Text color Dark Red" at bounding box center [1276, 277] width 4 height 5
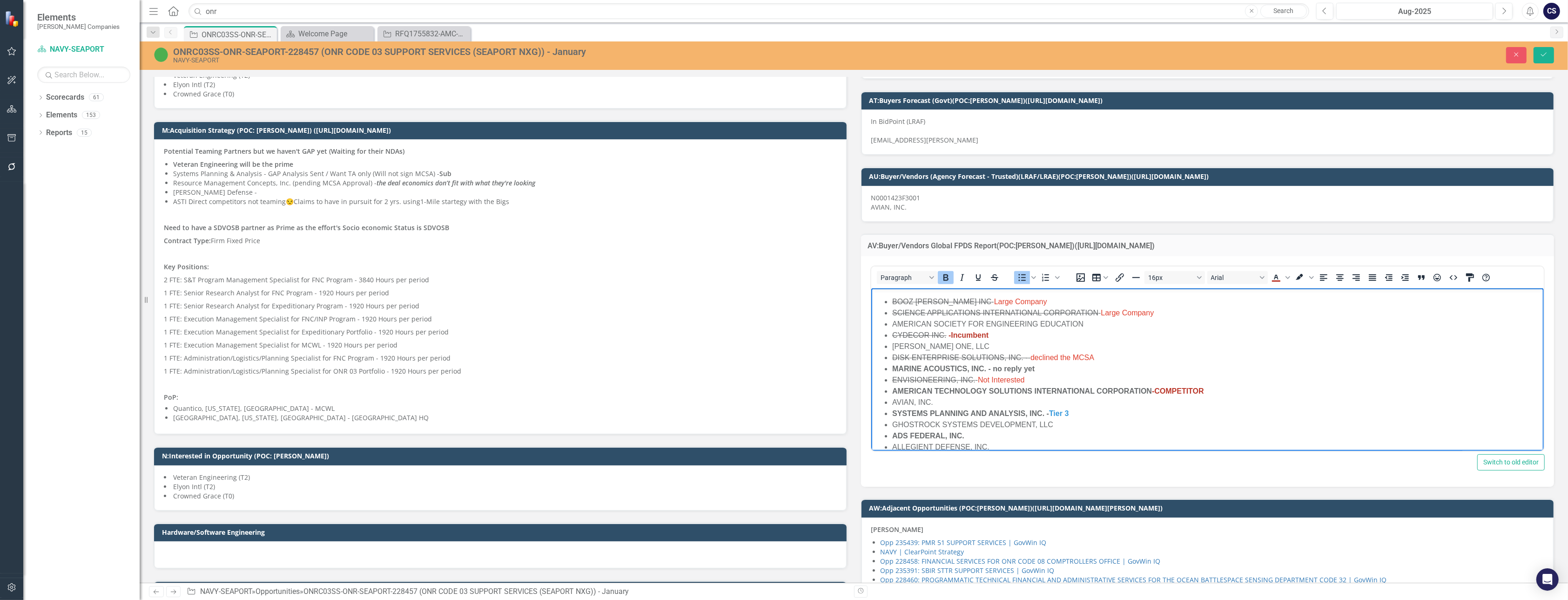
click at [940, 283] on icon "Bold" at bounding box center [945, 278] width 11 height 11
drag, startPoint x: 942, startPoint y: 294, endPoint x: 104, endPoint y: 1, distance: 887.7
click at [942, 283] on icon "Bold" at bounding box center [945, 278] width 11 height 11
click at [1440, 359] on li "DISK ENTERPRISE SOLUTIONS, INC. - - declined the MCSA" at bounding box center [1216, 358] width 649 height 11
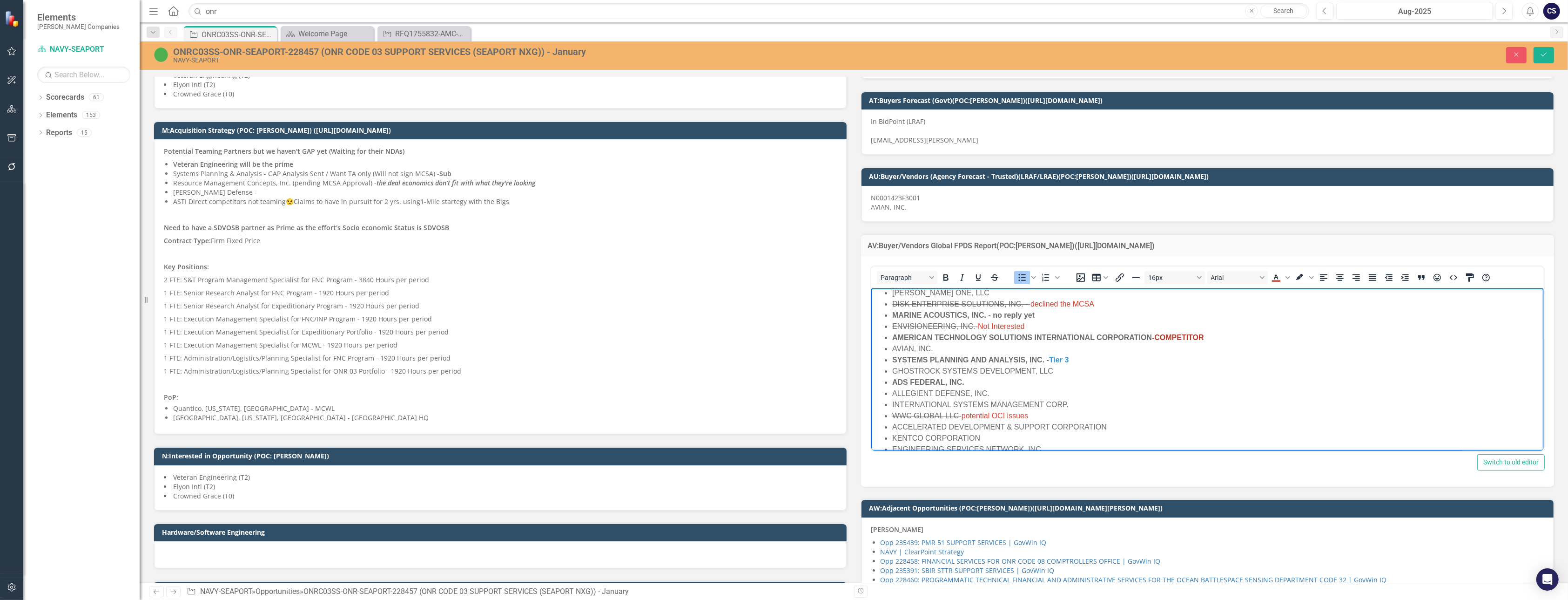
scroll to position [71, 0]
drag, startPoint x: 1157, startPoint y: 333, endPoint x: 889, endPoint y: 333, distance: 268.0
click at [889, 333] on ul "BOOZ [PERSON_NAME] INC - Large Company SCIENCE APPLICATIONS INTERNATIONAL CORPO…" at bounding box center [1207, 367] width 668 height 257
click at [942, 283] on icon "Bold" at bounding box center [945, 278] width 11 height 11
click at [1006, 344] on li "AVIAN, INC." at bounding box center [1216, 345] width 649 height 11
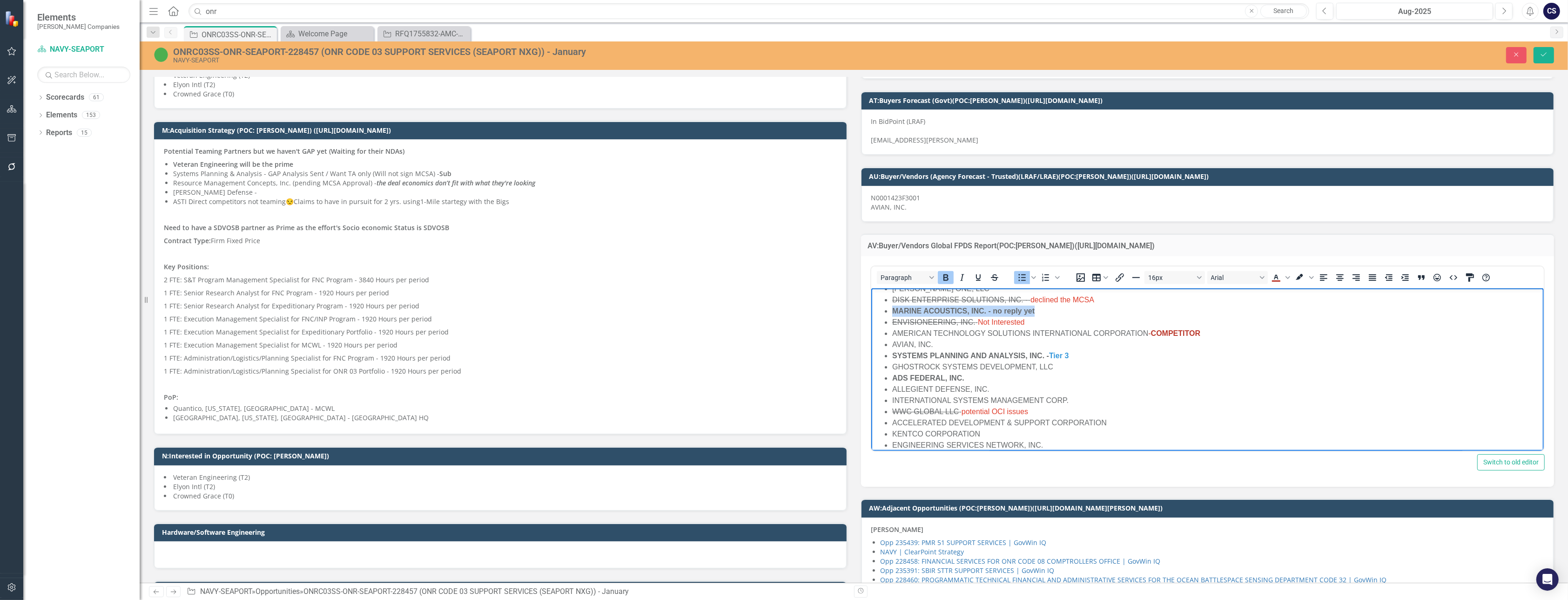
drag, startPoint x: 1040, startPoint y: 308, endPoint x: 887, endPoint y: 312, distance: 153.1
click at [892, 312] on li "MARINE ACOUSTICS, INC. - no reply yet" at bounding box center [1216, 311] width 649 height 11
click at [940, 283] on icon "Bold" at bounding box center [945, 278] width 11 height 11
drag, startPoint x: 973, startPoint y: 379, endPoint x: 884, endPoint y: 377, distance: 89.0
click at [892, 377] on li "ADS FEDERAL, INC." at bounding box center [1216, 378] width 649 height 11
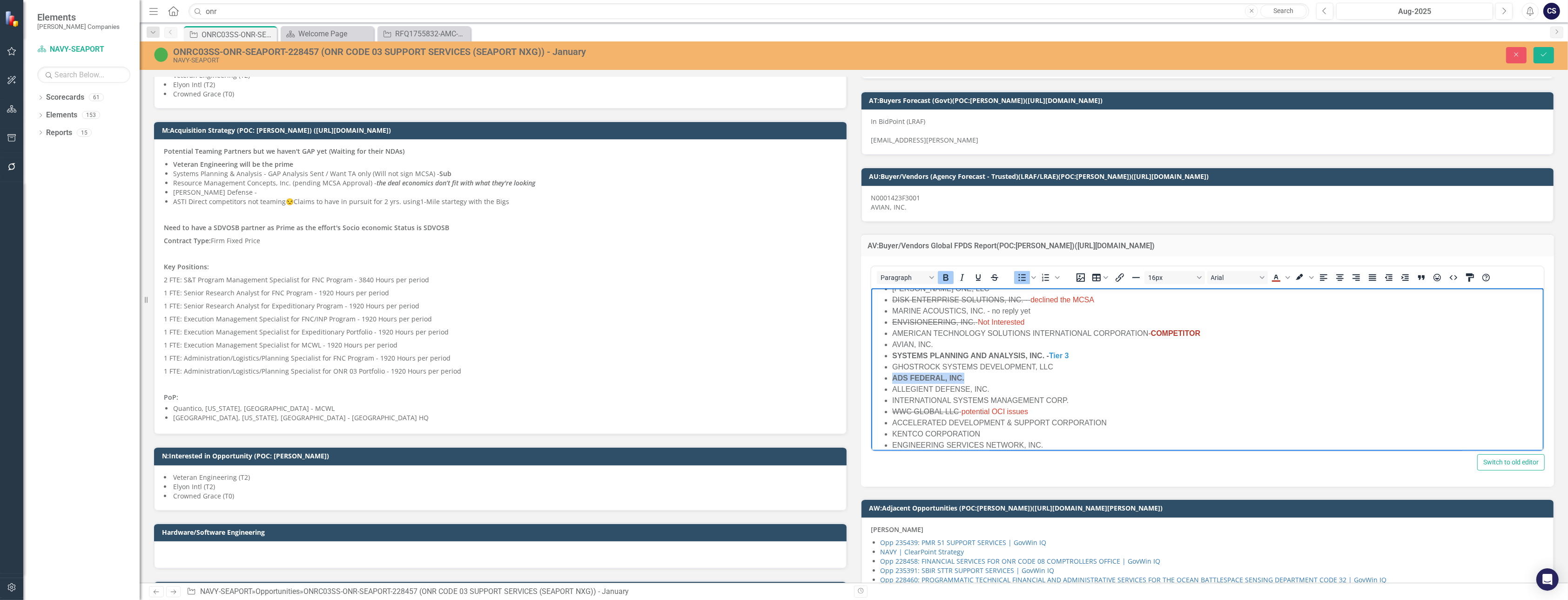
click at [943, 281] on icon "Bold" at bounding box center [945, 277] width 5 height 7
click at [1074, 355] on li "SYSTEMS PLANNING AND ANALYSIS, INC. - Tier 3" at bounding box center [1216, 356] width 649 height 11
click at [1138, 351] on li "SYSTEMS PLANNING AND ANALYSIS, INC. - Possible Competitor" at bounding box center [1216, 356] width 649 height 11
click at [1090, 355] on strong "SYSTEMS PLANNING AND ANALYSIS, INC. - Possible Competitor" at bounding box center [1007, 355] width 231 height 8
drag, startPoint x: 1188, startPoint y: 333, endPoint x: 1150, endPoint y: 330, distance: 38.1
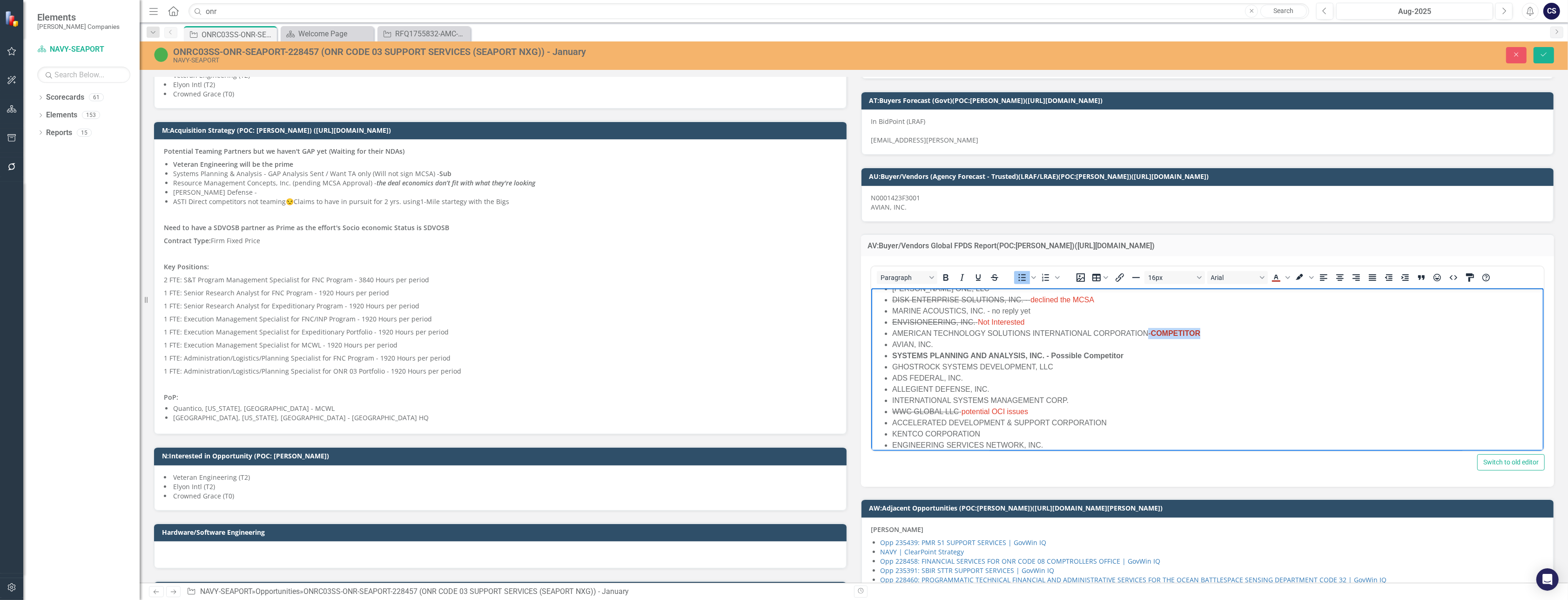
click at [1150, 330] on li "AMERICAN TECHNOLOGY SOLUTIONS INTERNATIONAL CORPORATION - COMPETITOR" at bounding box center [1216, 333] width 649 height 11
click at [1166, 339] on li "AVIAN, INC." at bounding box center [1216, 345] width 649 height 11
drag, startPoint x: 1210, startPoint y: 334, endPoint x: 1151, endPoint y: 333, distance: 59.0
click at [1151, 333] on li "AMERICAN TECHNOLOGY SOLUTIONS INTERNATIONAL CORPORATION - COMPETITOR" at bounding box center [1216, 333] width 649 height 11
copy li "COMPETITOR"
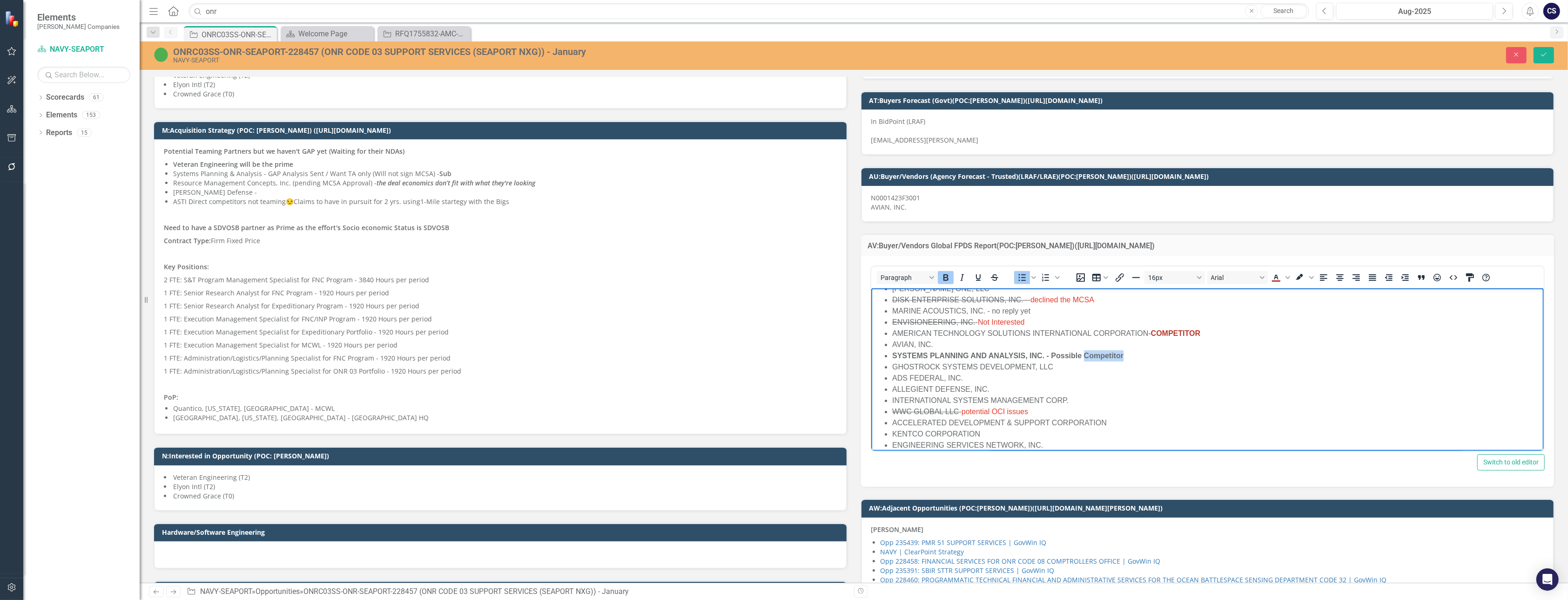
drag, startPoint x: 1124, startPoint y: 355, endPoint x: 1085, endPoint y: 353, distance: 39.1
click at [1085, 353] on li "SYSTEMS PLANNING AND ANALYSIS, INC. - Possible Competitor" at bounding box center [1216, 356] width 649 height 11
click at [1085, 355] on li "SYSTEMS PLANNING AND ANALYSIS, INC. - Possible" at bounding box center [1216, 356] width 649 height 11
drag, startPoint x: 944, startPoint y: 375, endPoint x: 878, endPoint y: 365, distance: 66.8
click at [878, 365] on ul "BOOZ [PERSON_NAME] INC - Large Company SCIENCE APPLICATIONS INTERNATIONAL CORPO…" at bounding box center [1207, 378] width 668 height 280
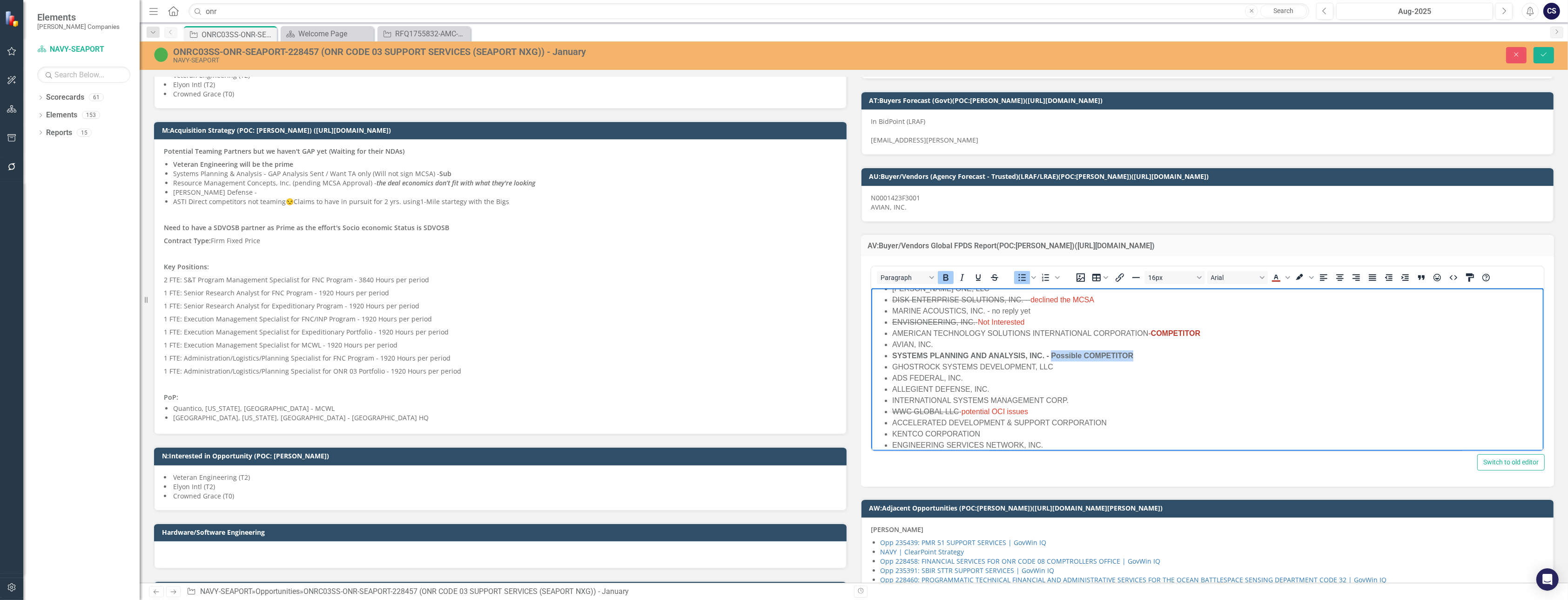
drag, startPoint x: 1144, startPoint y: 356, endPoint x: 1052, endPoint y: 360, distance: 92.1
click at [1052, 360] on li "SYSTEMS PLANNING AND ANALYSIS, INC. - Possible COMPETITOR" at bounding box center [1216, 356] width 649 height 11
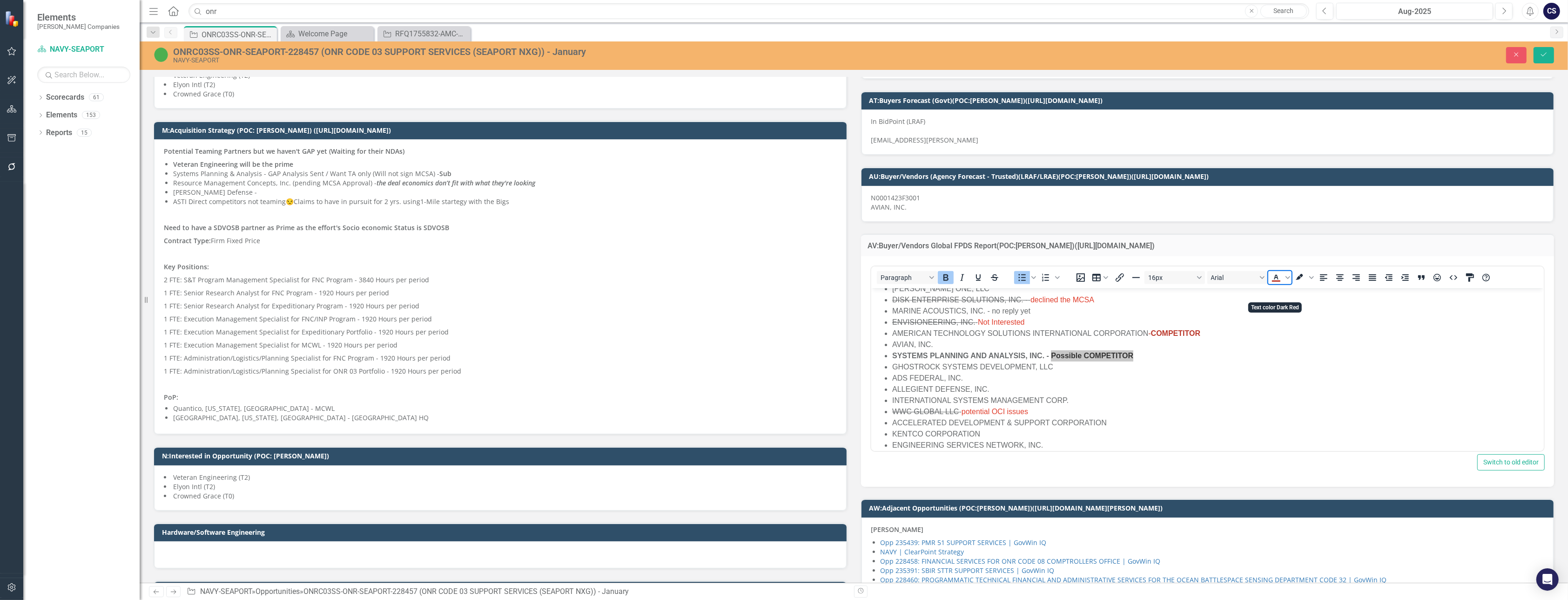
click at [1273, 283] on icon "Text color Dark Red" at bounding box center [1276, 278] width 11 height 11
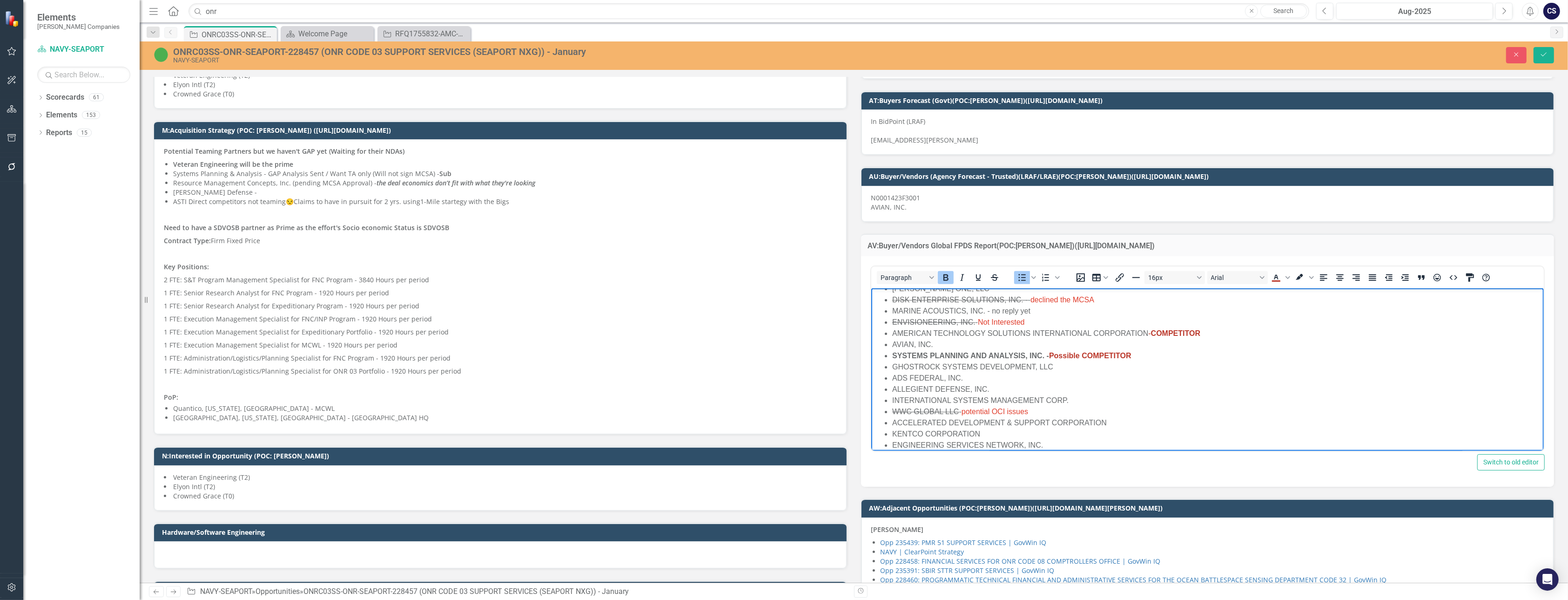
click at [1230, 362] on li "GHOSTROCK SYSTEMS DEVELOPMENT, LLC" at bounding box center [1216, 367] width 649 height 11
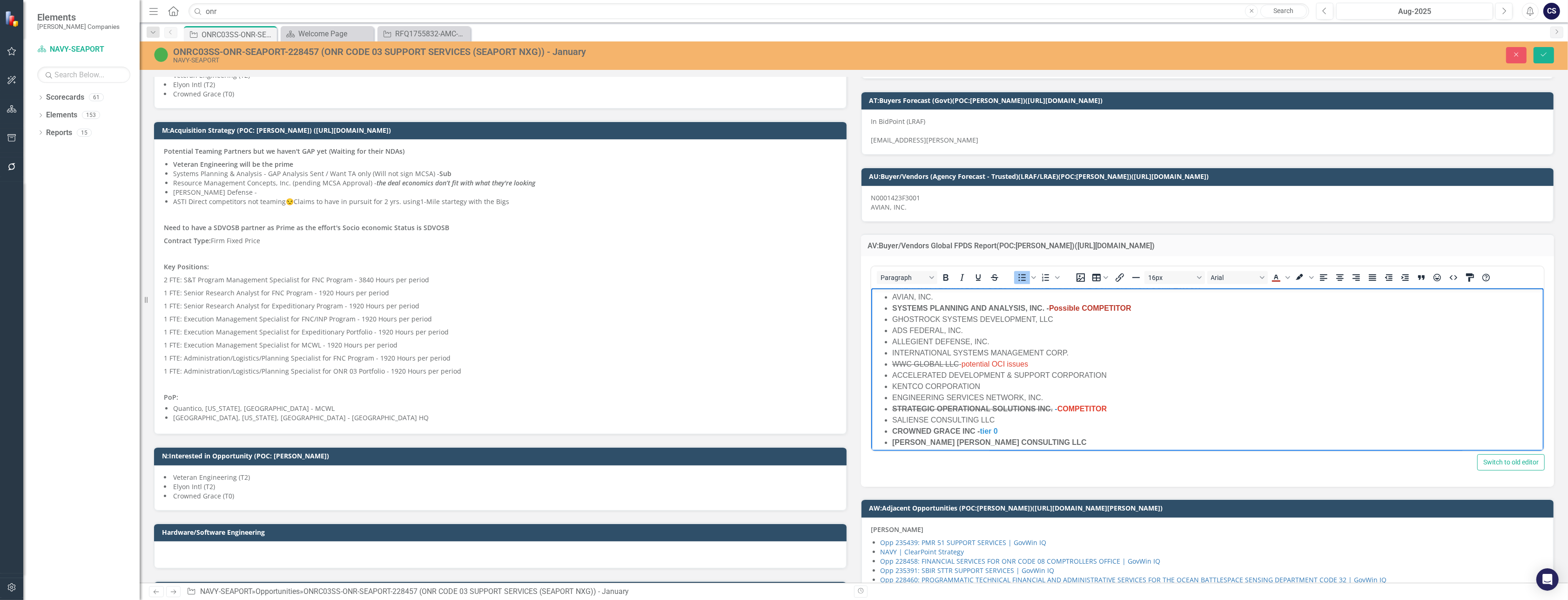
scroll to position [125, 0]
click at [997, 425] on span "tier 0" at bounding box center [988, 424] width 18 height 8
drag, startPoint x: 1035, startPoint y: 426, endPoint x: 978, endPoint y: 425, distance: 57.0
click at [978, 425] on li "CROWNED GRACE INC - Tier 0 Partner" at bounding box center [1216, 425] width 649 height 11
click at [1285, 280] on icon "Text color Dark Red" at bounding box center [1287, 278] width 5 height 5
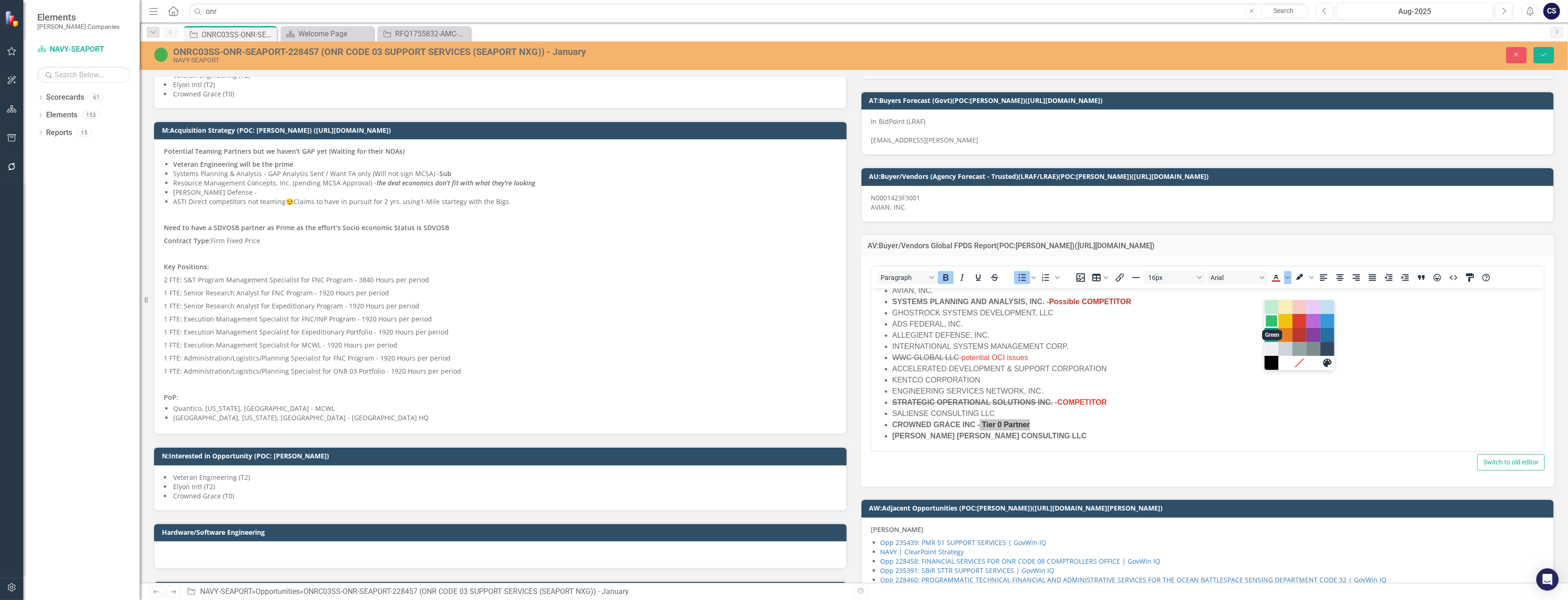
click at [1272, 321] on div "Green" at bounding box center [1272, 321] width 11 height 11
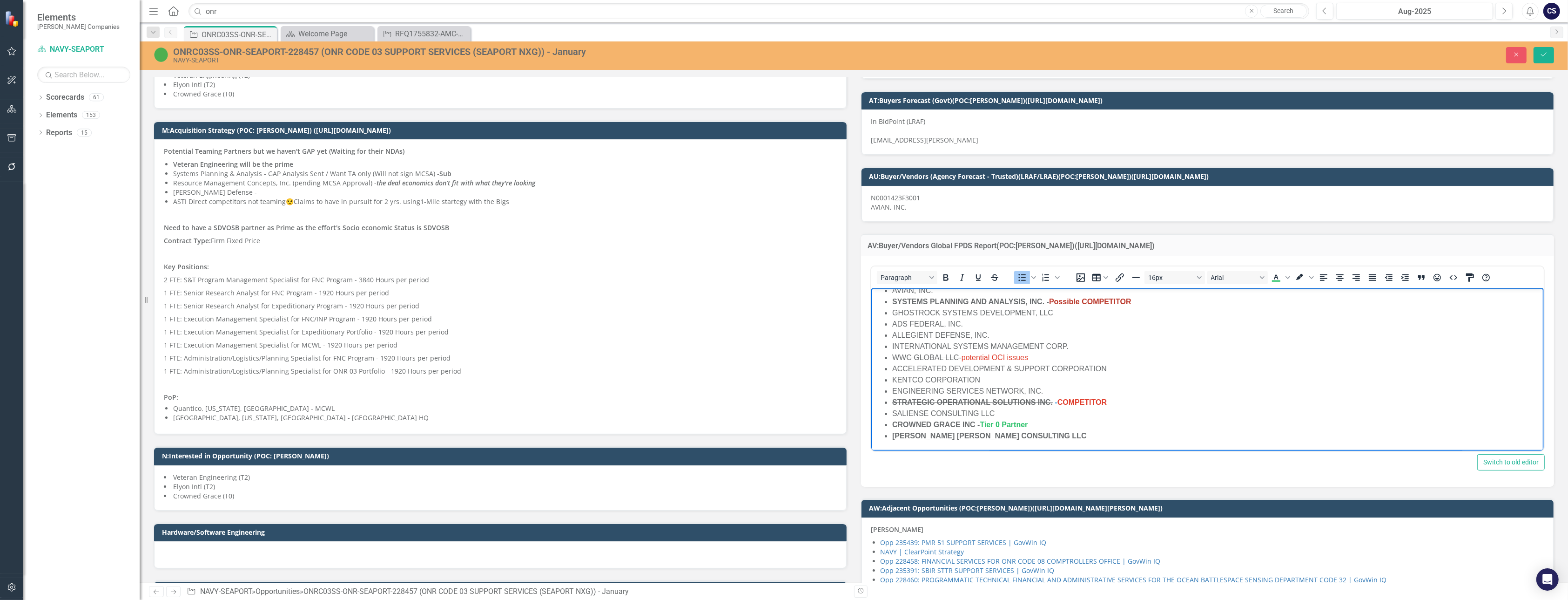
click at [1203, 390] on li "ENGINEERING SERVICES NETWORK, INC." at bounding box center [1216, 391] width 649 height 11
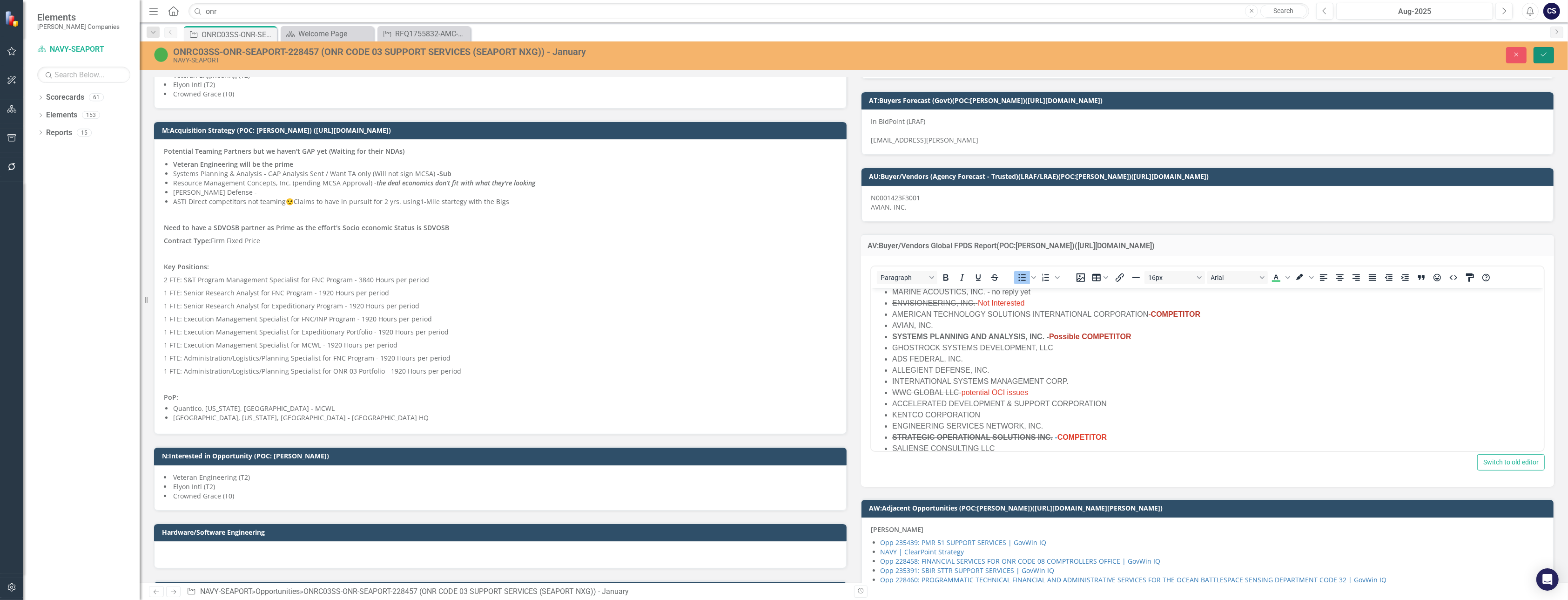
click at [1542, 54] on icon "Save" at bounding box center [1544, 54] width 9 height 7
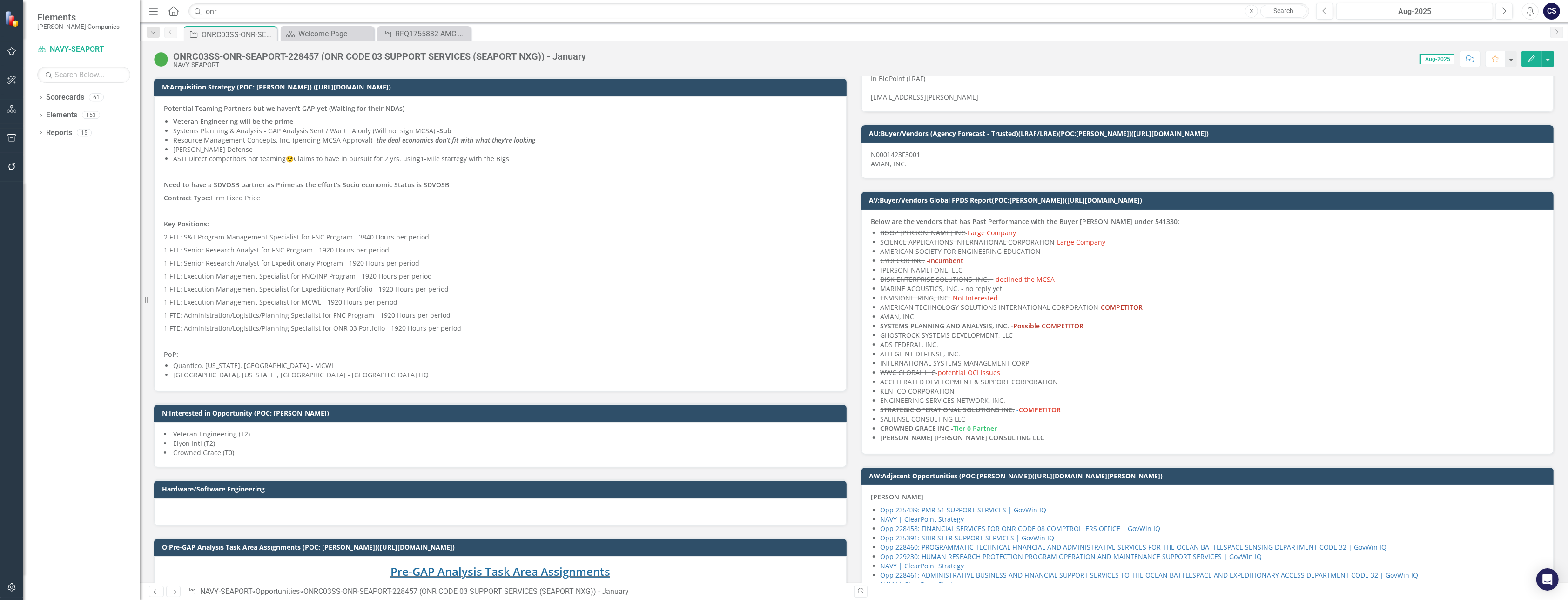
scroll to position [799, 0]
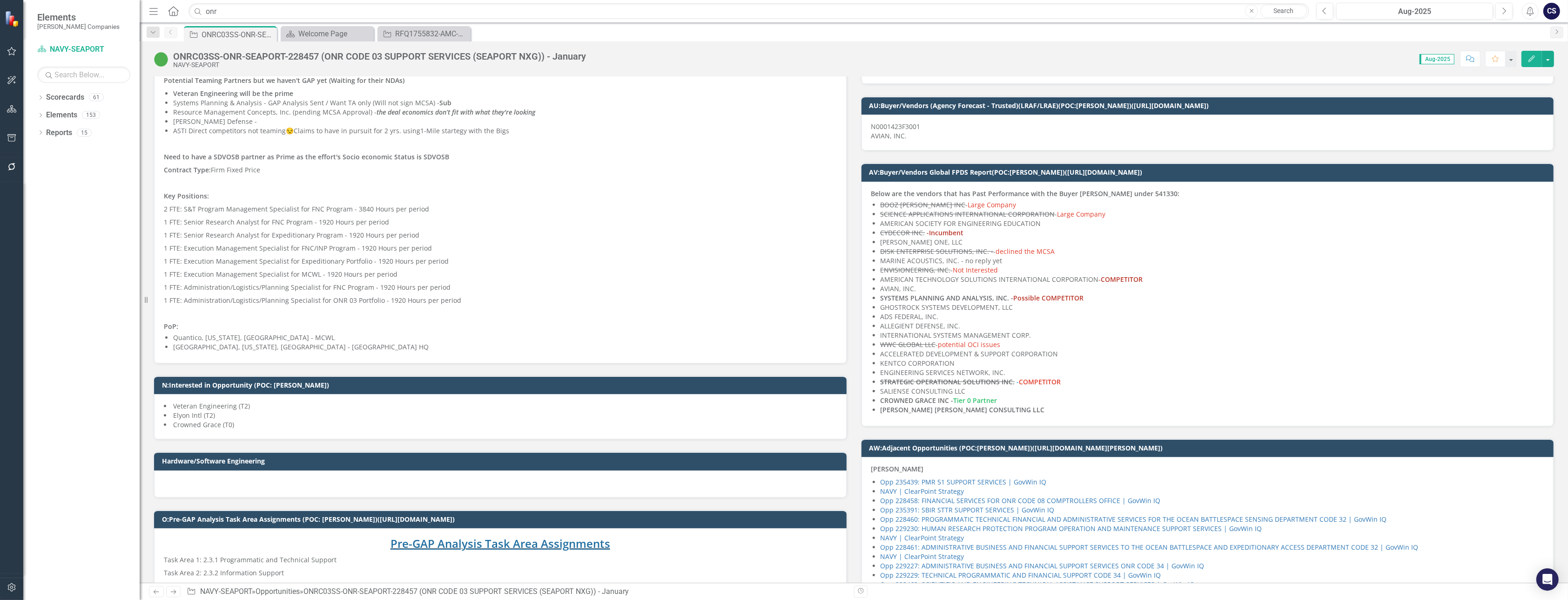
click at [1013, 405] on li "CROWNED GRACE INC - Tier 0 Partner" at bounding box center [1213, 400] width 663 height 9
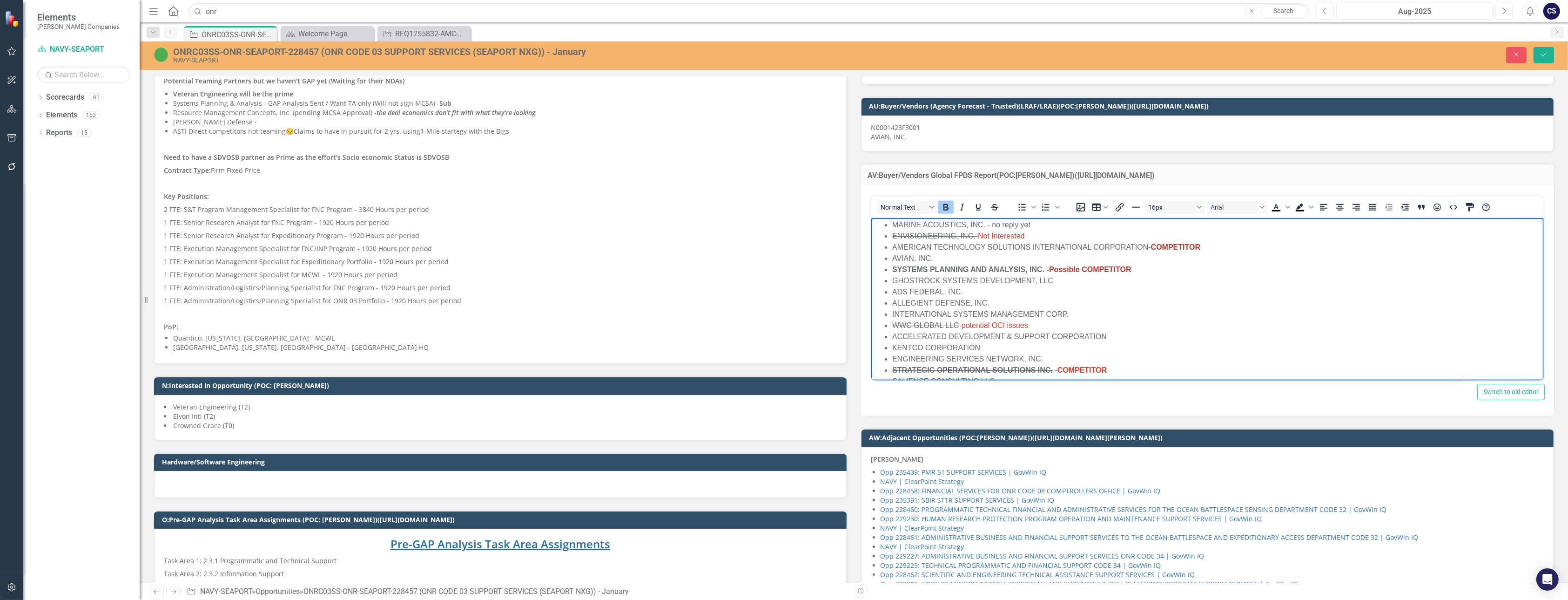
scroll to position [125, 0]
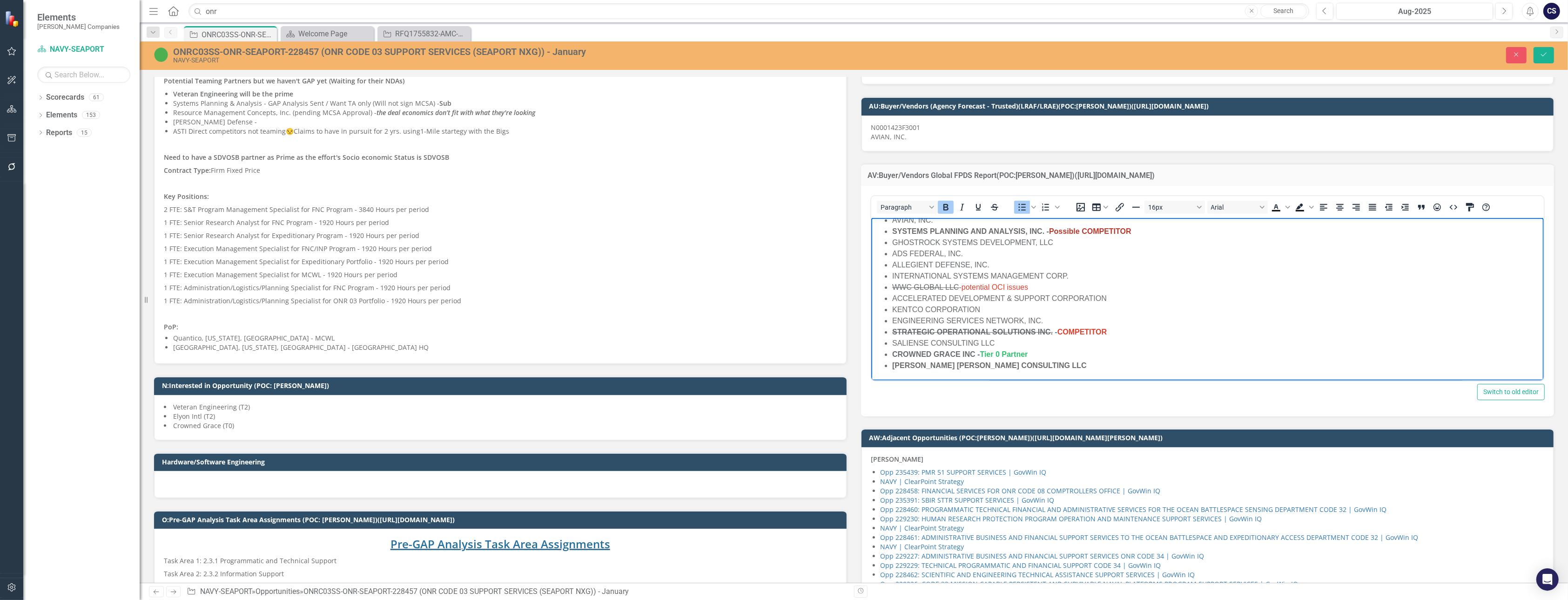
click at [1054, 365] on li "[PERSON_NAME] [PERSON_NAME] CONSULTING LLC" at bounding box center [1216, 365] width 649 height 11
click at [965, 375] on strong "Federal Support LTC - COMPETITOR" at bounding box center [956, 375] width 130 height 8
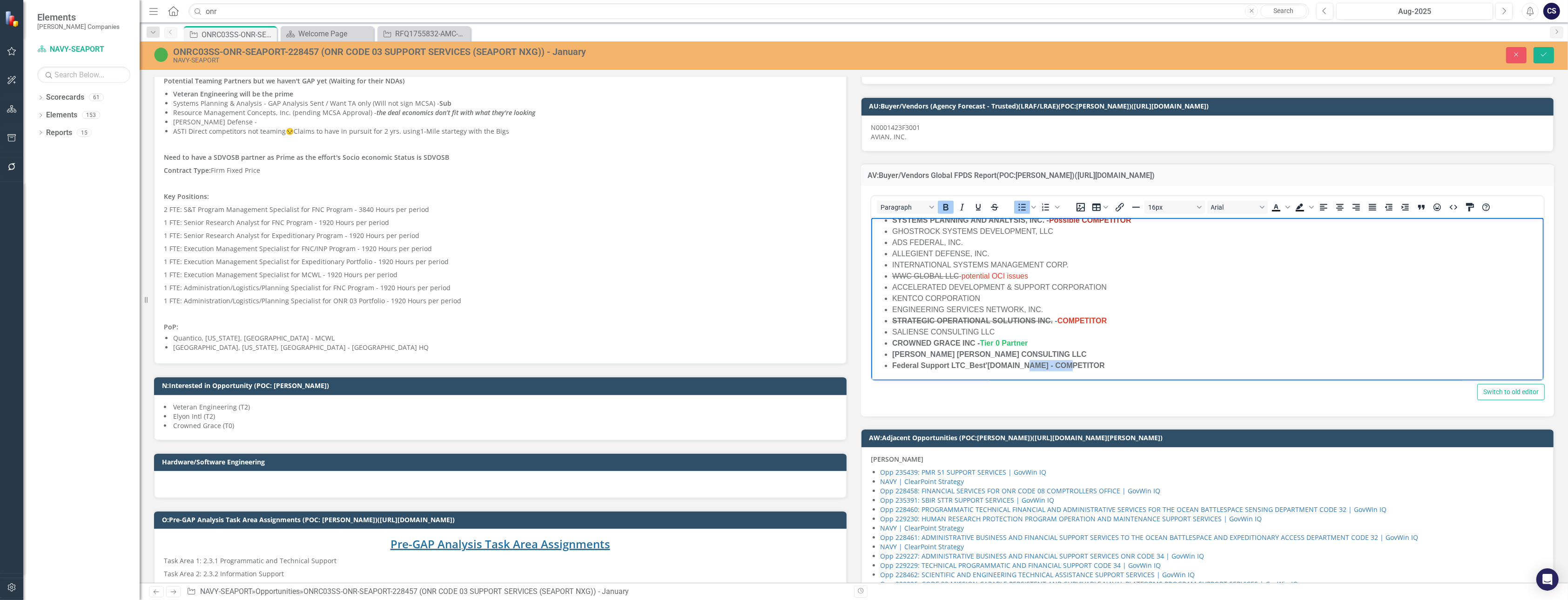
drag, startPoint x: 1073, startPoint y: 374, endPoint x: 1021, endPoint y: 369, distance: 52.2
click at [1021, 369] on li "Federal Support LTC_Best'[DOMAIN_NAME] - COMPETITOR" at bounding box center [1216, 365] width 649 height 11
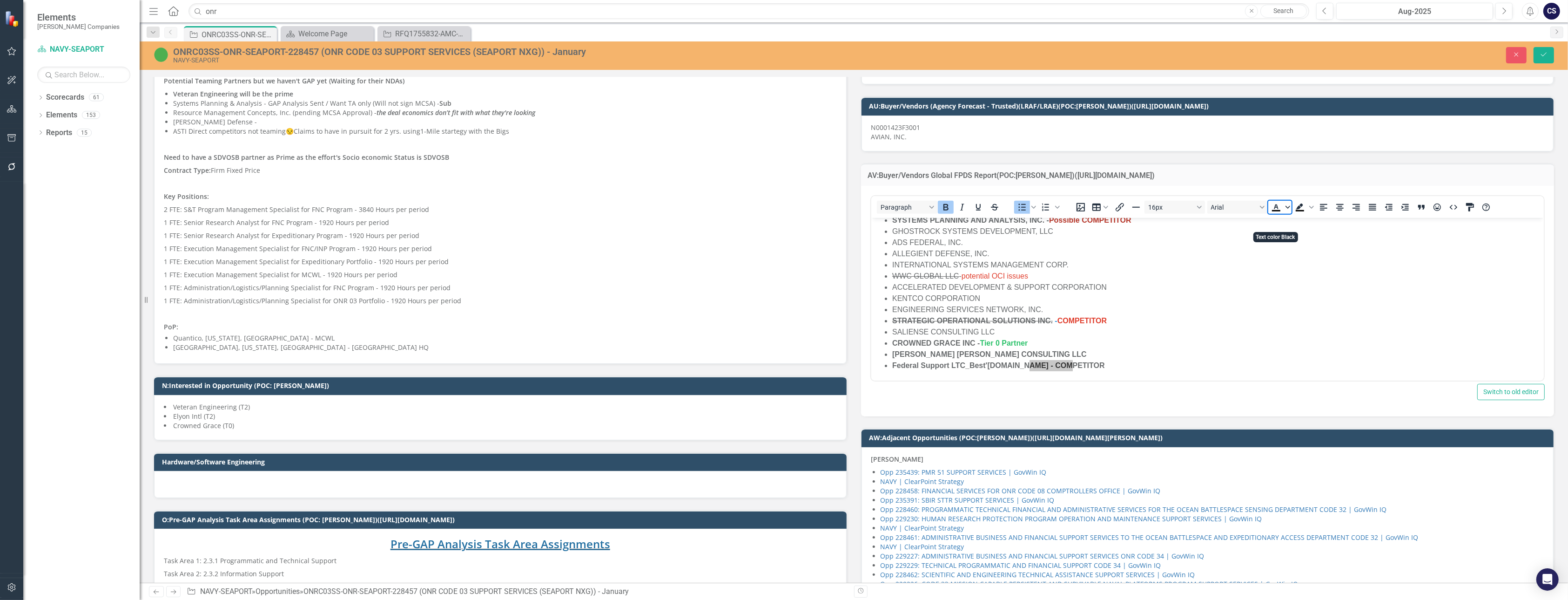
click at [1285, 209] on icon "Text color Black" at bounding box center [1287, 207] width 5 height 3
click at [1296, 263] on div "Dark Red" at bounding box center [1300, 264] width 11 height 11
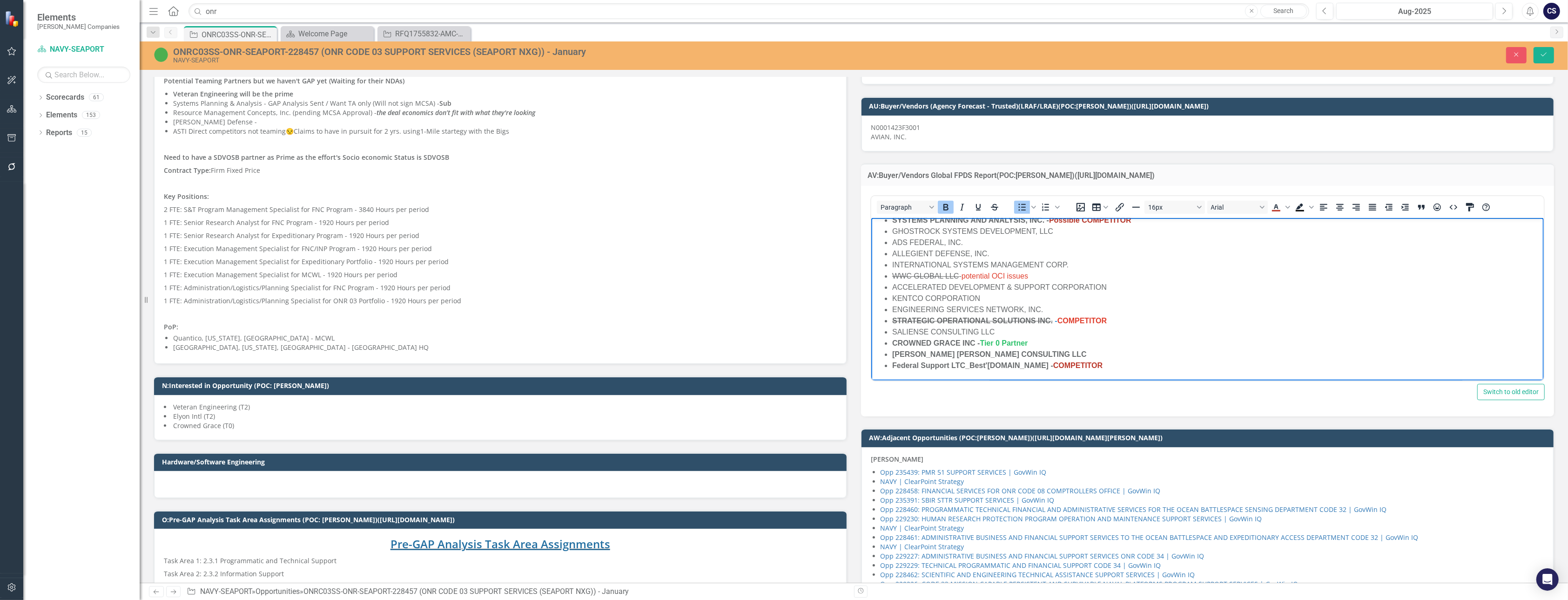
click at [1208, 337] on li "CROWNED GRACE INC - Tier 0 Partner" at bounding box center [1216, 343] width 649 height 11
click at [1544, 50] on button "Save" at bounding box center [1544, 55] width 21 height 16
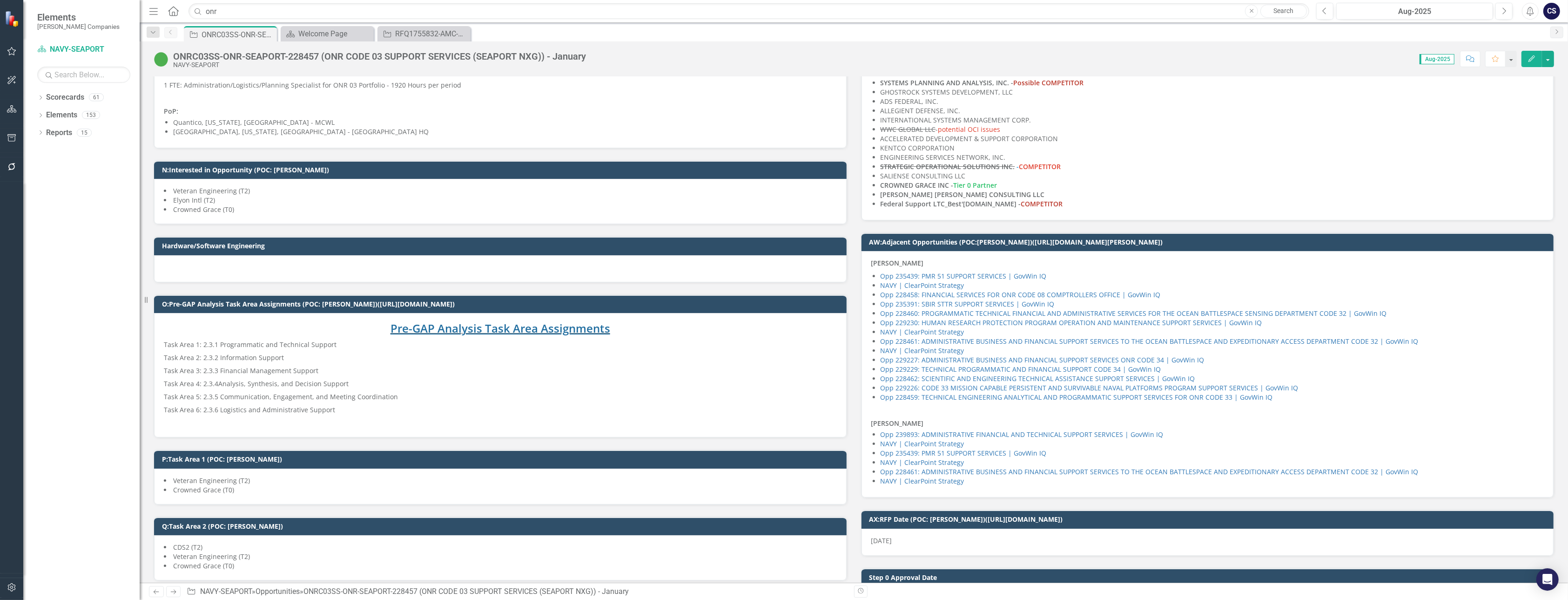
scroll to position [1023, 0]
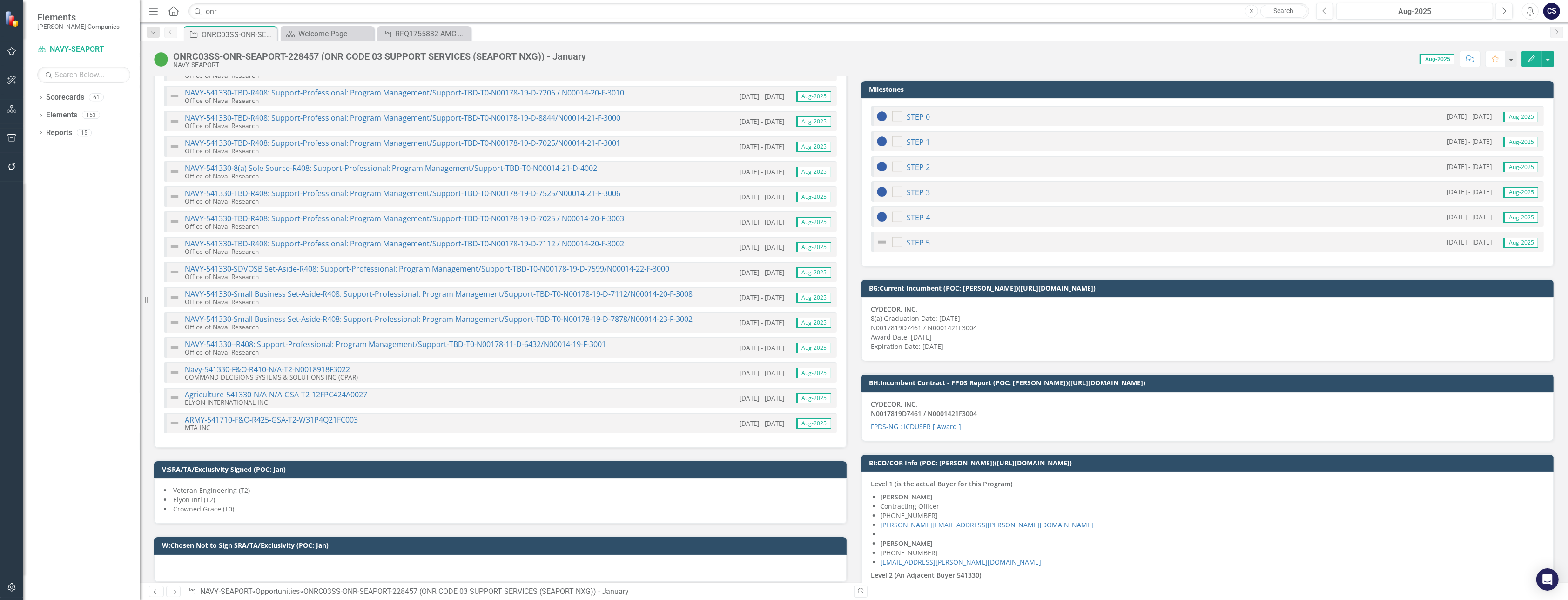
scroll to position [1963, 0]
